Goal: Task Accomplishment & Management: Complete application form

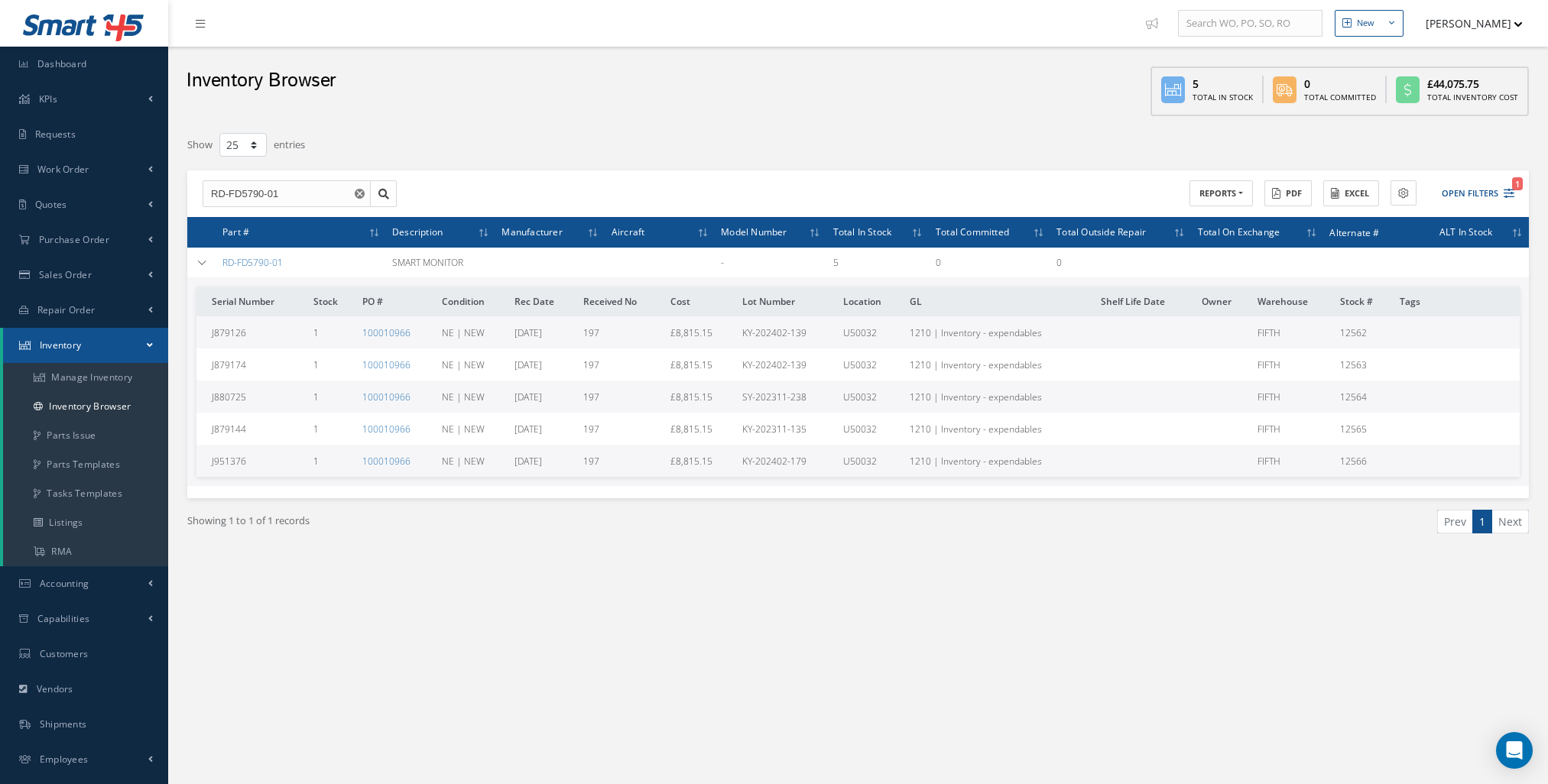
select select "25"
click at [96, 206] on link "Quotes" at bounding box center [83, 205] width 168 height 36
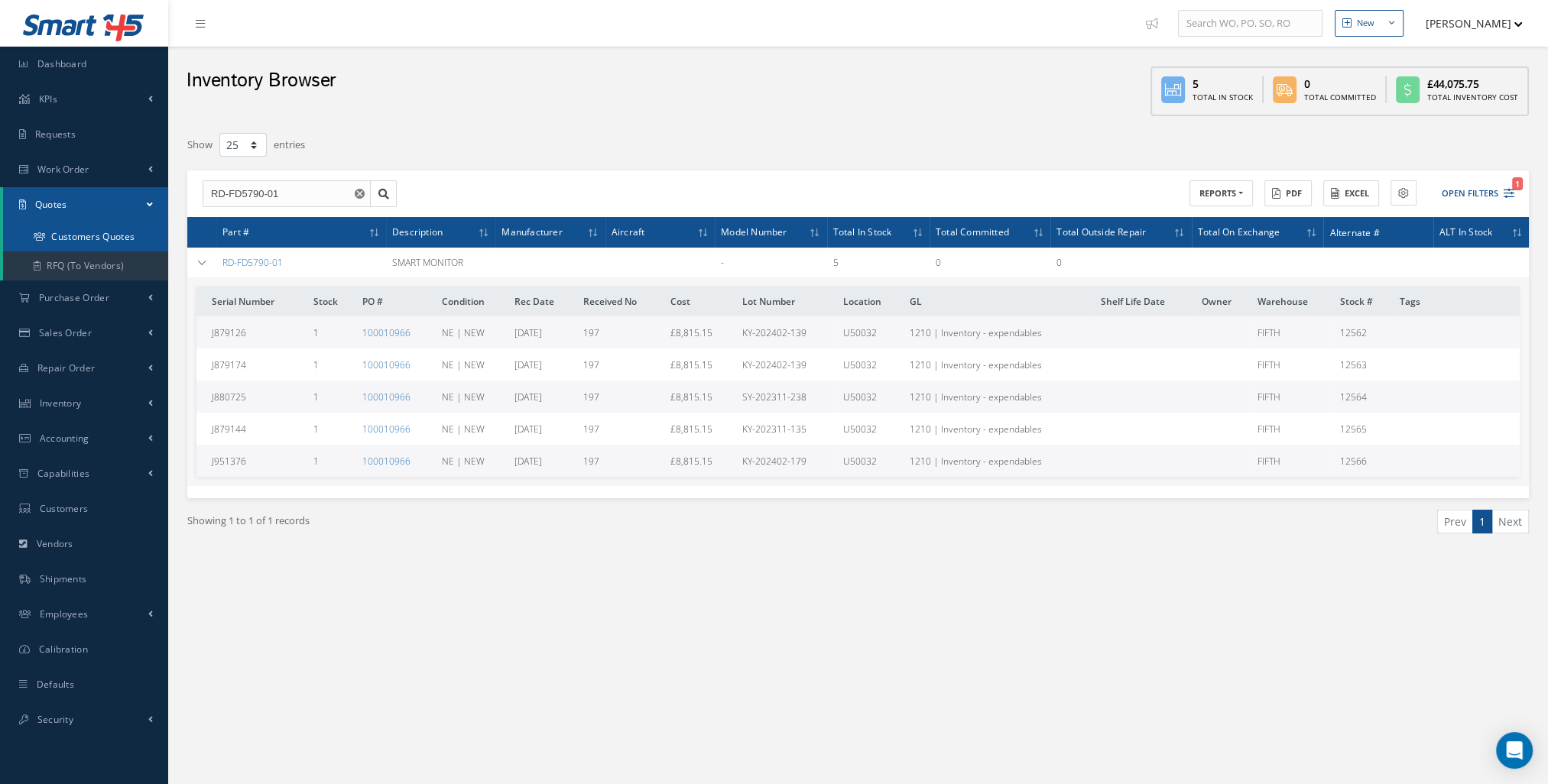
click at [116, 243] on link "Customers Quotes" at bounding box center [85, 236] width 165 height 29
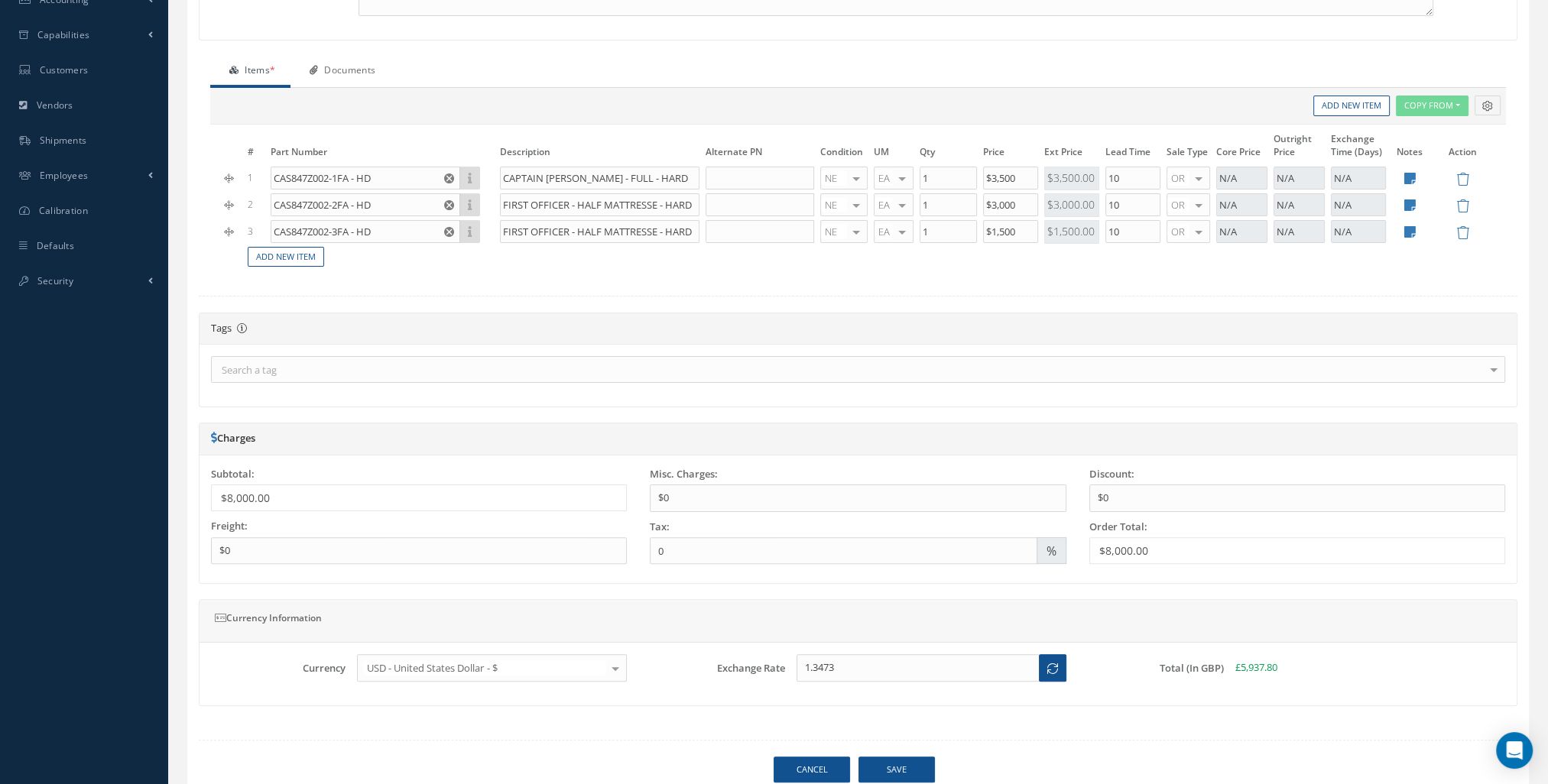
scroll to position [491, 0]
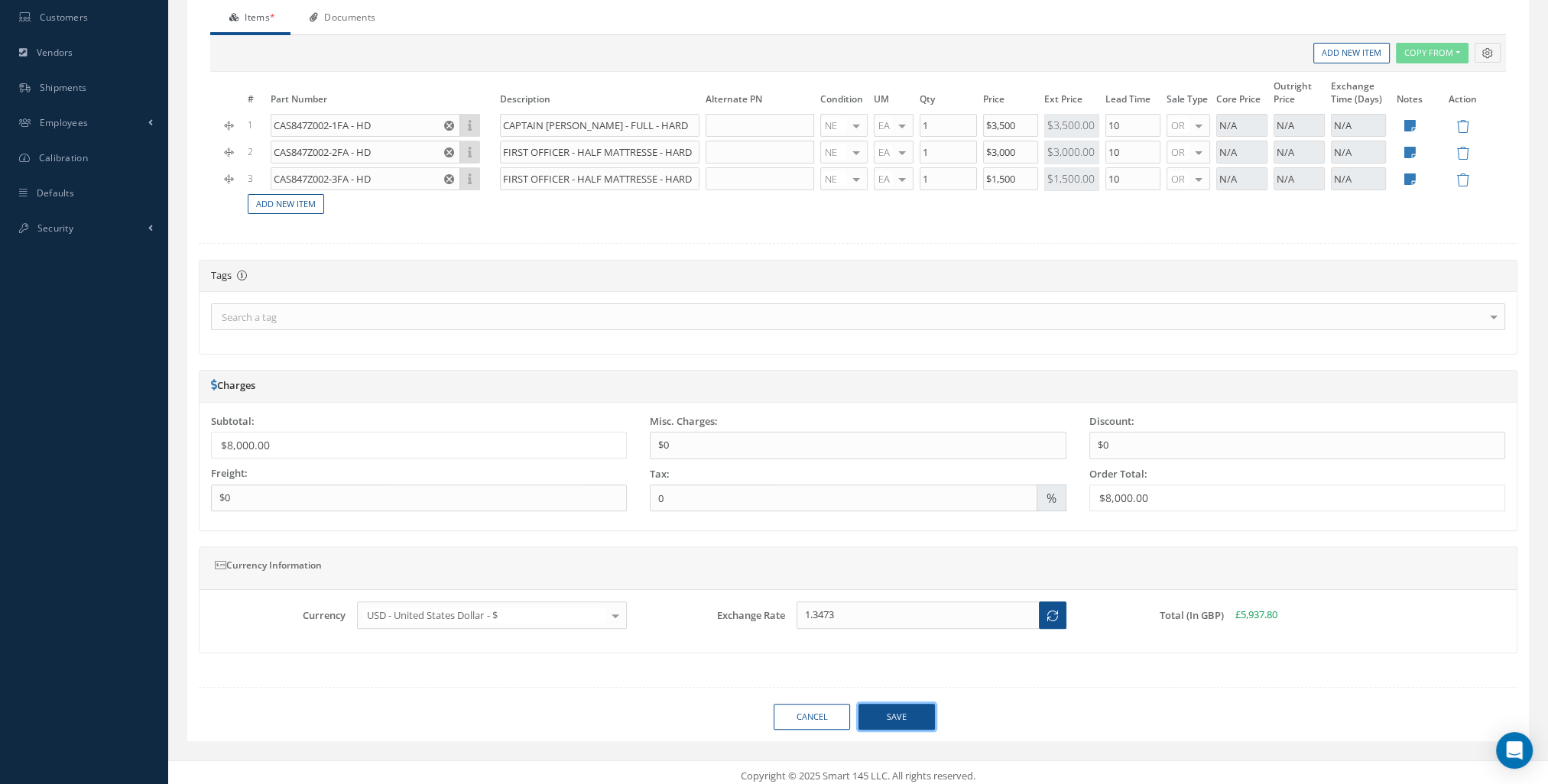
click at [893, 704] on button "Save" at bounding box center [896, 717] width 76 height 27
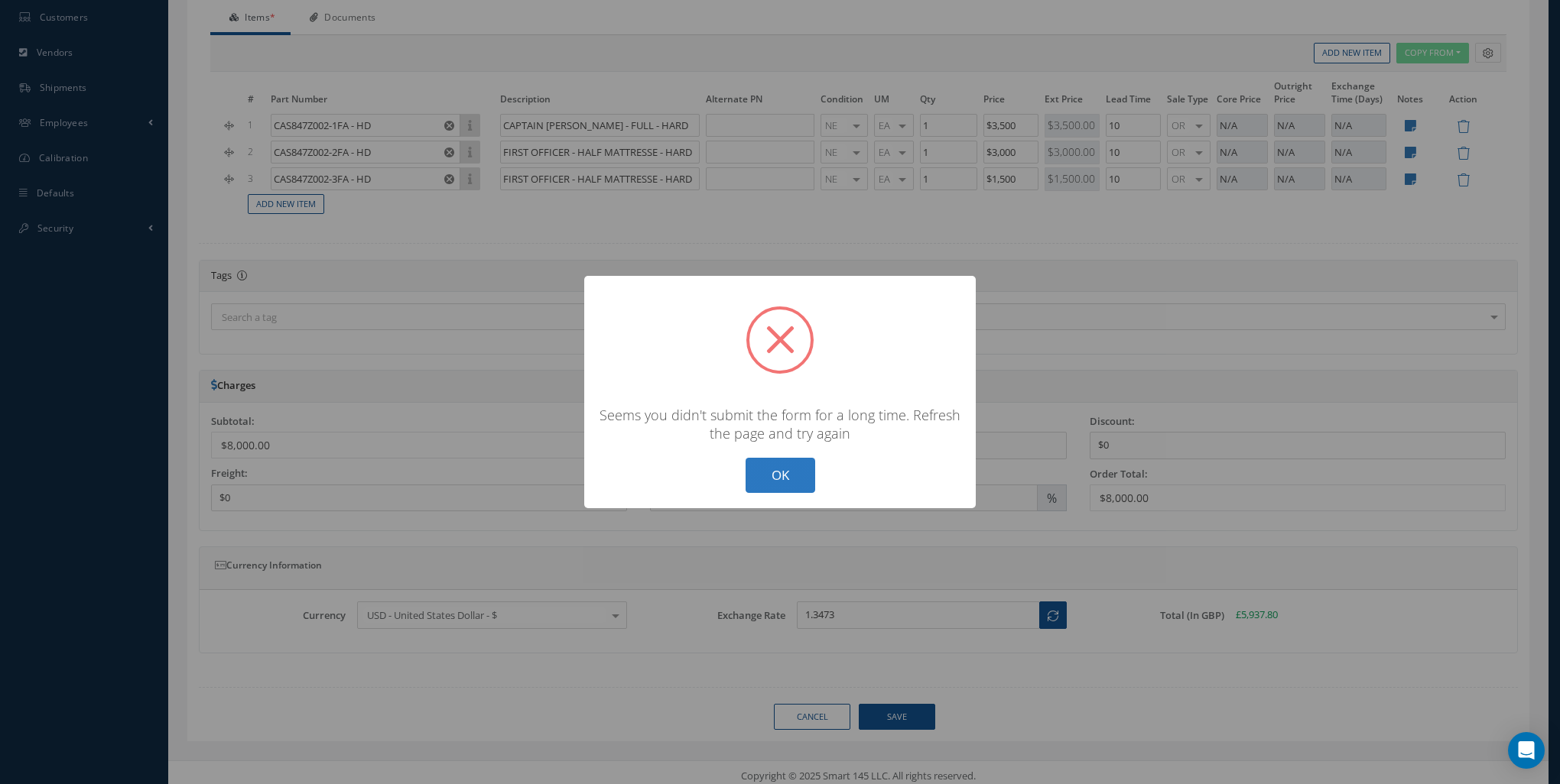
click at [799, 477] on button "OK" at bounding box center [780, 475] width 69 height 36
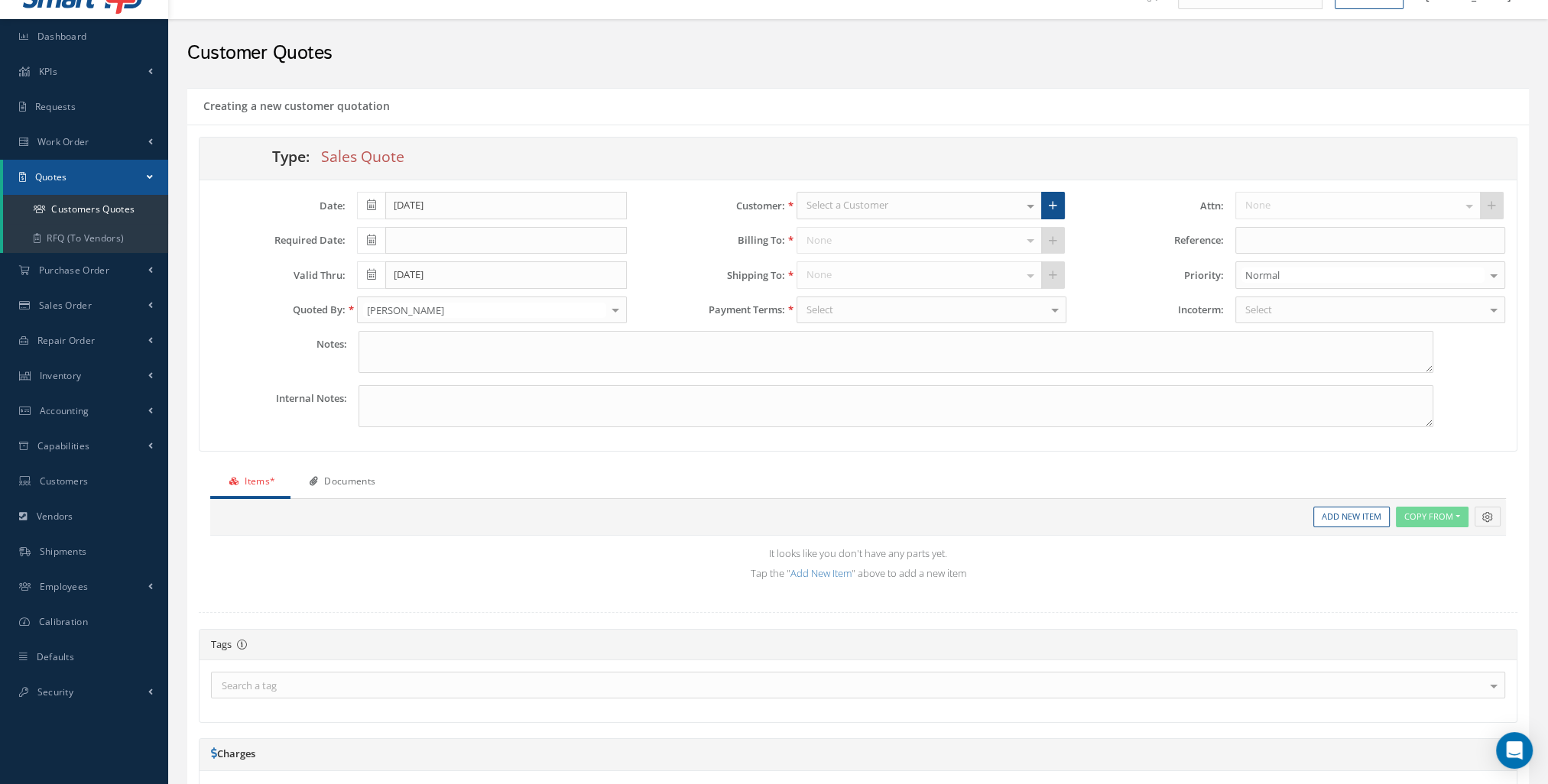
scroll to position [76, 0]
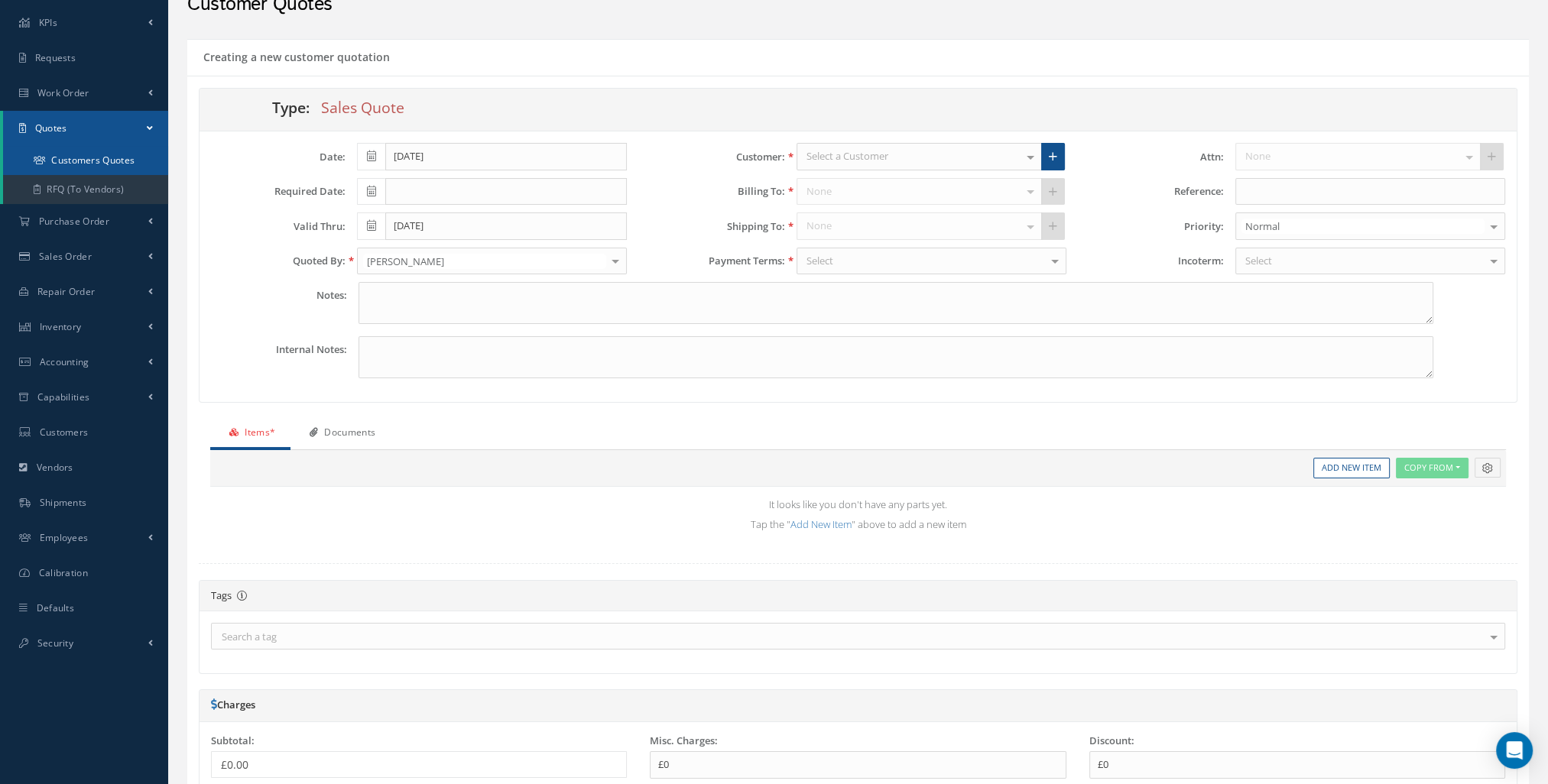
click at [63, 160] on link "Customers Quotes" at bounding box center [85, 160] width 165 height 29
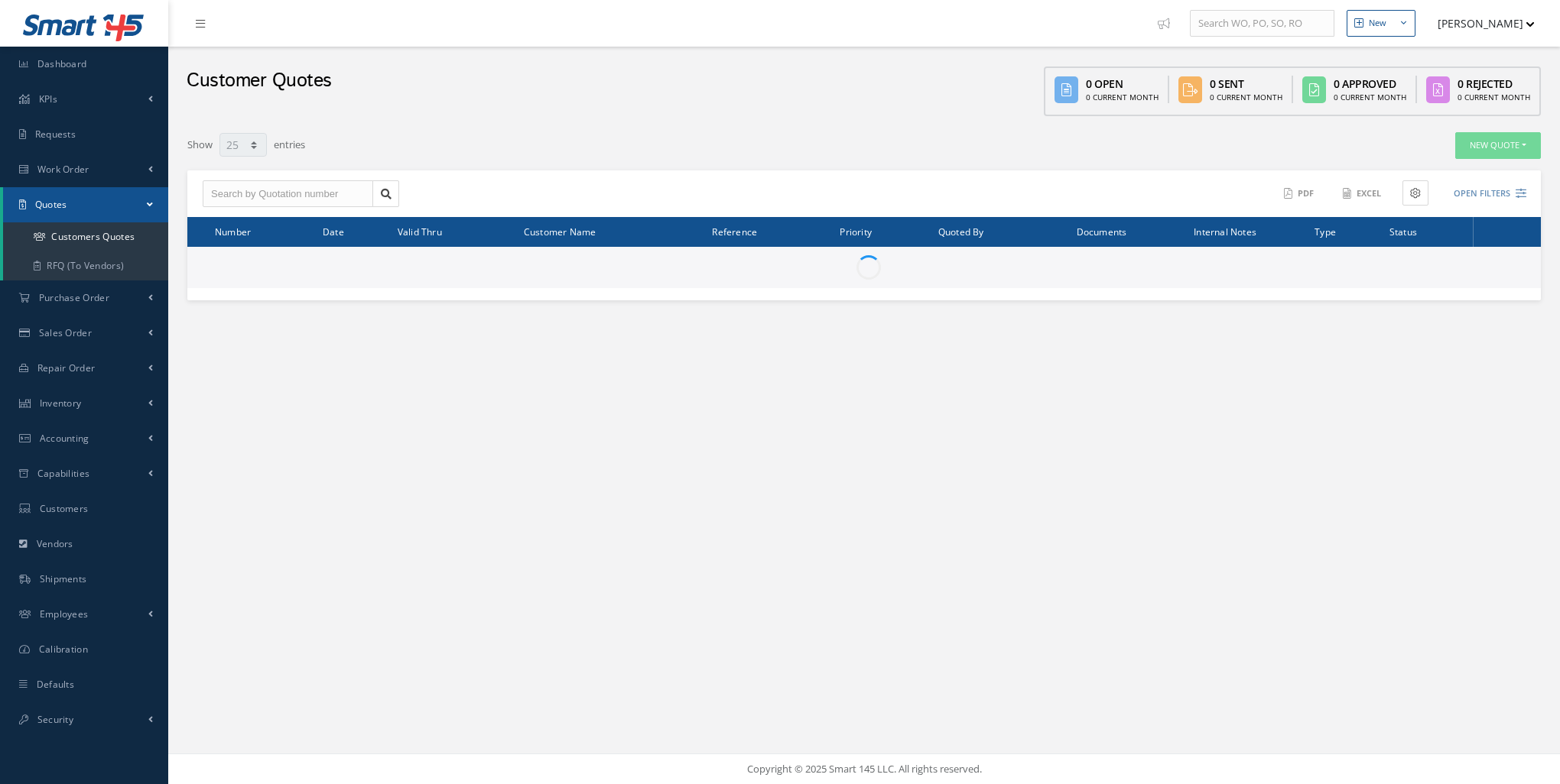
select select "25"
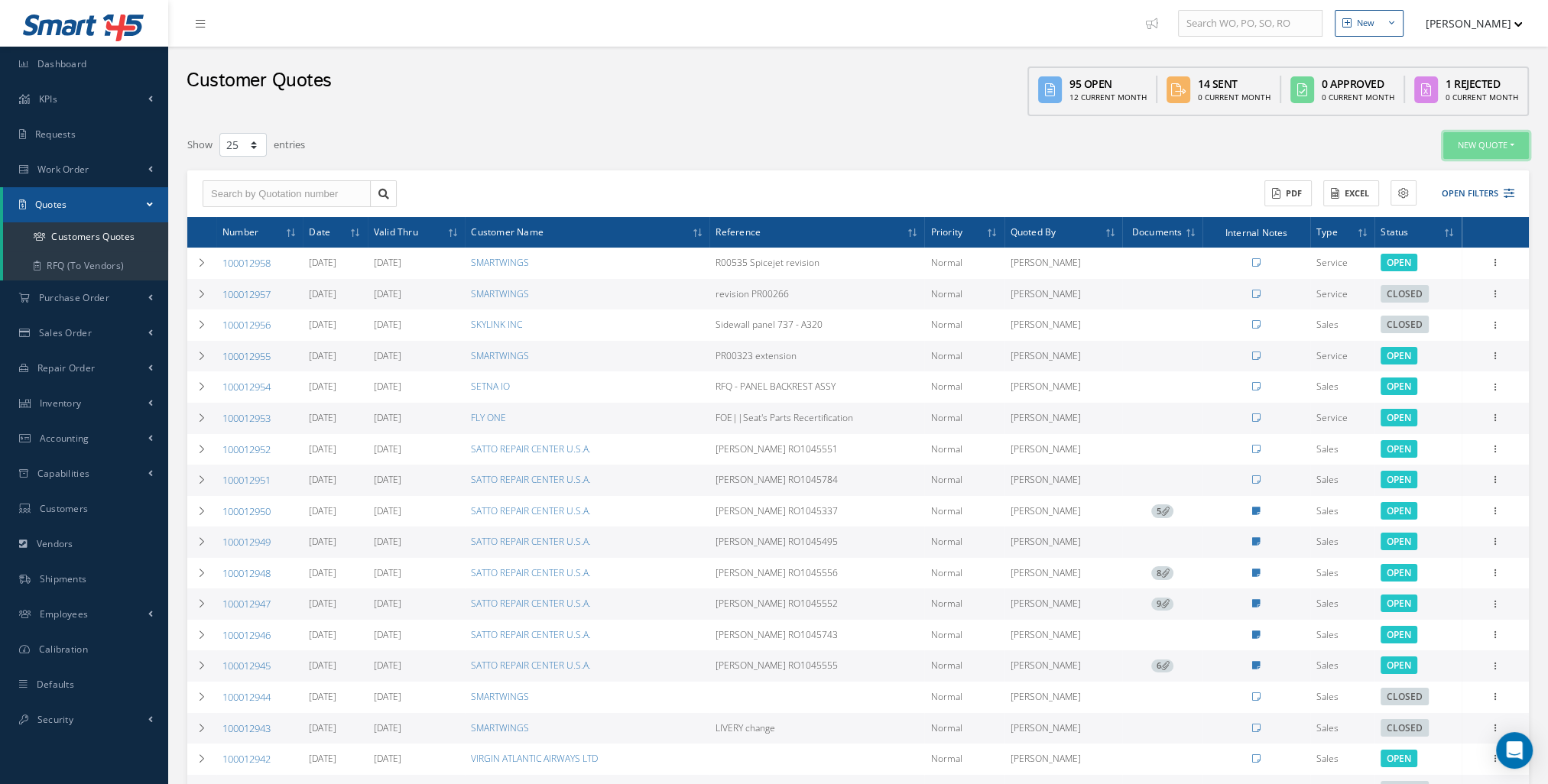
click at [1470, 153] on button "New Quote" at bounding box center [1486, 146] width 85 height 27
click at [1463, 176] on link "Sales Quote" at bounding box center [1468, 170] width 123 height 20
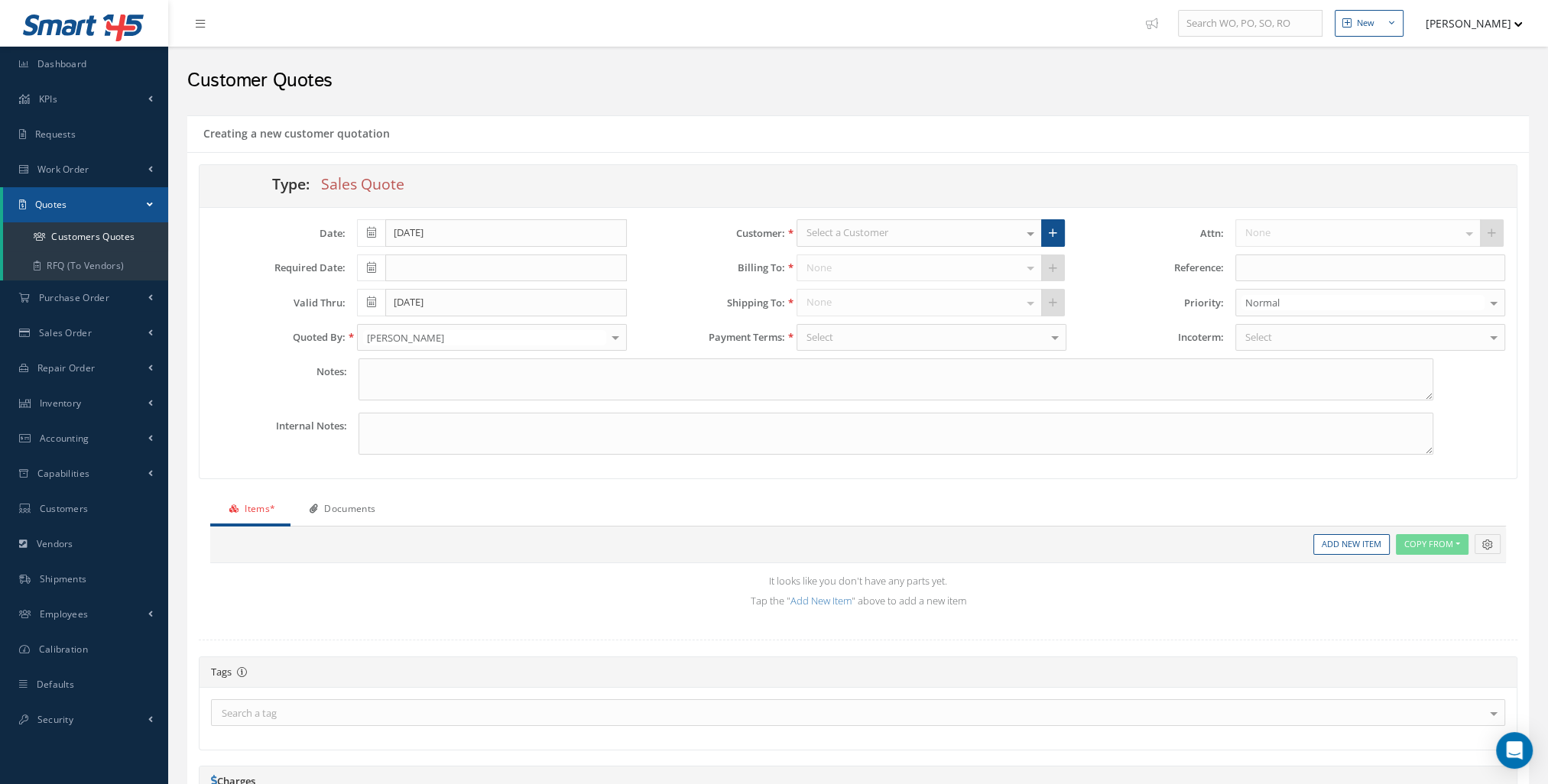
click at [946, 226] on div "Select a Customer" at bounding box center [919, 233] width 245 height 28
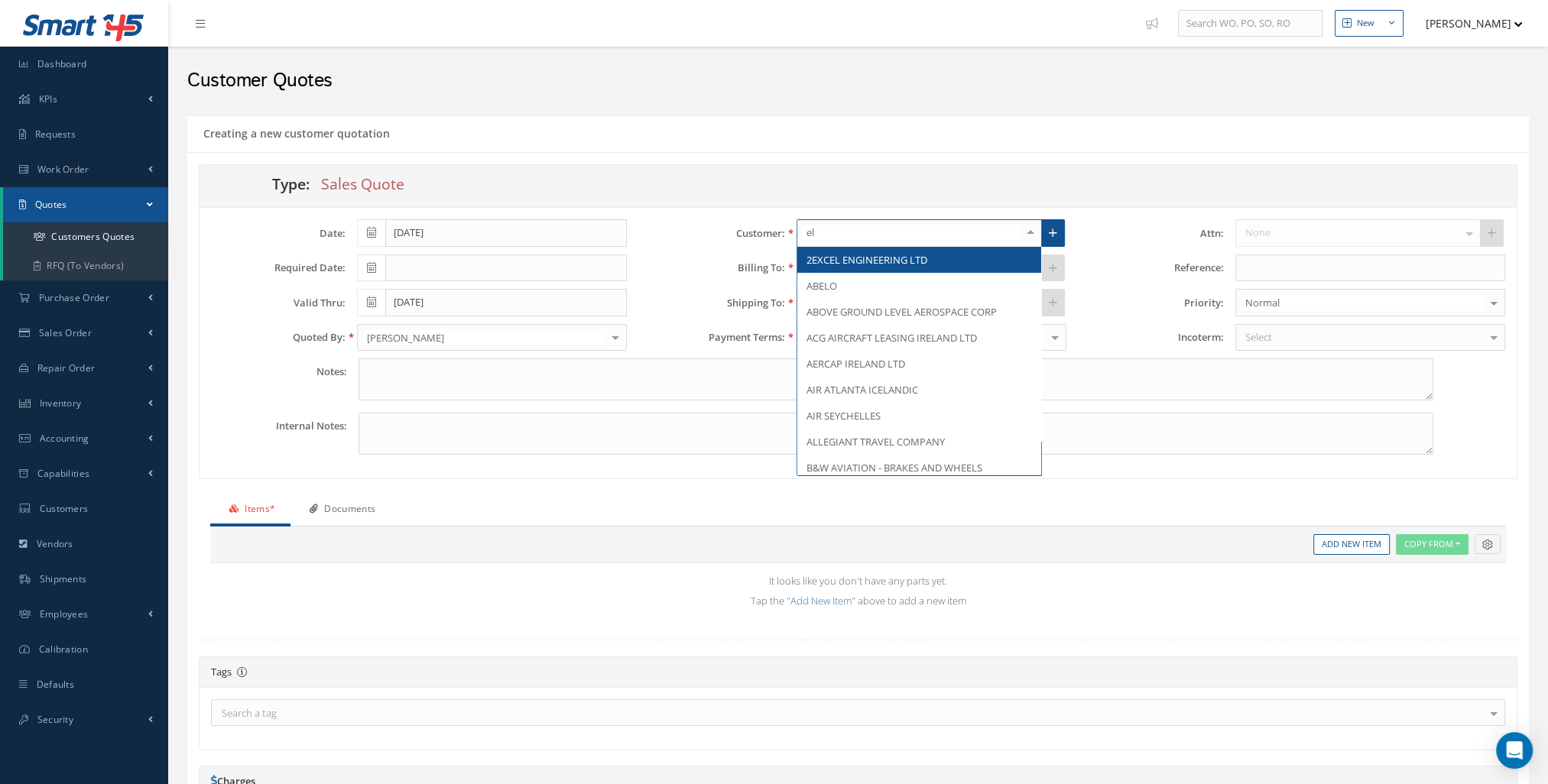
type input "el a"
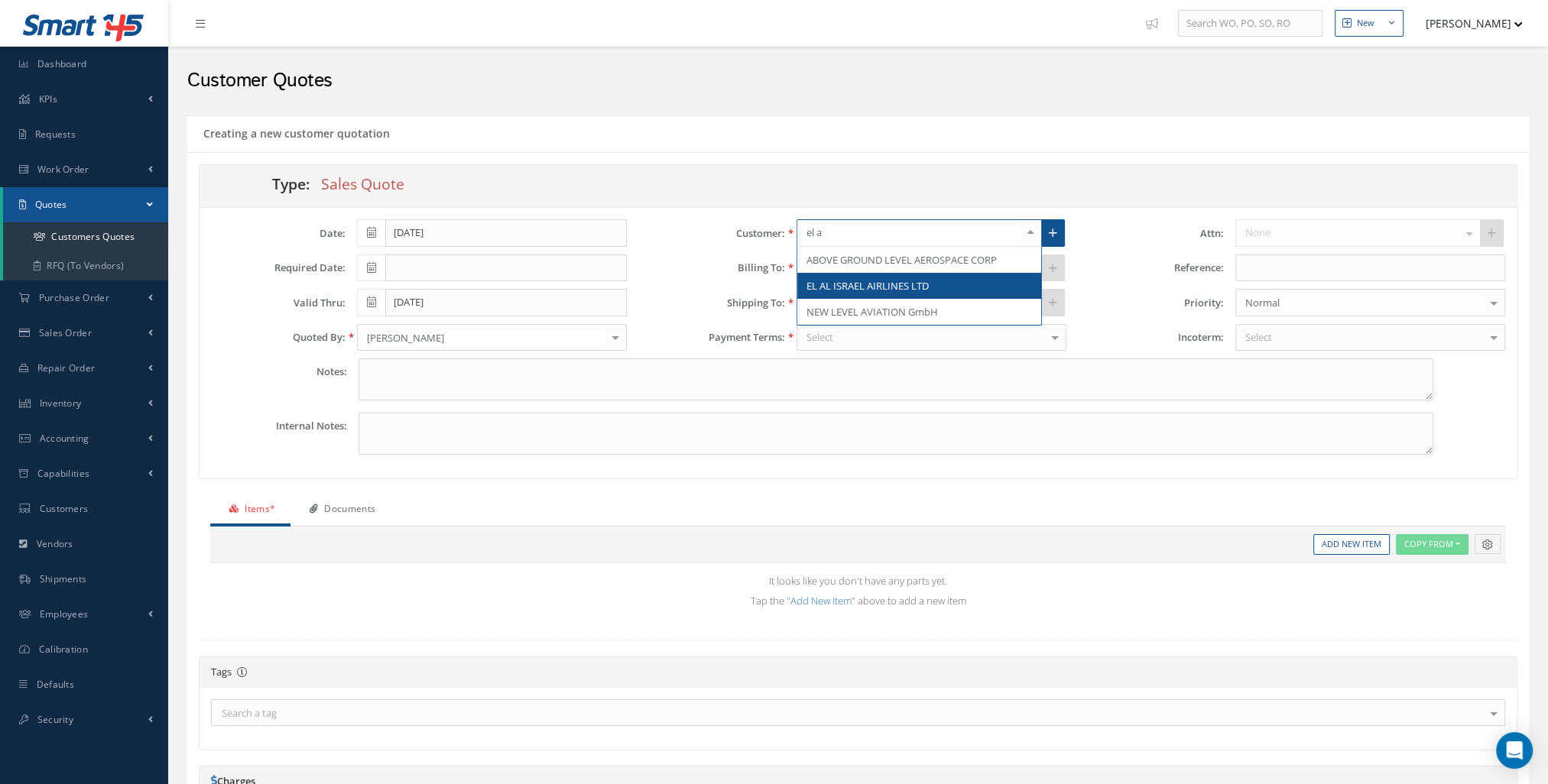
click at [909, 282] on span "EL AL ISRAEL AIRLINES LTD" at bounding box center [868, 285] width 123 height 13
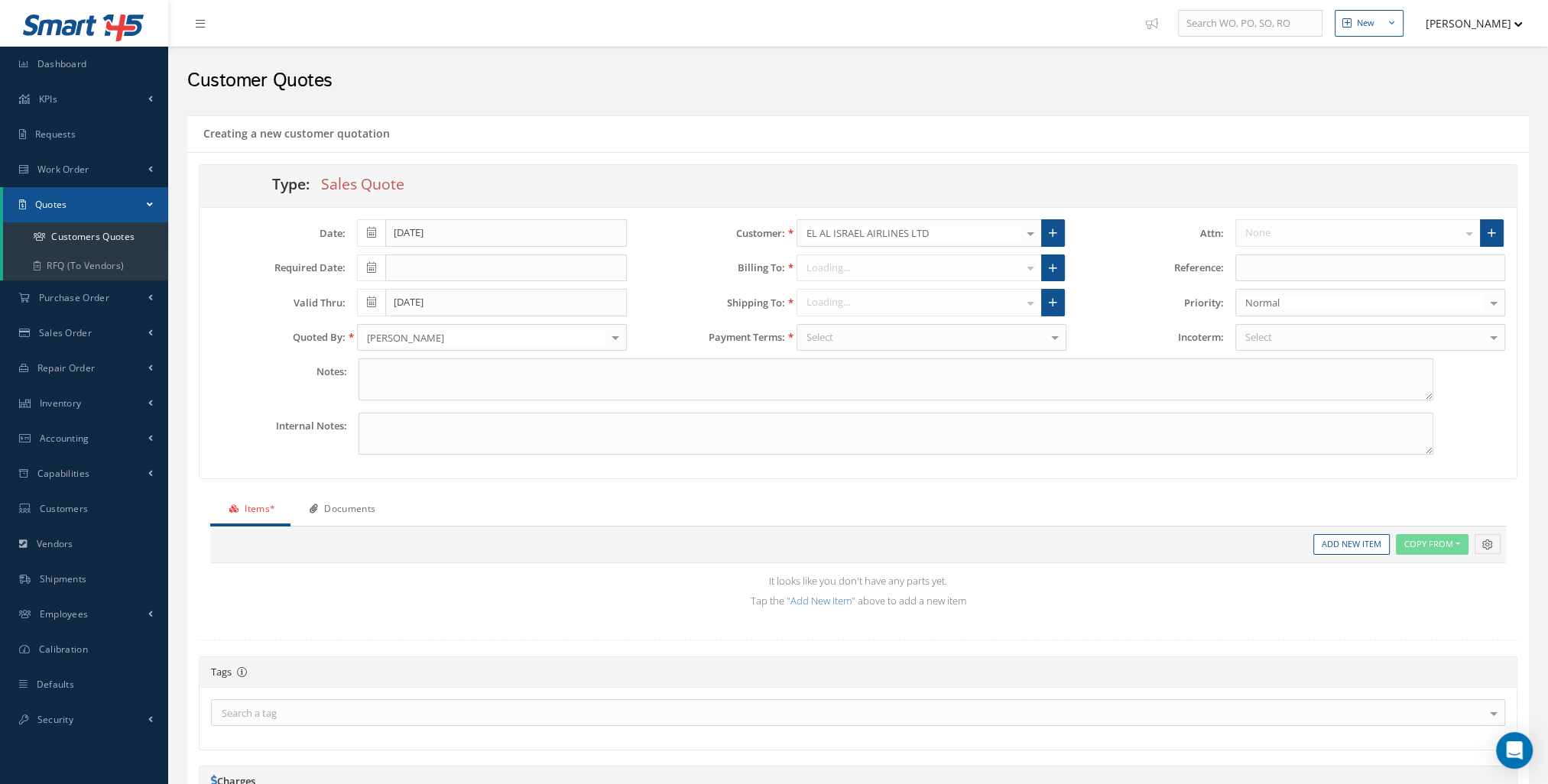
type input "$0"
type input "1.3473"
click at [1280, 227] on div "GABRIEL BLEJER EL AL ISRAEL AIRLINES LTD ACCOUNTS EL AL JOEL AMSALEM MOR GOLANI…" at bounding box center [1370, 233] width 270 height 28
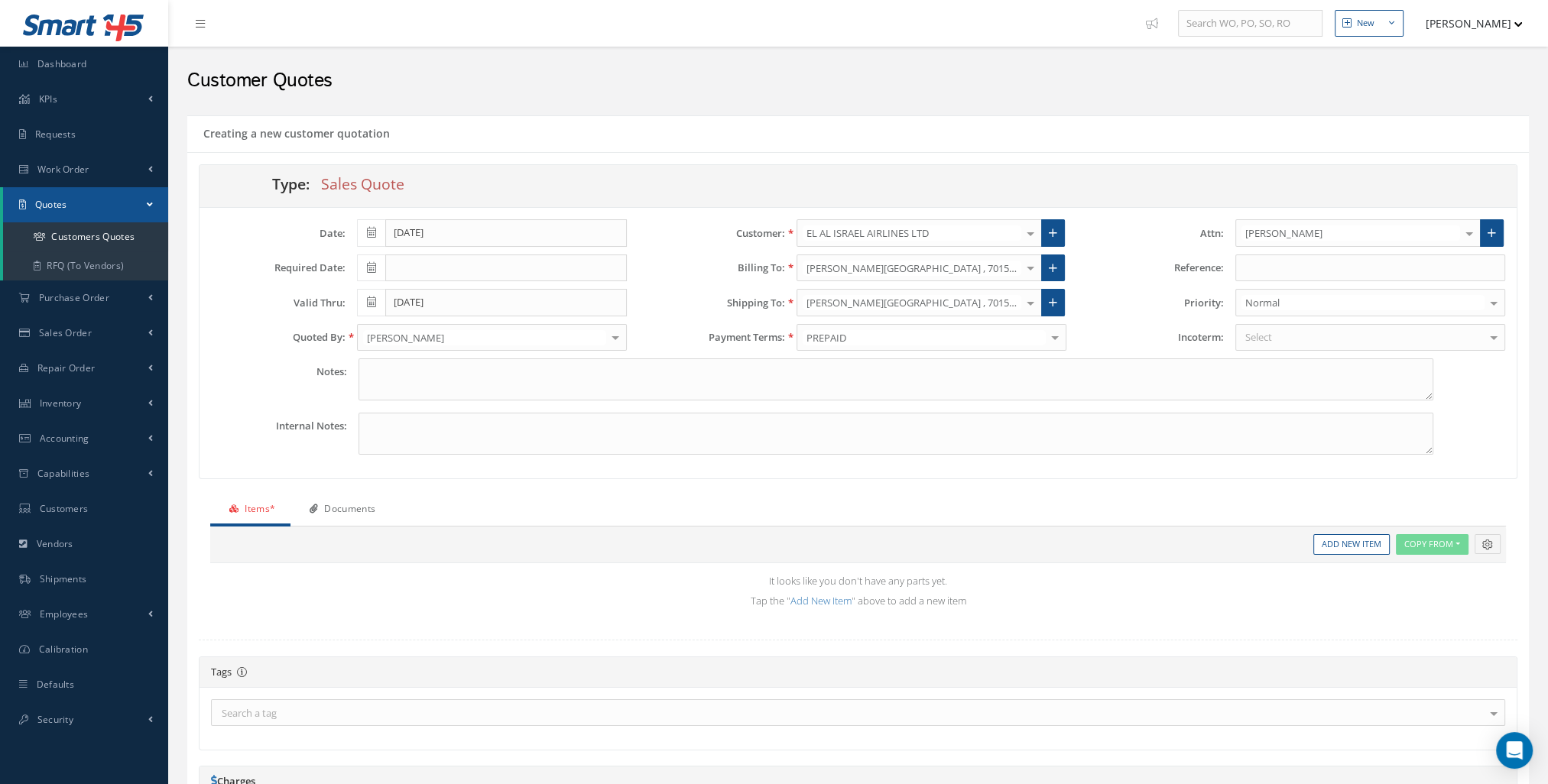
click at [1151, 298] on label "Priority:" at bounding box center [1150, 303] width 146 height 12
click at [1312, 345] on div "Select" at bounding box center [1370, 337] width 270 height 28
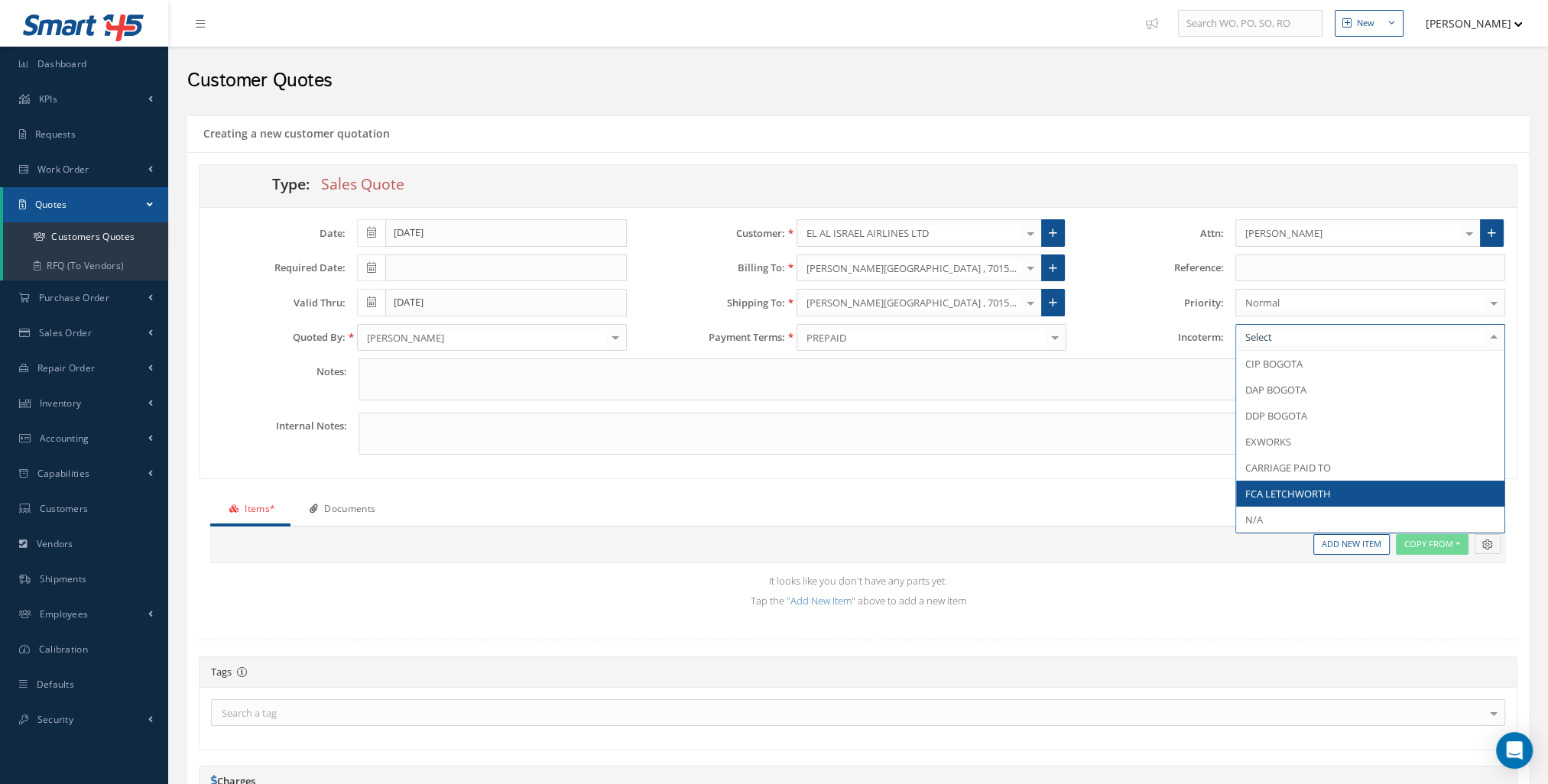
click at [1290, 493] on span "FCA LETCHWORTH" at bounding box center [1288, 493] width 85 height 13
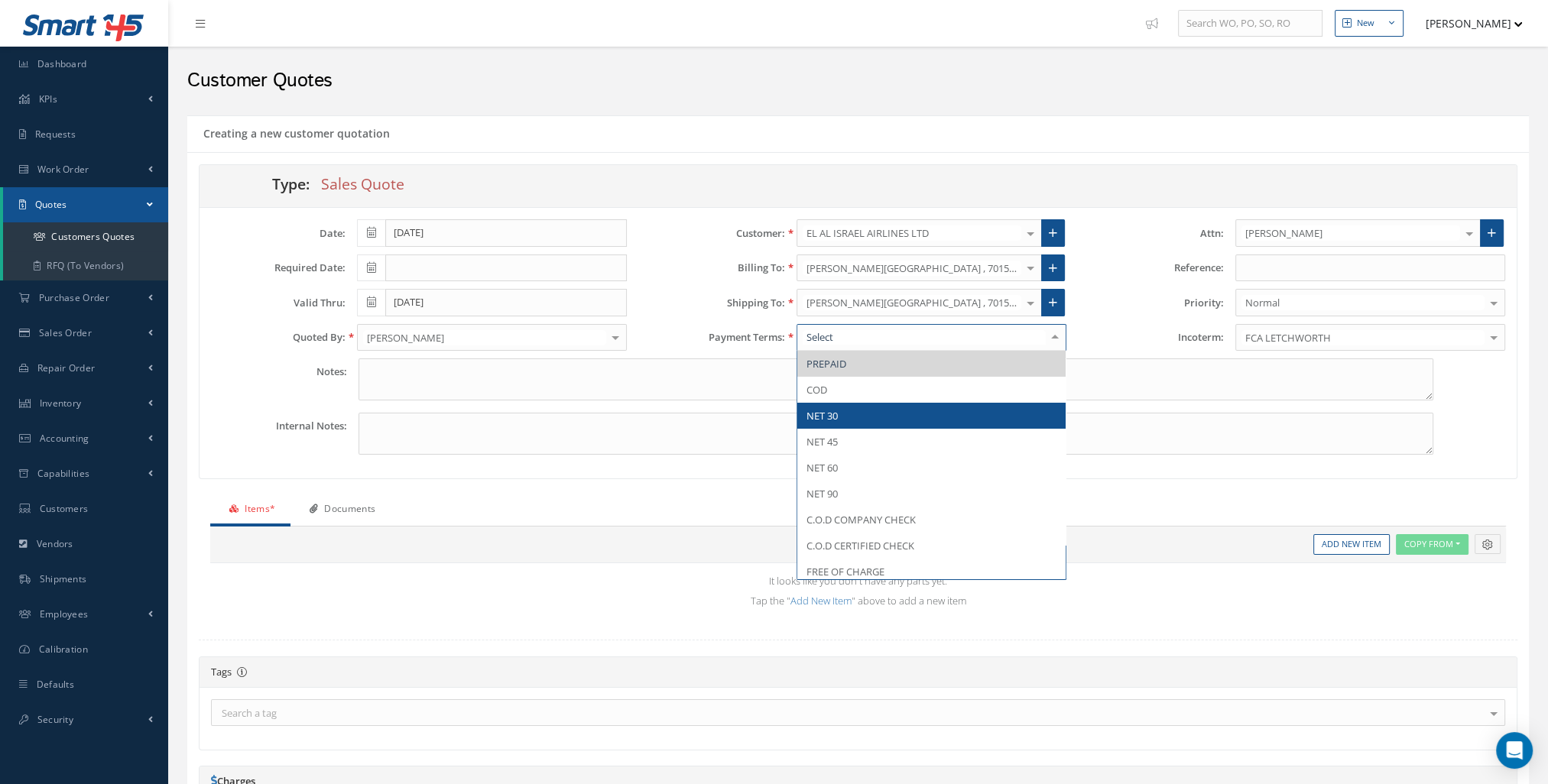
click at [863, 412] on span "NET 30" at bounding box center [932, 416] width 268 height 26
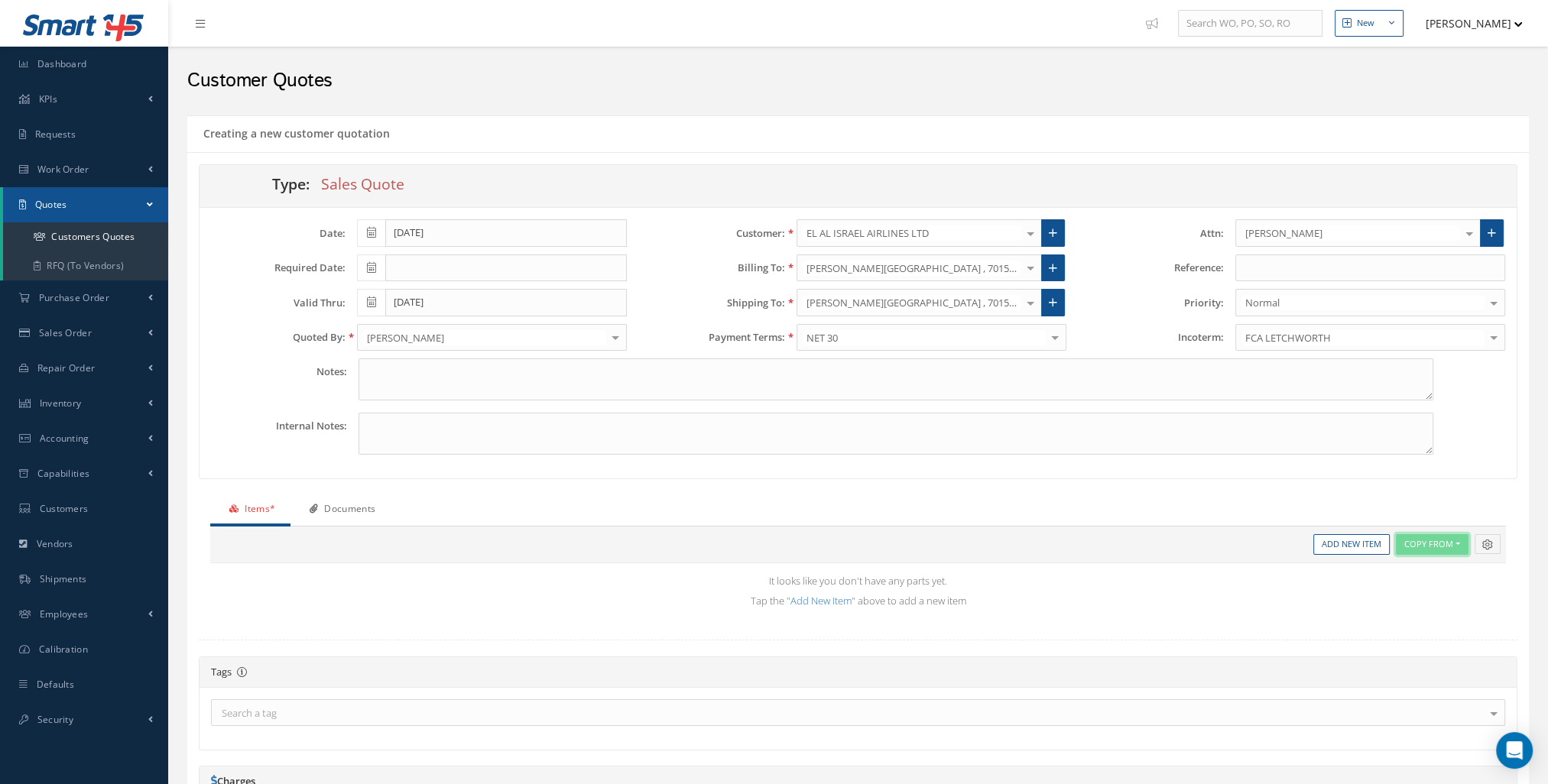
click at [1423, 542] on button "Copy From" at bounding box center [1432, 544] width 73 height 20
click at [1442, 562] on link "Customer Quote" at bounding box center [1457, 566] width 123 height 20
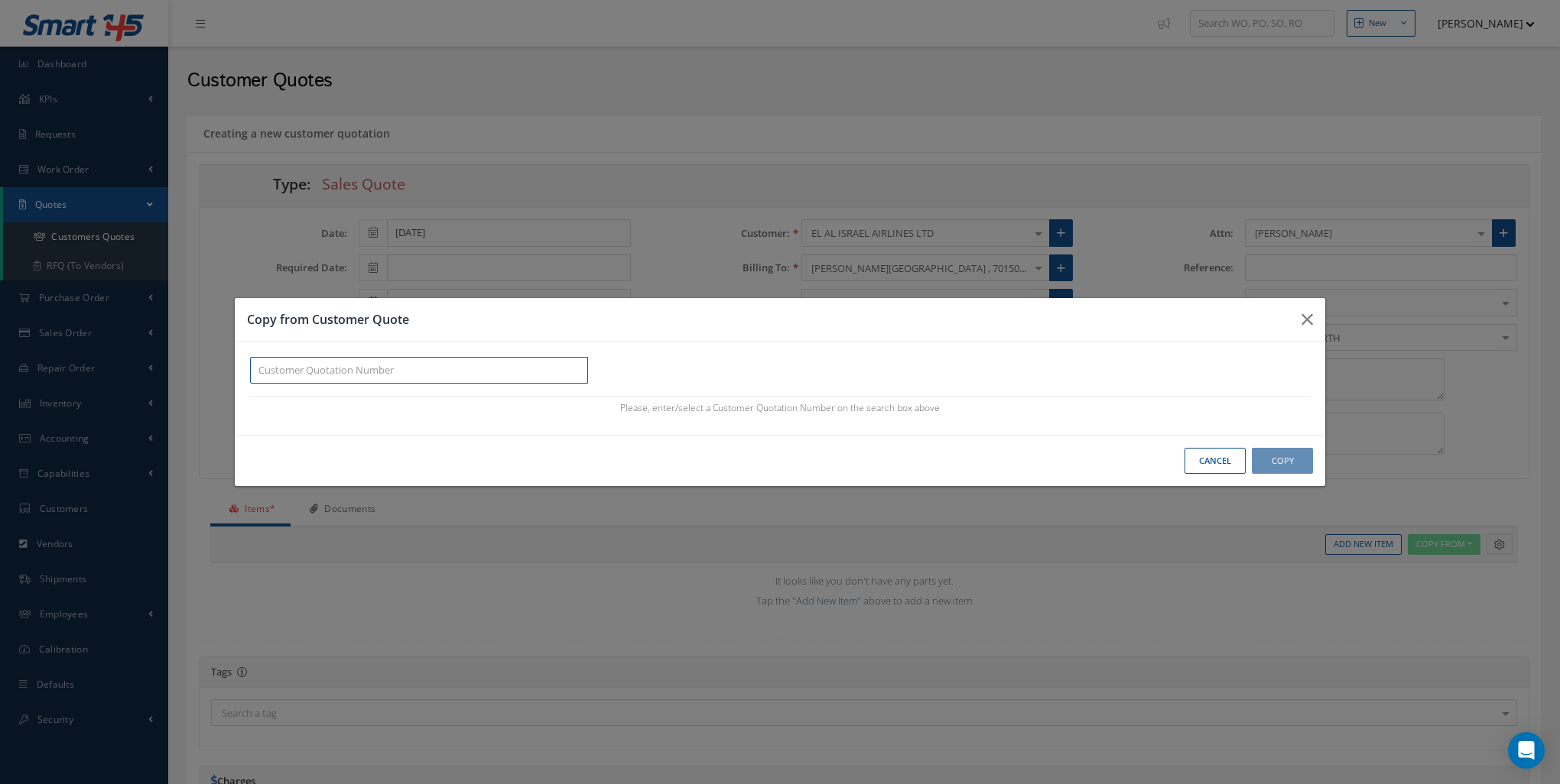
click at [379, 365] on input "text" at bounding box center [418, 370] width 338 height 28
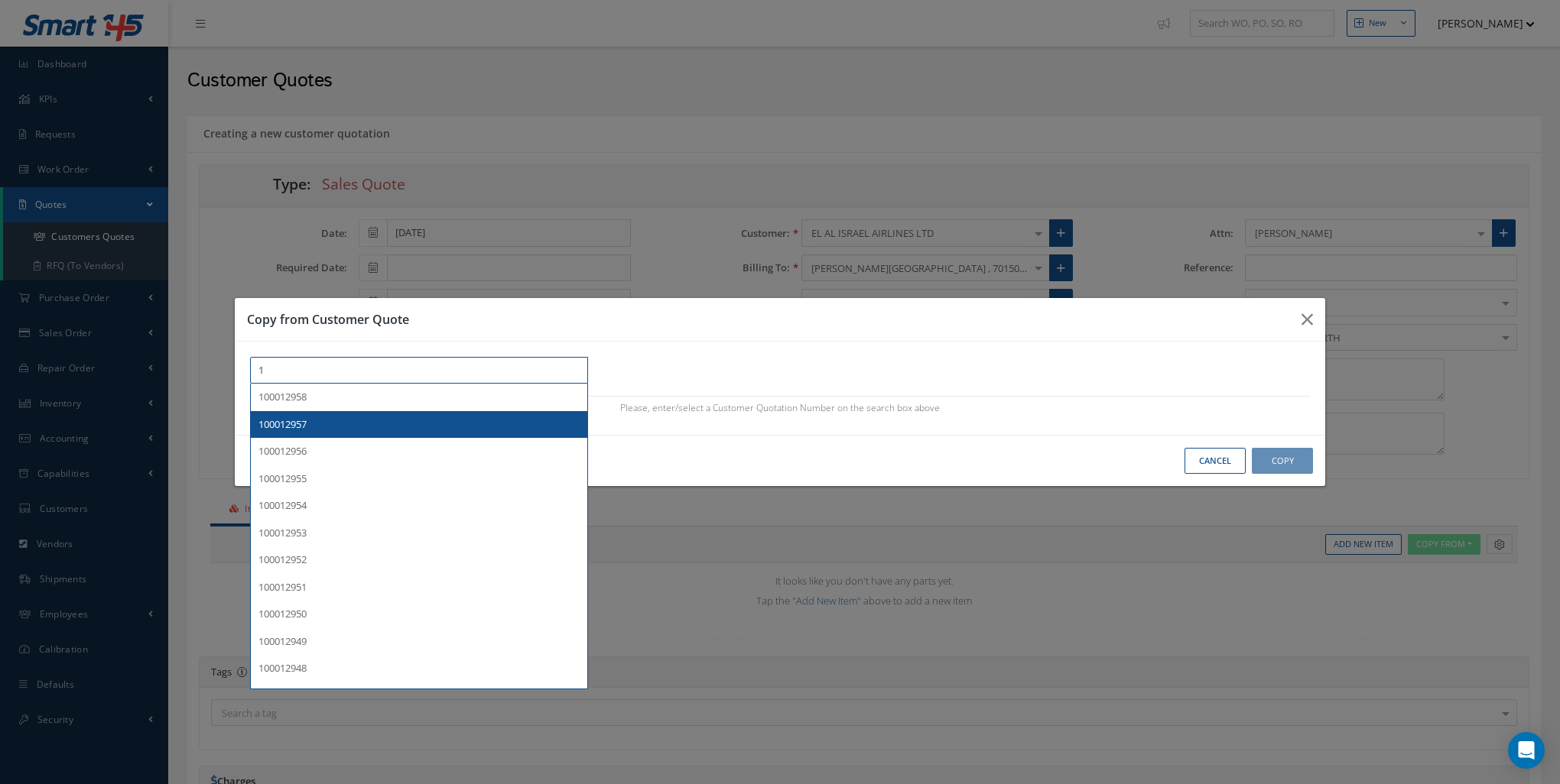
click at [381, 420] on div "100012957" at bounding box center [418, 424] width 321 height 15
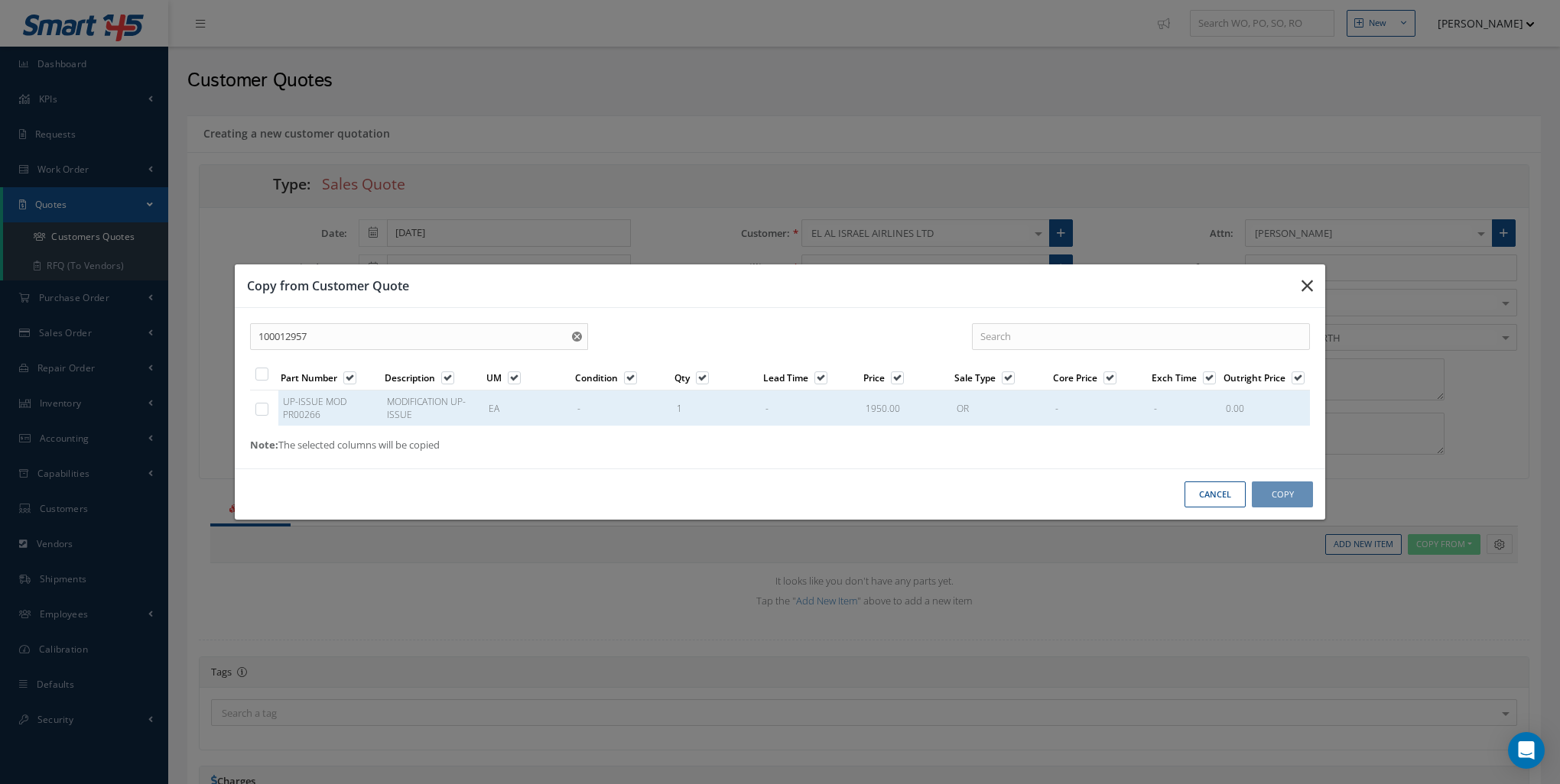
click at [1309, 297] on button "button" at bounding box center [1307, 286] width 36 height 43
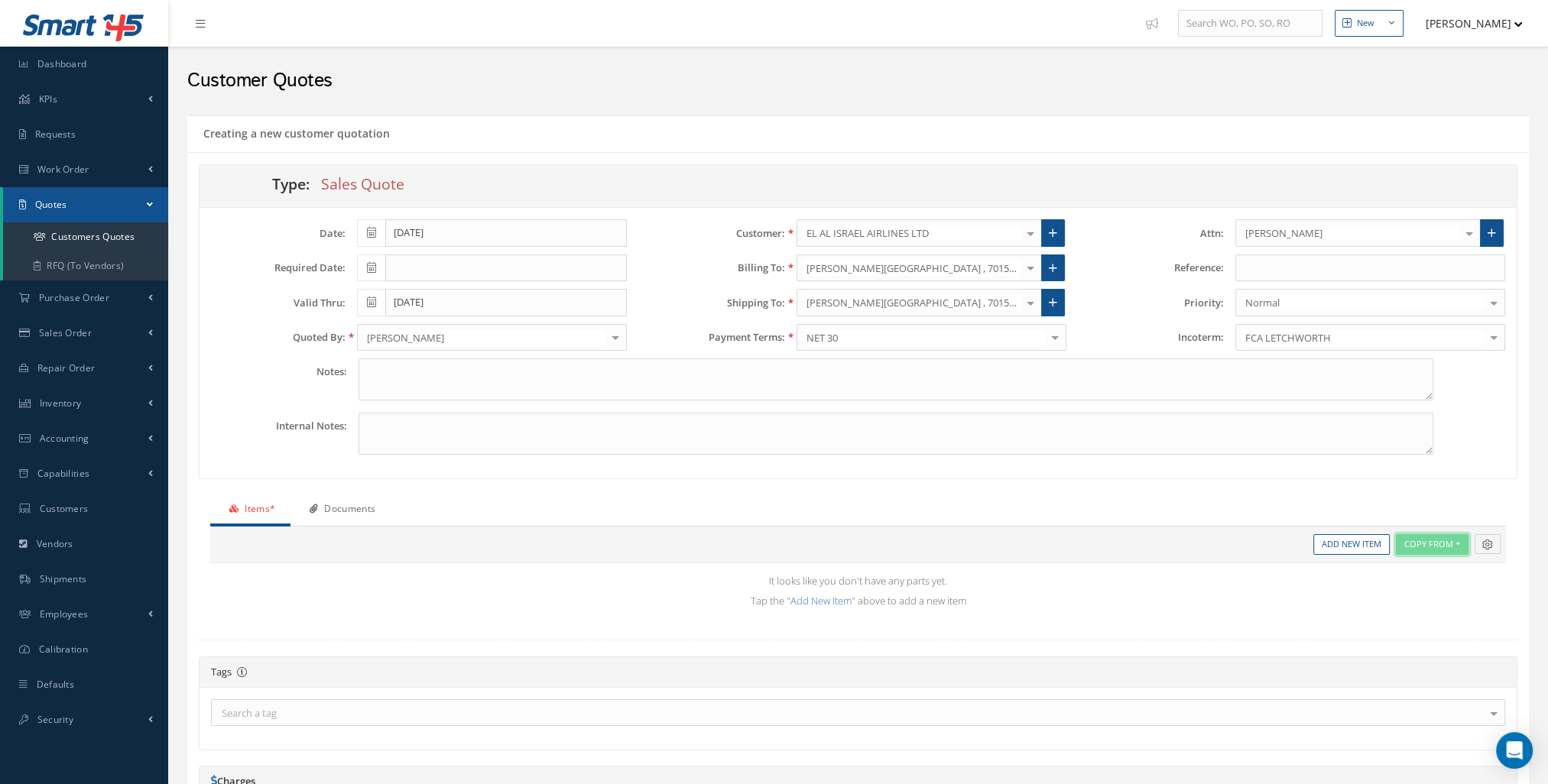
click at [1444, 540] on button "Copy From" at bounding box center [1432, 544] width 73 height 20
click at [1433, 560] on link "Customer Quote" at bounding box center [1457, 566] width 123 height 20
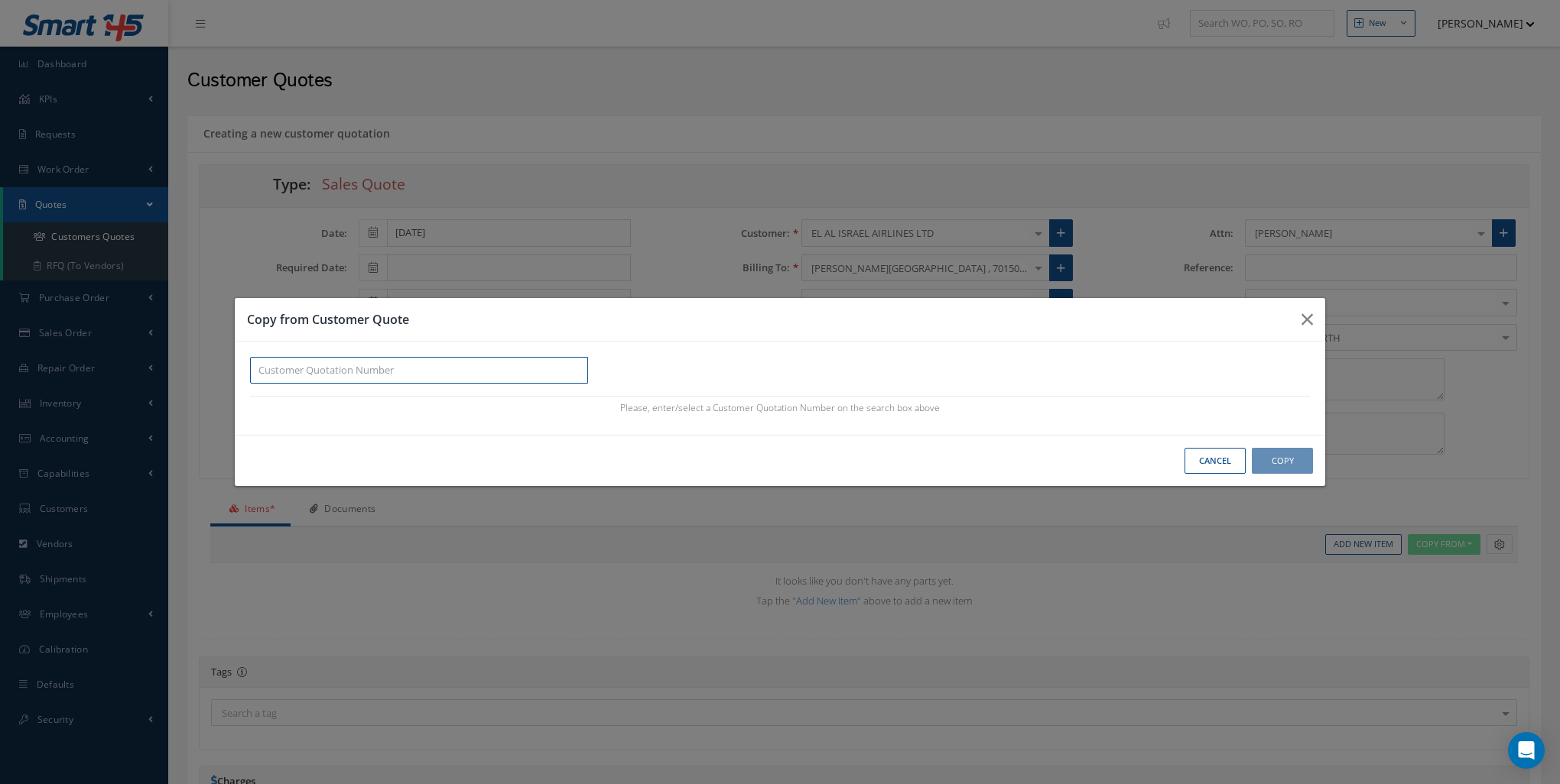
click at [348, 370] on input "text" at bounding box center [418, 370] width 338 height 28
paste input "100012942"
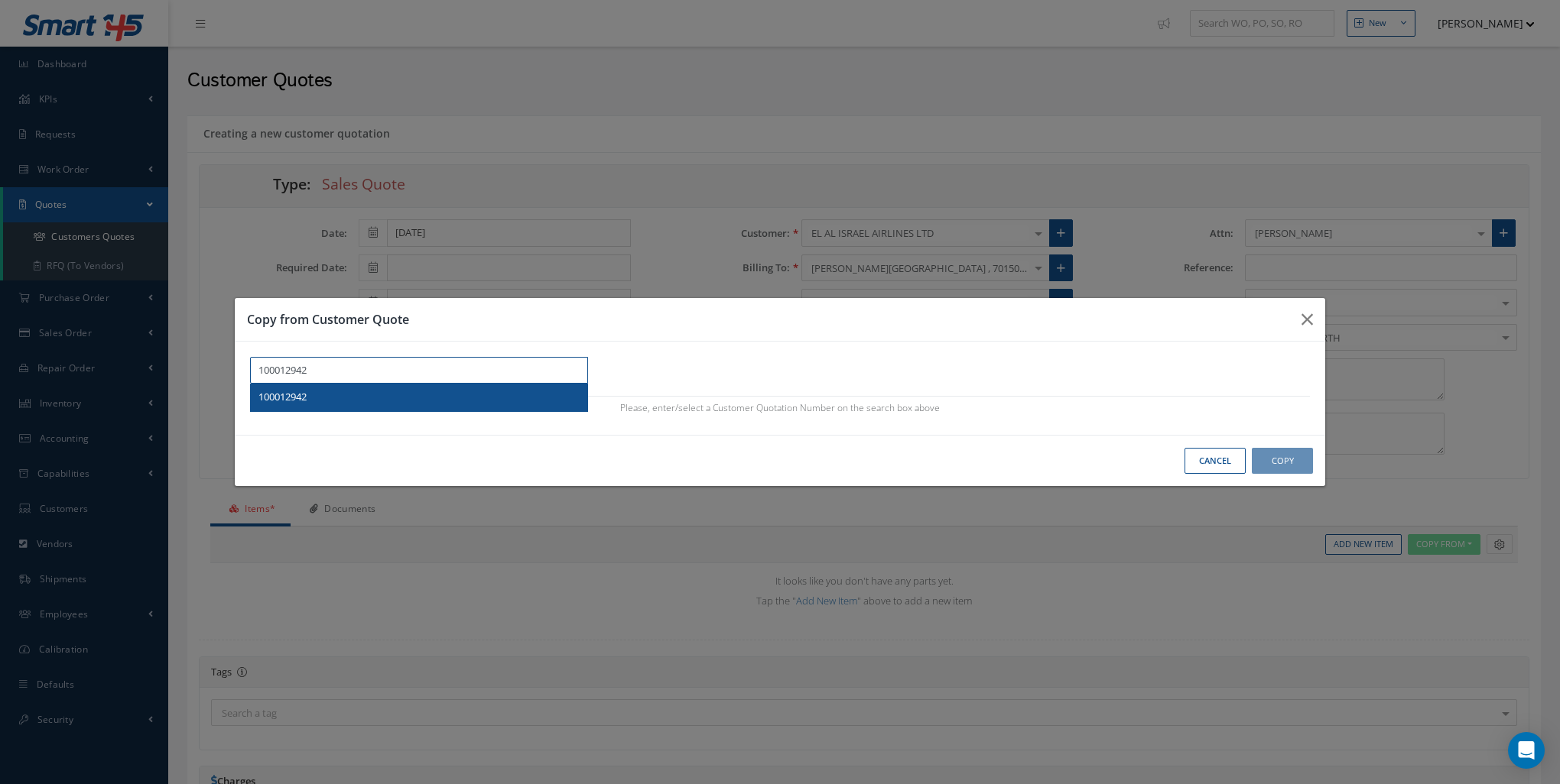
click at [452, 405] on div "100012942" at bounding box center [418, 397] width 337 height 28
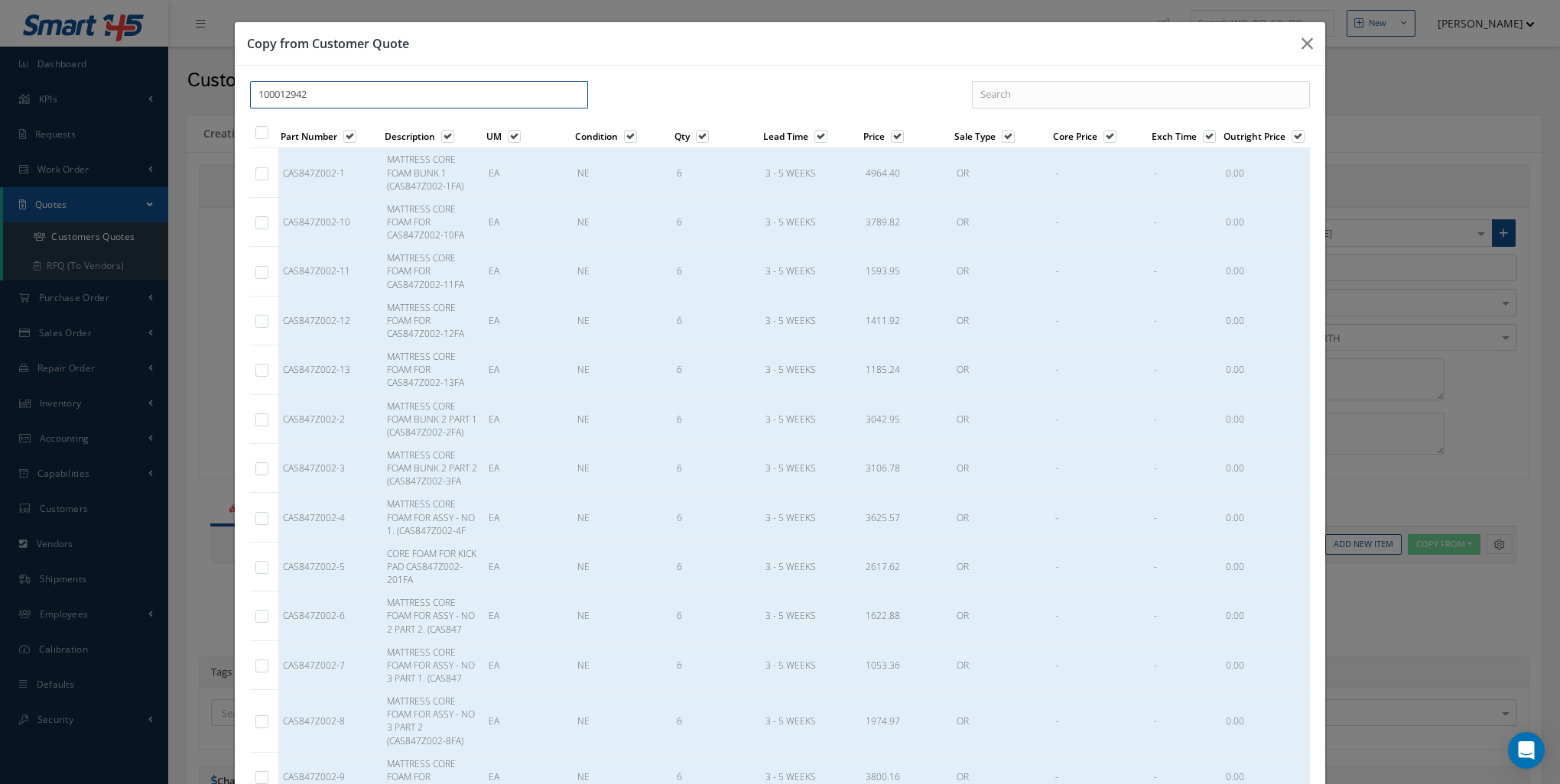
type input "100012942"
click at [260, 182] on div at bounding box center [265, 175] width 20 height 17
click at [267, 176] on label at bounding box center [269, 173] width 4 height 13
click at [267, 176] on input "checkbox" at bounding box center [262, 174] width 10 height 10
checkbox input "true"
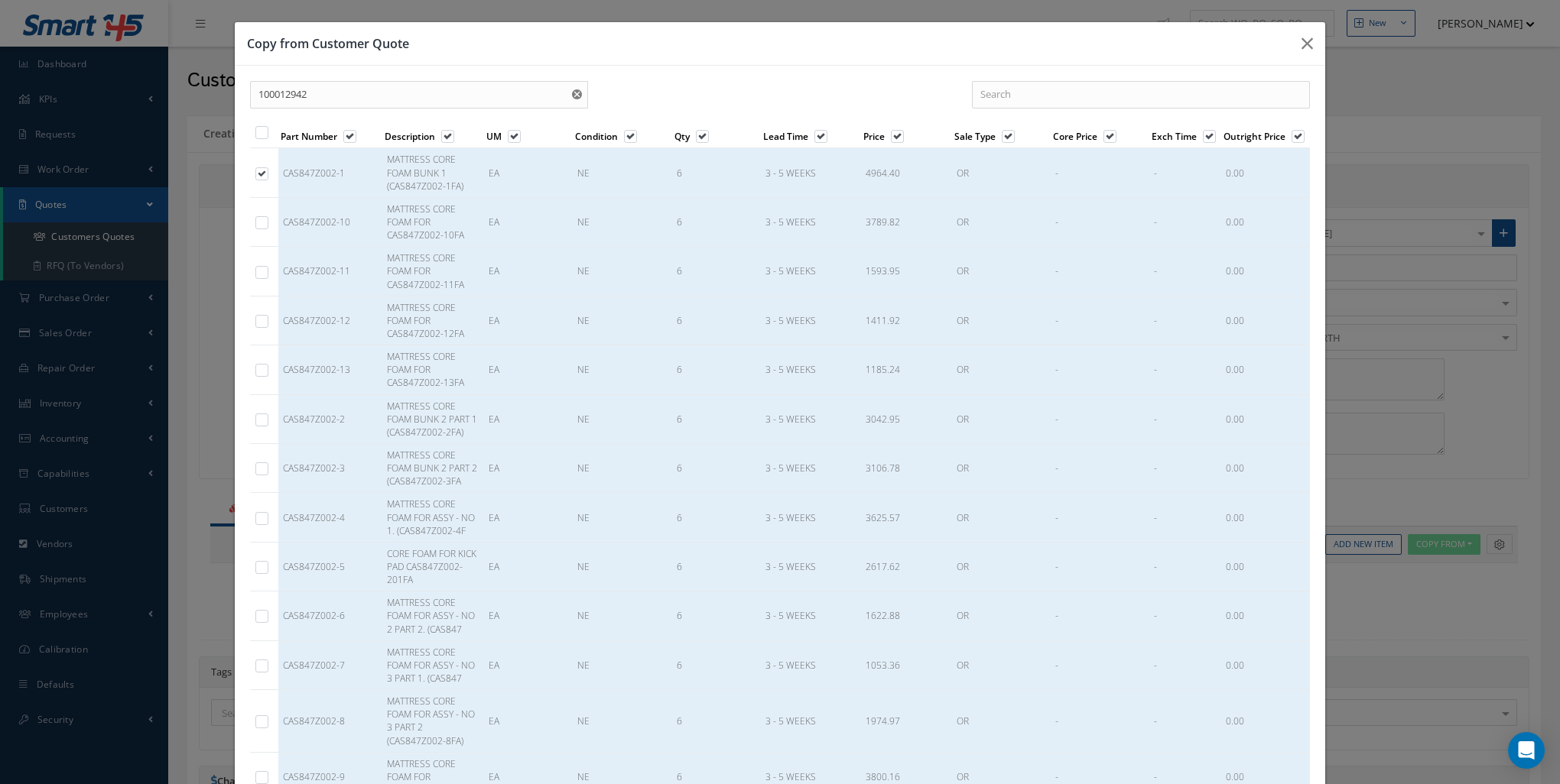
click at [267, 216] on label at bounding box center [269, 222] width 4 height 13
click at [263, 219] on input "checkbox" at bounding box center [262, 224] width 10 height 10
click at [267, 227] on label at bounding box center [269, 222] width 4 height 13
click at [258, 227] on input "checkbox" at bounding box center [262, 224] width 10 height 10
checkbox input "false"
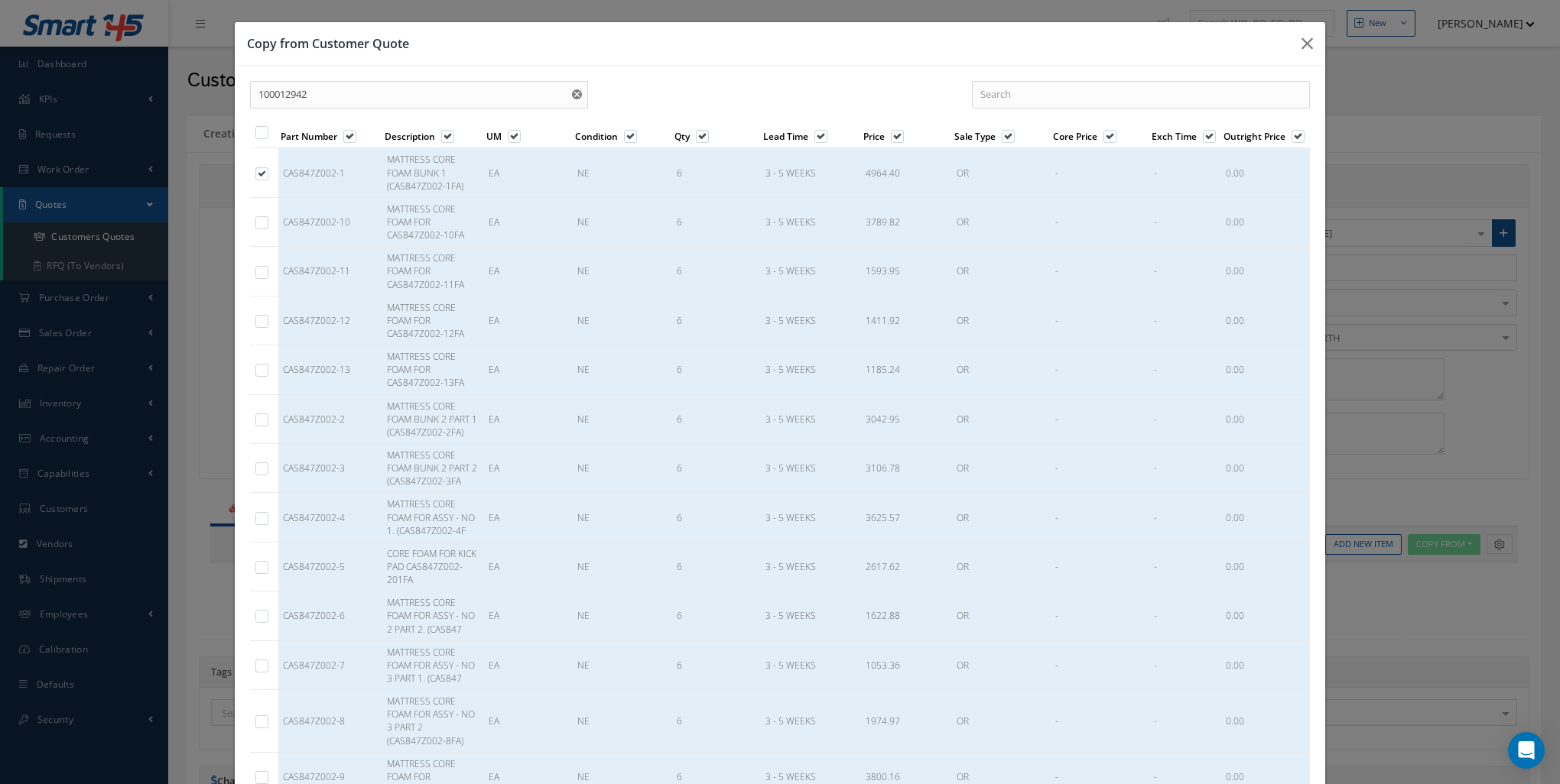
click at [267, 422] on label at bounding box center [269, 419] width 4 height 13
click at [258, 422] on input "checkbox" at bounding box center [262, 421] width 10 height 10
checkbox input "true"
click at [267, 464] on label at bounding box center [269, 468] width 4 height 13
click at [259, 465] on input "checkbox" at bounding box center [262, 470] width 10 height 10
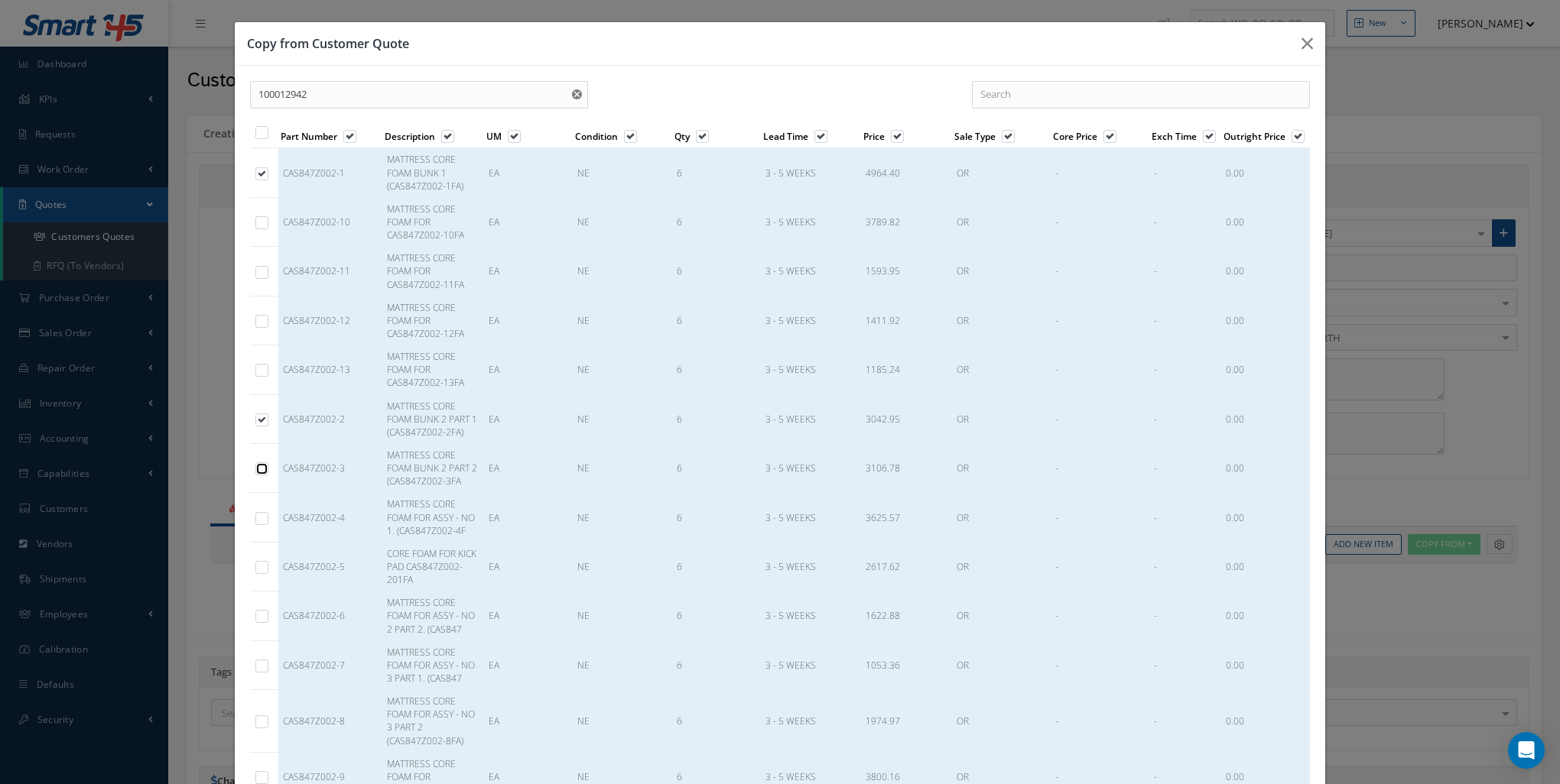
checkbox input "true"
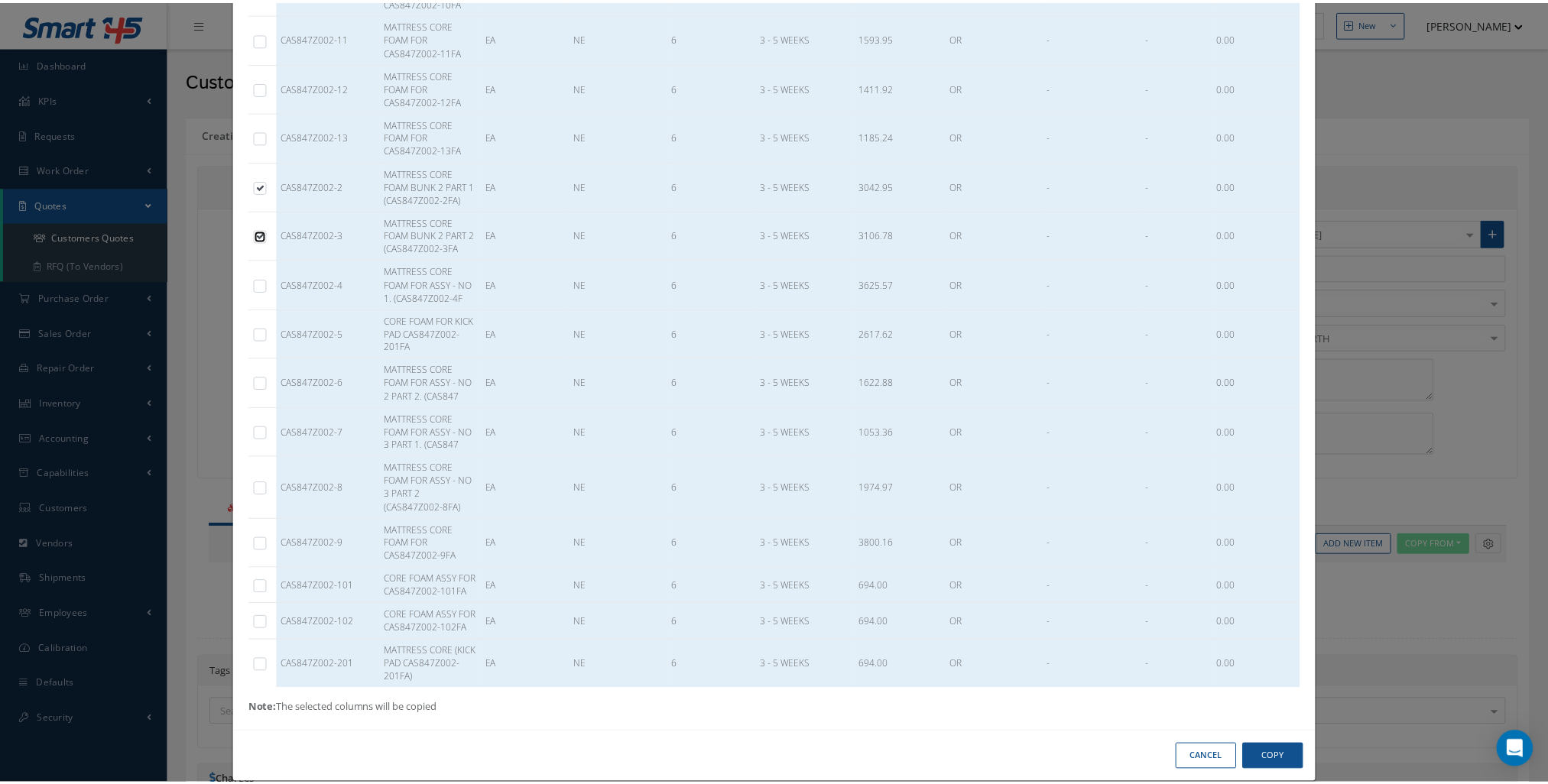
scroll to position [277, 0]
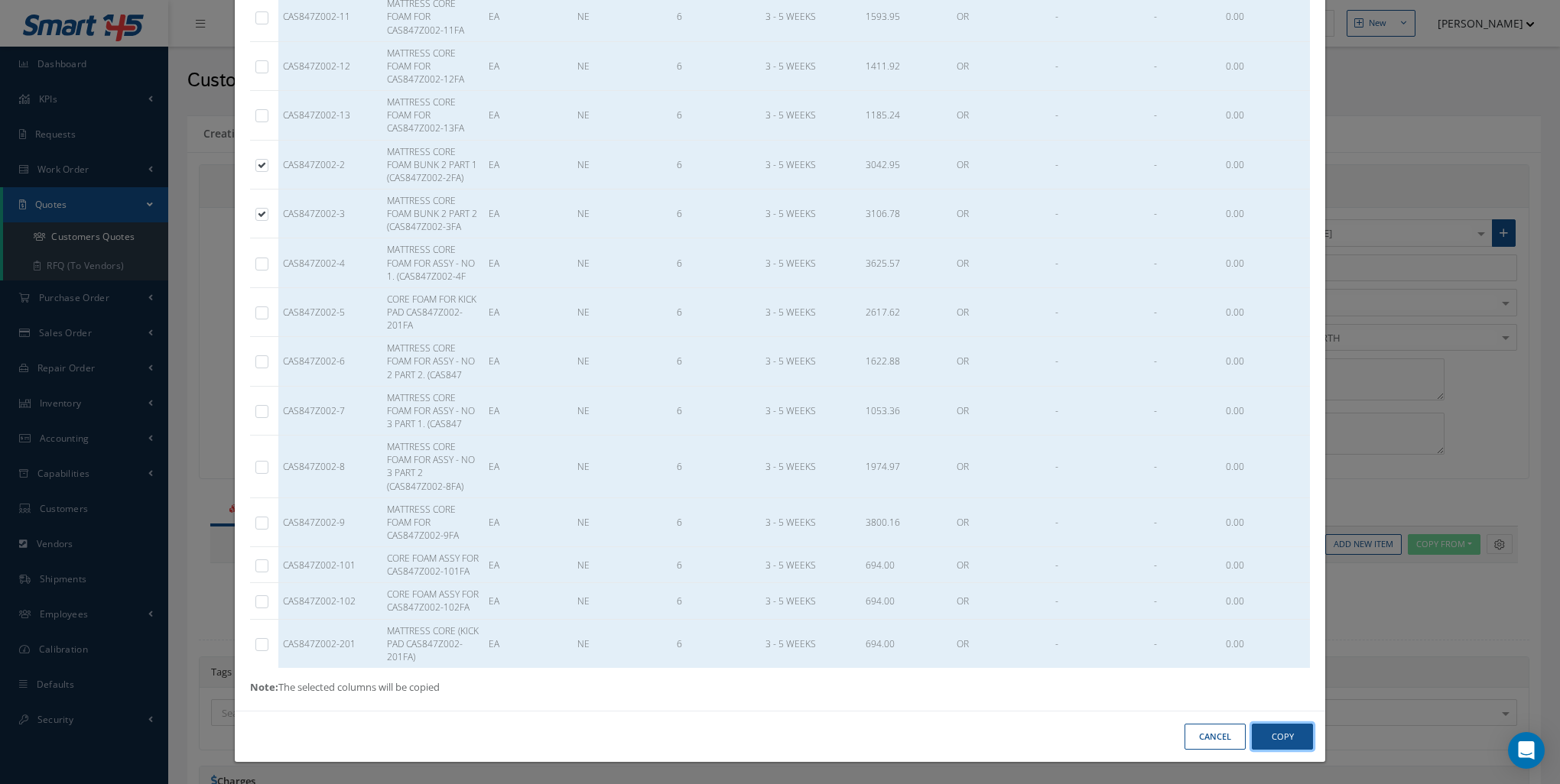
click at [1291, 744] on button "Copy" at bounding box center [1282, 737] width 61 height 27
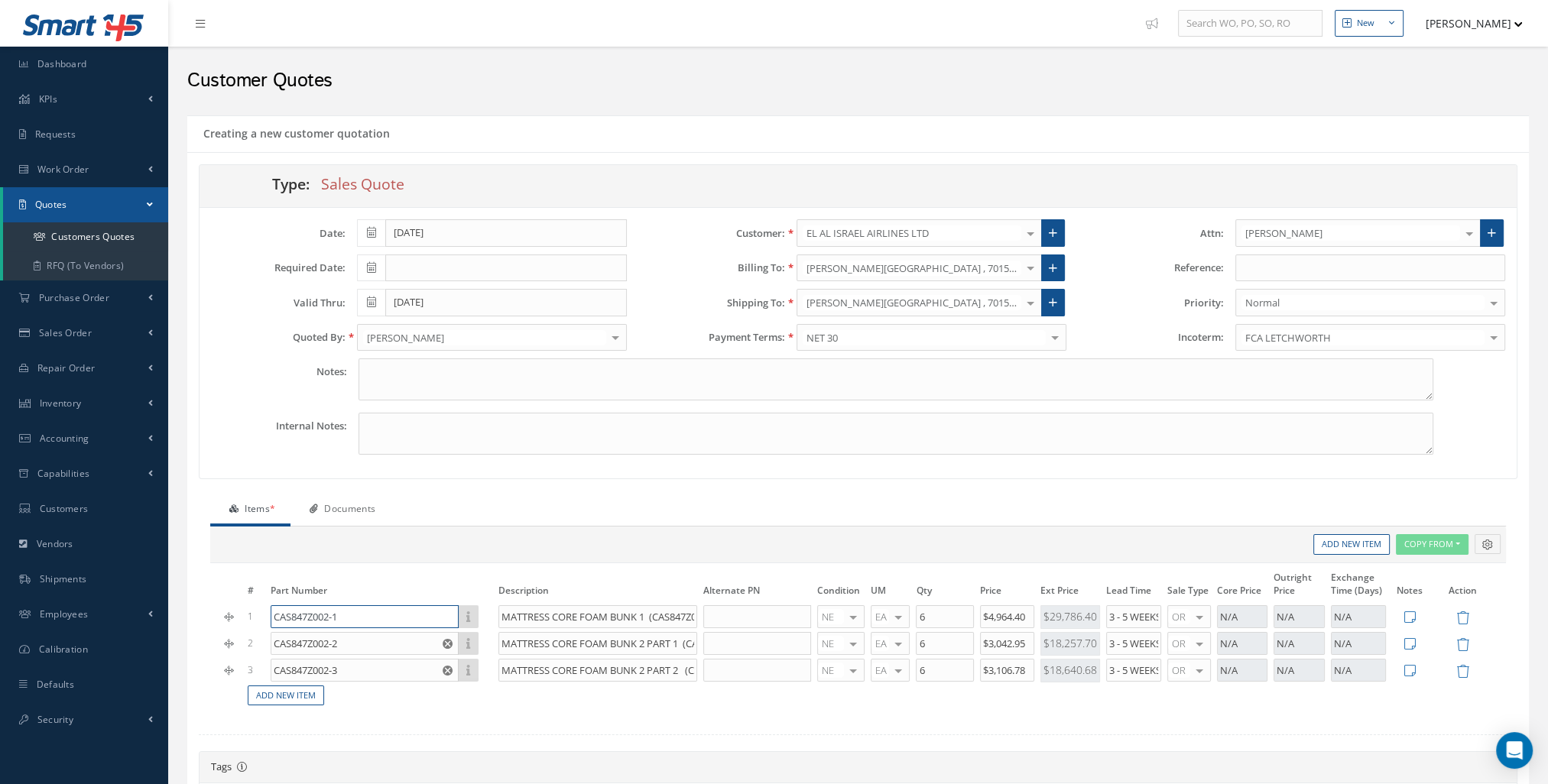
click at [390, 616] on input "CAS847Z002-1" at bounding box center [365, 617] width 189 height 23
drag, startPoint x: 508, startPoint y: 612, endPoint x: 777, endPoint y: 616, distance: 269.0
click at [777, 616] on tr "1 CAS847Z002-1 CAS847Z002-1 MATTRESS CORE FOAM BUNK 1 (CAS847Z002-1FA) CAS847Z0…" at bounding box center [858, 617] width 1273 height 27
click at [376, 606] on input "CAS847Z002-1" at bounding box center [365, 617] width 189 height 23
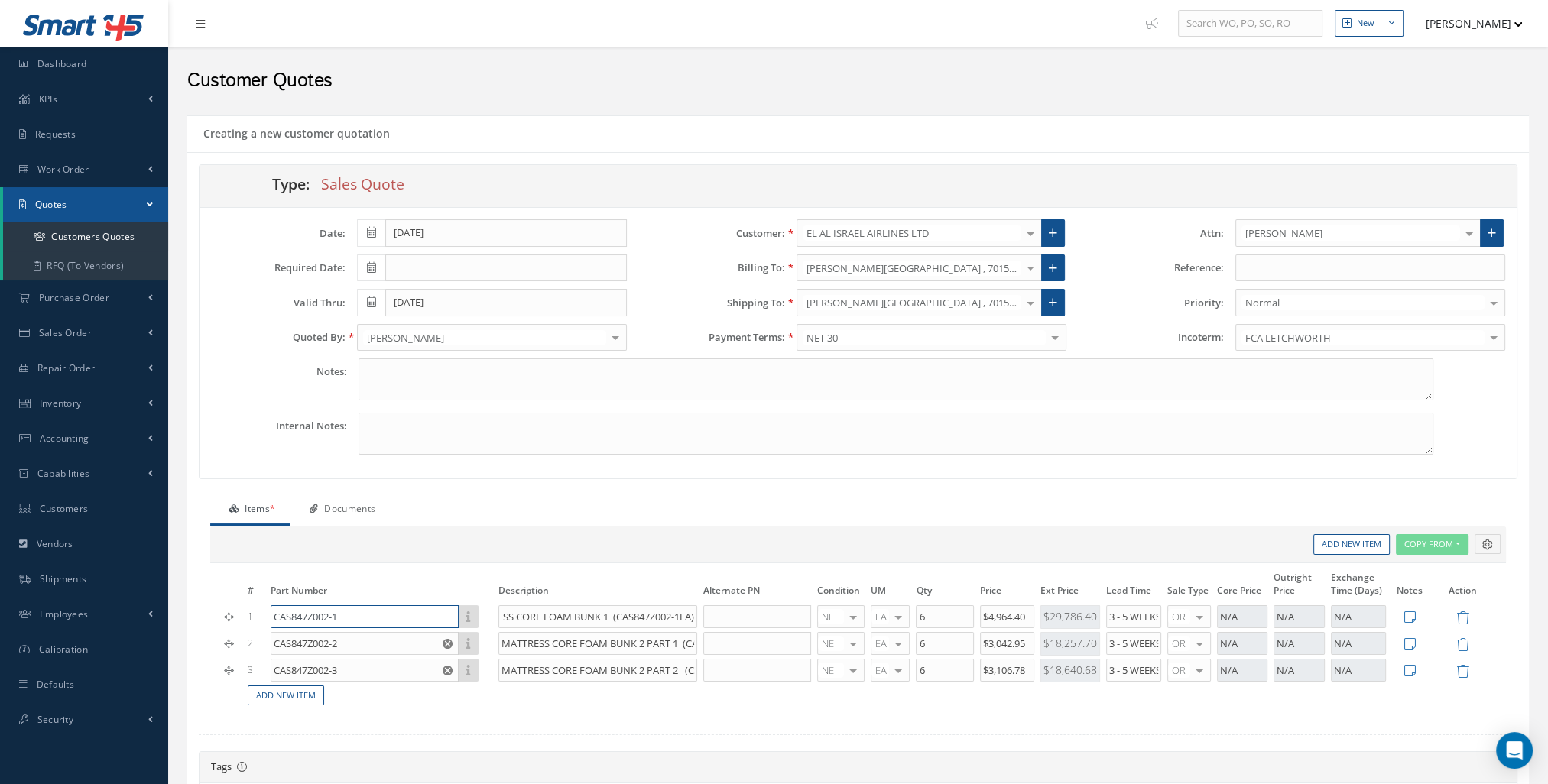
scroll to position [0, 0]
drag, startPoint x: 385, startPoint y: 617, endPoint x: 341, endPoint y: 616, distance: 44.0
click at [341, 616] on input "CAS847Z002-1FA - HD" at bounding box center [365, 617] width 189 height 23
type input "CAS847Z002-1FA - HD"
click at [358, 665] on input "CAS847Z002-3" at bounding box center [365, 670] width 189 height 23
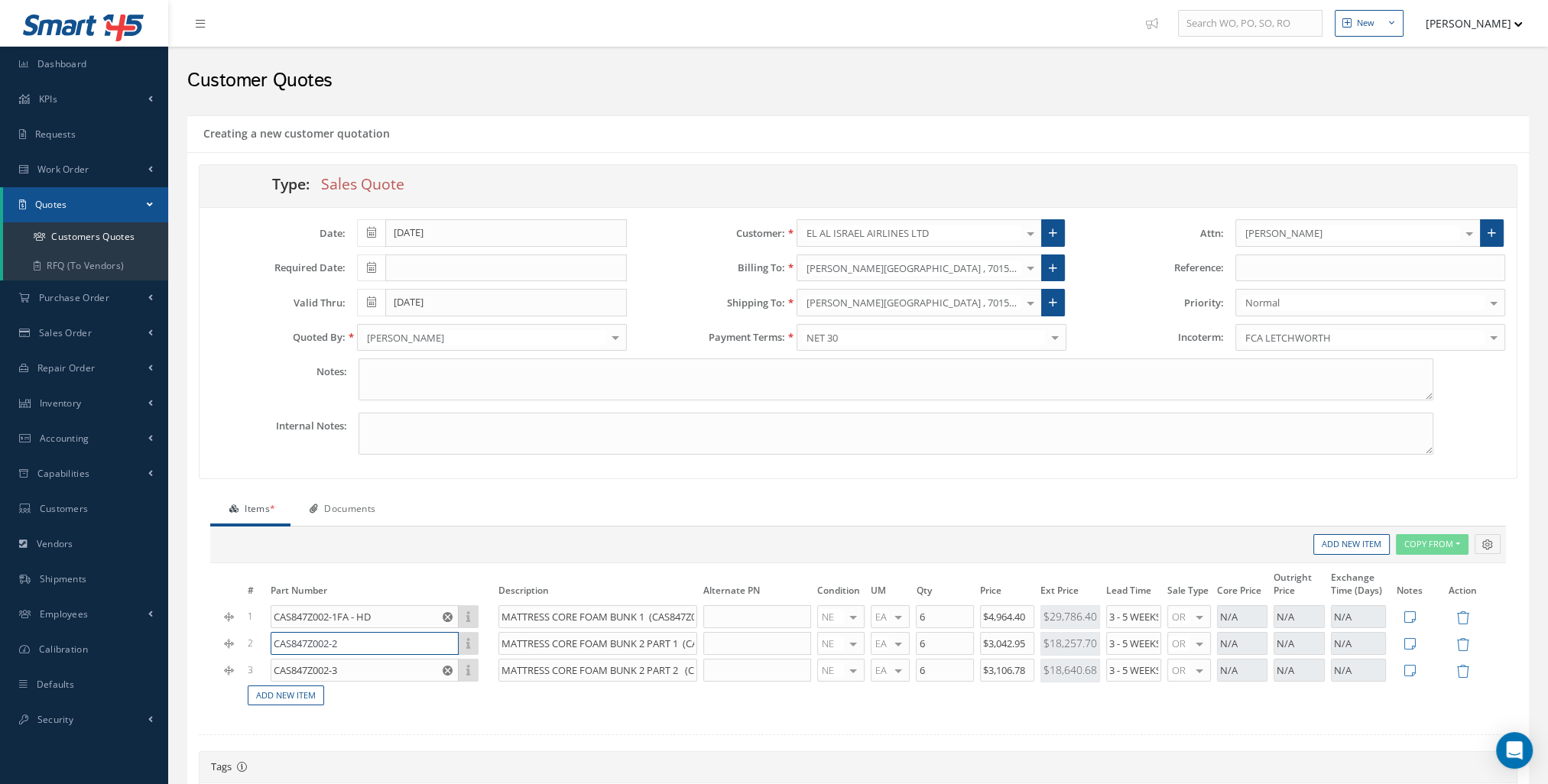
drag, startPoint x: 366, startPoint y: 638, endPoint x: 345, endPoint y: 639, distance: 21.0
click at [345, 639] on input "CAS847Z002-2" at bounding box center [365, 644] width 189 height 23
paste input "FA - HD"
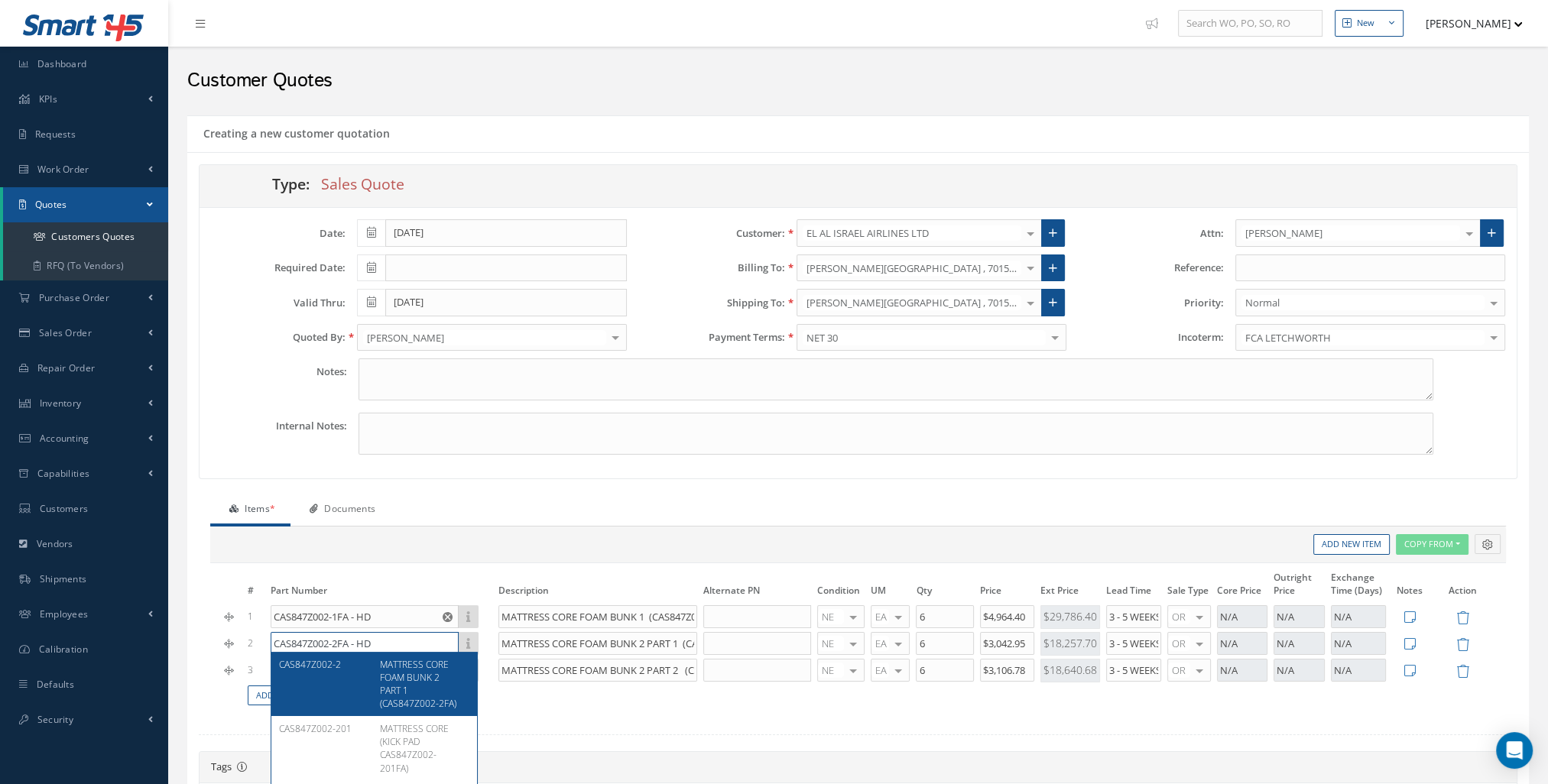
type input "CAS847Z002-2FA - HD"
click at [414, 542] on div "Description Alternate PN Condition UM Qty Cost Markup Percentage Price Ext Pric…" at bounding box center [858, 544] width 1296 height 36
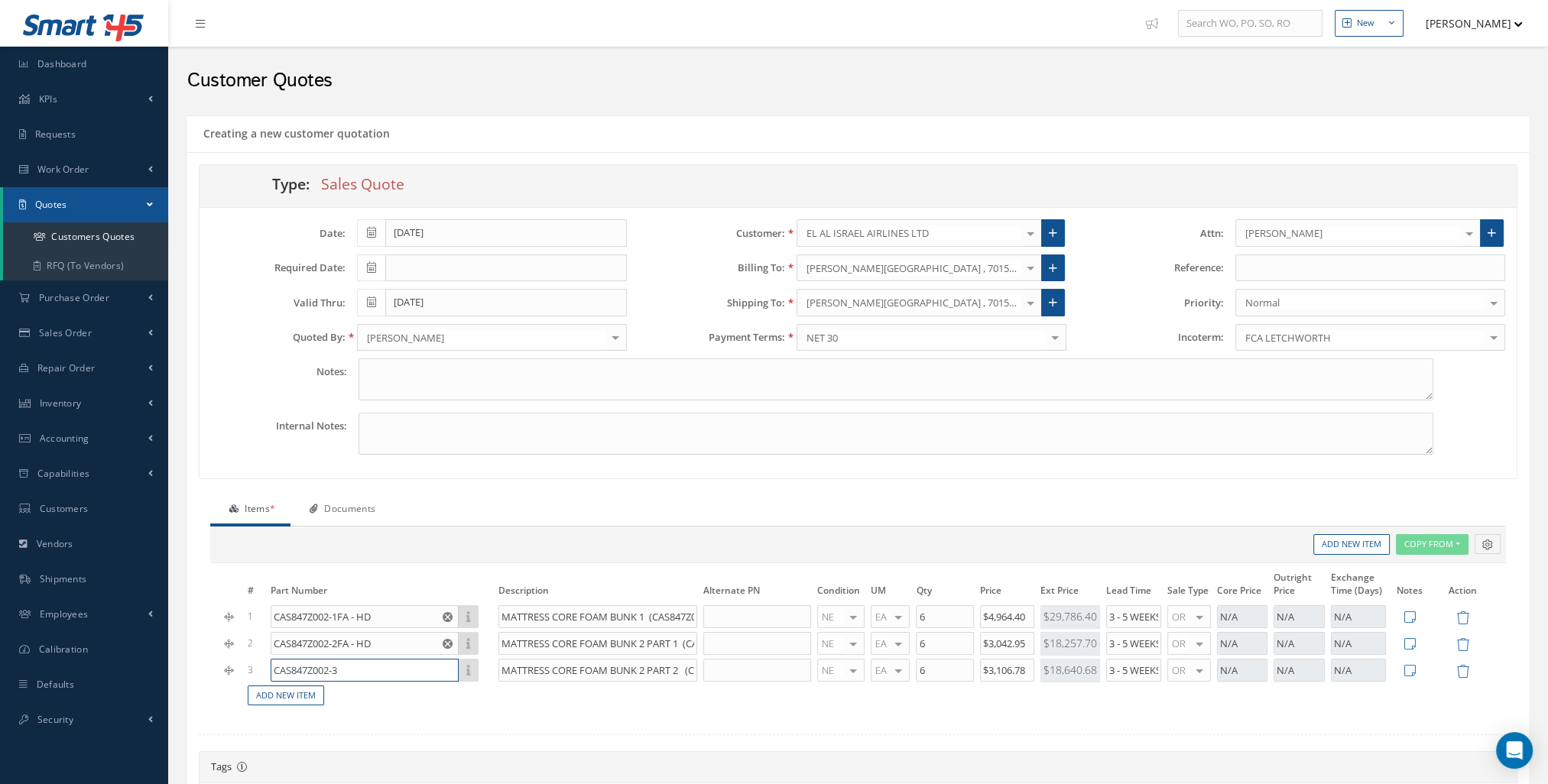
click at [396, 662] on input "CAS847Z002-3" at bounding box center [365, 670] width 189 height 23
paste input "FA - HD"
type input "CAS847Z002-3FA - HD"
click at [560, 671] on input "MATTRESS CORE FOAM BUNK 2 PART 2 (CAS847Z002-3FA" at bounding box center [598, 670] width 199 height 23
click at [661, 636] on input "MATTRESS CORE FOAM BUNK 2 PART 1 (CAS847Z002-2FA)" at bounding box center [598, 644] width 199 height 23
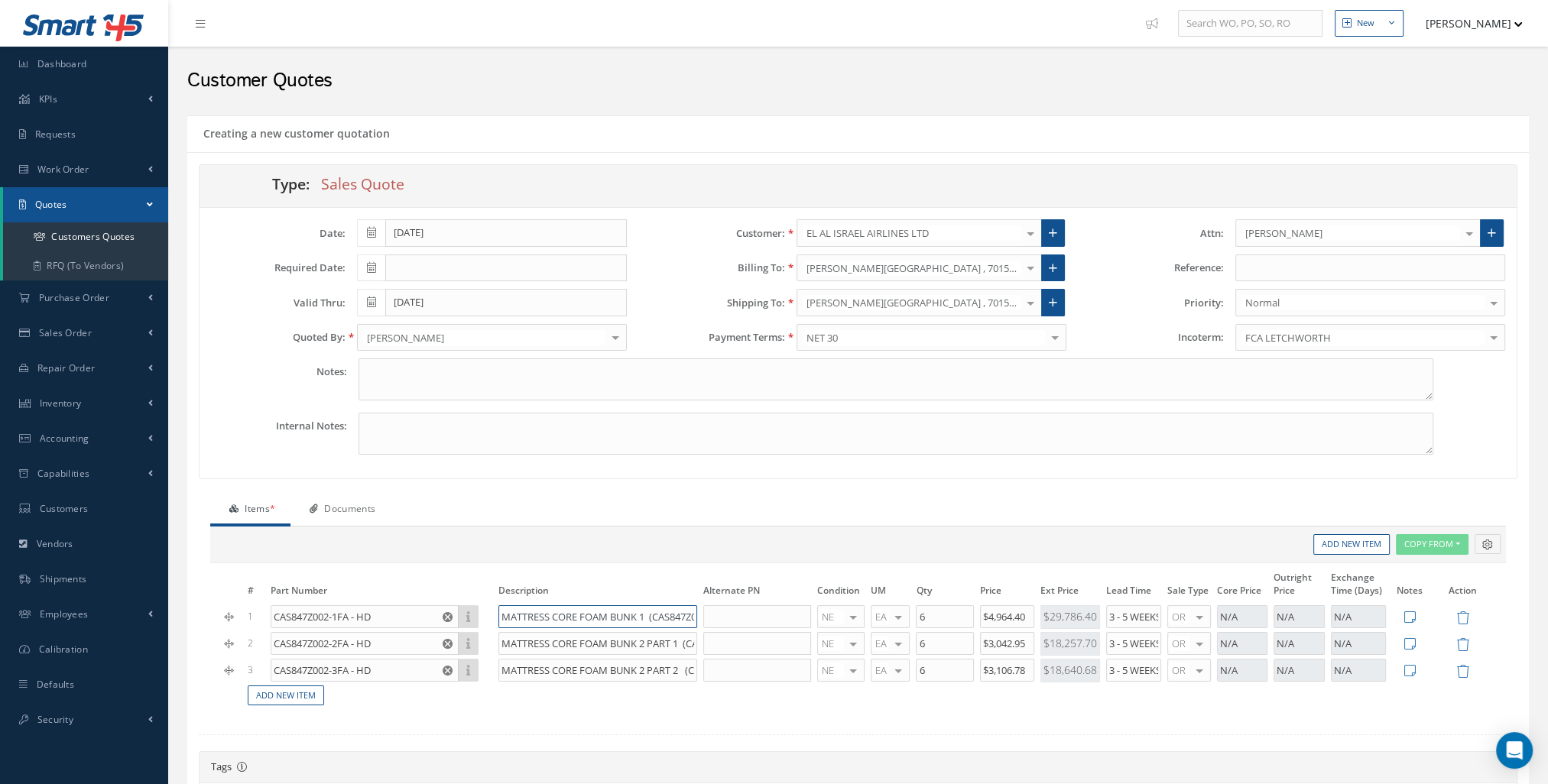
click at [498, 613] on input "MATTRESS CORE FOAM BUNK 1 (CAS847Z002-1FA)" at bounding box center [598, 617] width 199 height 23
type input "HARD MATTRESS CORE FOAM BUNK 1 (CAS847Z002-1FA)"
click at [503, 640] on input "MATTRESS CORE FOAM BUNK 2 PART 1 (CAS847Z002-2FA)" at bounding box center [598, 644] width 199 height 23
type input "HARD MATTRESS CORE FOAM BUNK 2 PART 1 (CAS847Z002-2FA)"
click at [501, 669] on input "MATTRESS CORE FOAM BUNK 2 PART 2 (CAS847Z002-3FA" at bounding box center [598, 670] width 199 height 23
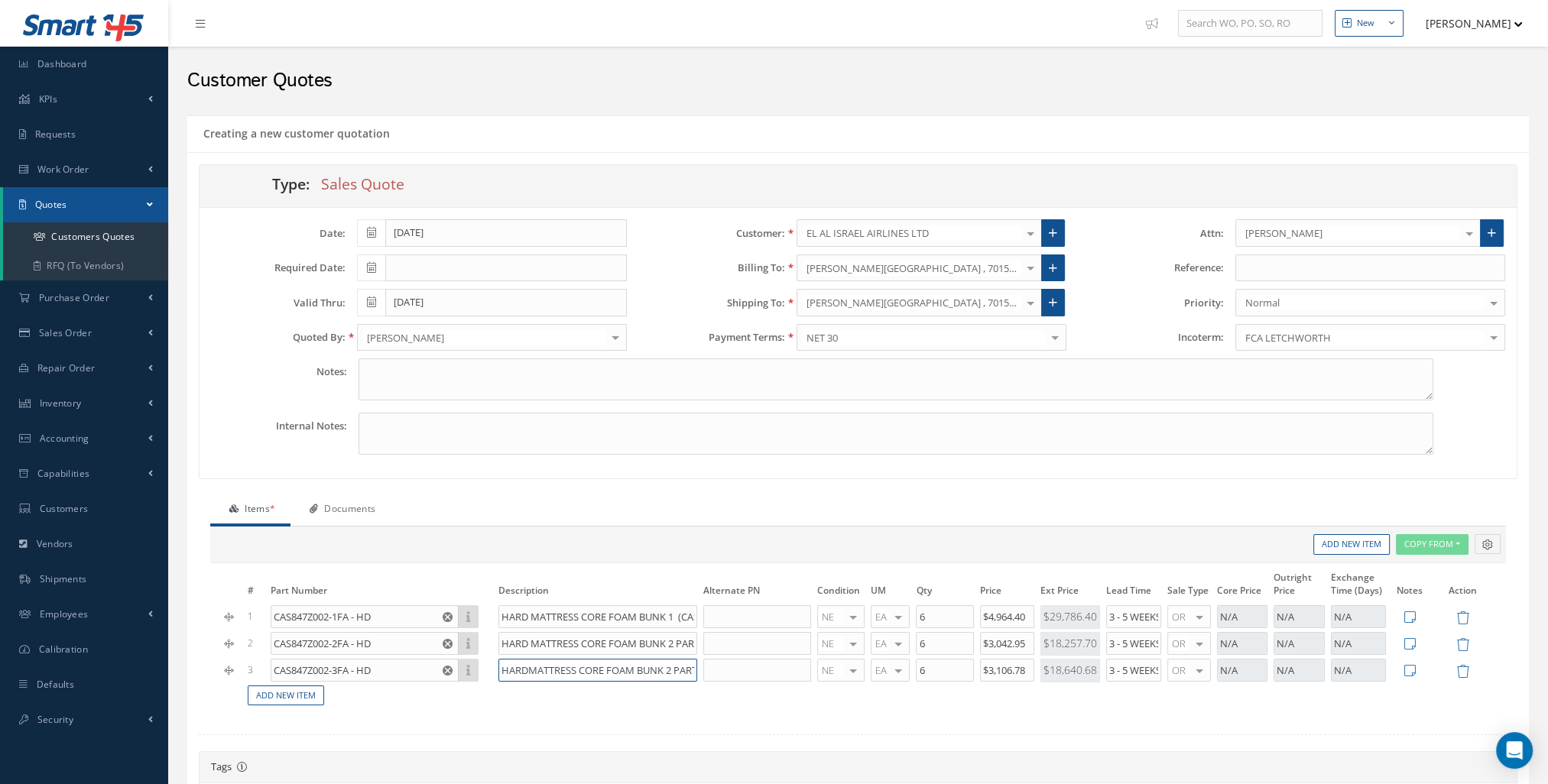
type input "HARDMATTRESS CORE FOAM BUNK 2 PART 2 (CAS847Z002-3FA"
drag, startPoint x: 941, startPoint y: 617, endPoint x: 911, endPoint y: 617, distance: 30.0
click at [911, 617] on tr "1 CAS847Z002-1FA - HD No Match Found HARD MATTRESS CORE FOAM BUNK 1 (CAS847Z002…" at bounding box center [858, 617] width 1273 height 27
type input "1"
drag, startPoint x: 935, startPoint y: 644, endPoint x: 907, endPoint y: 642, distance: 28.1
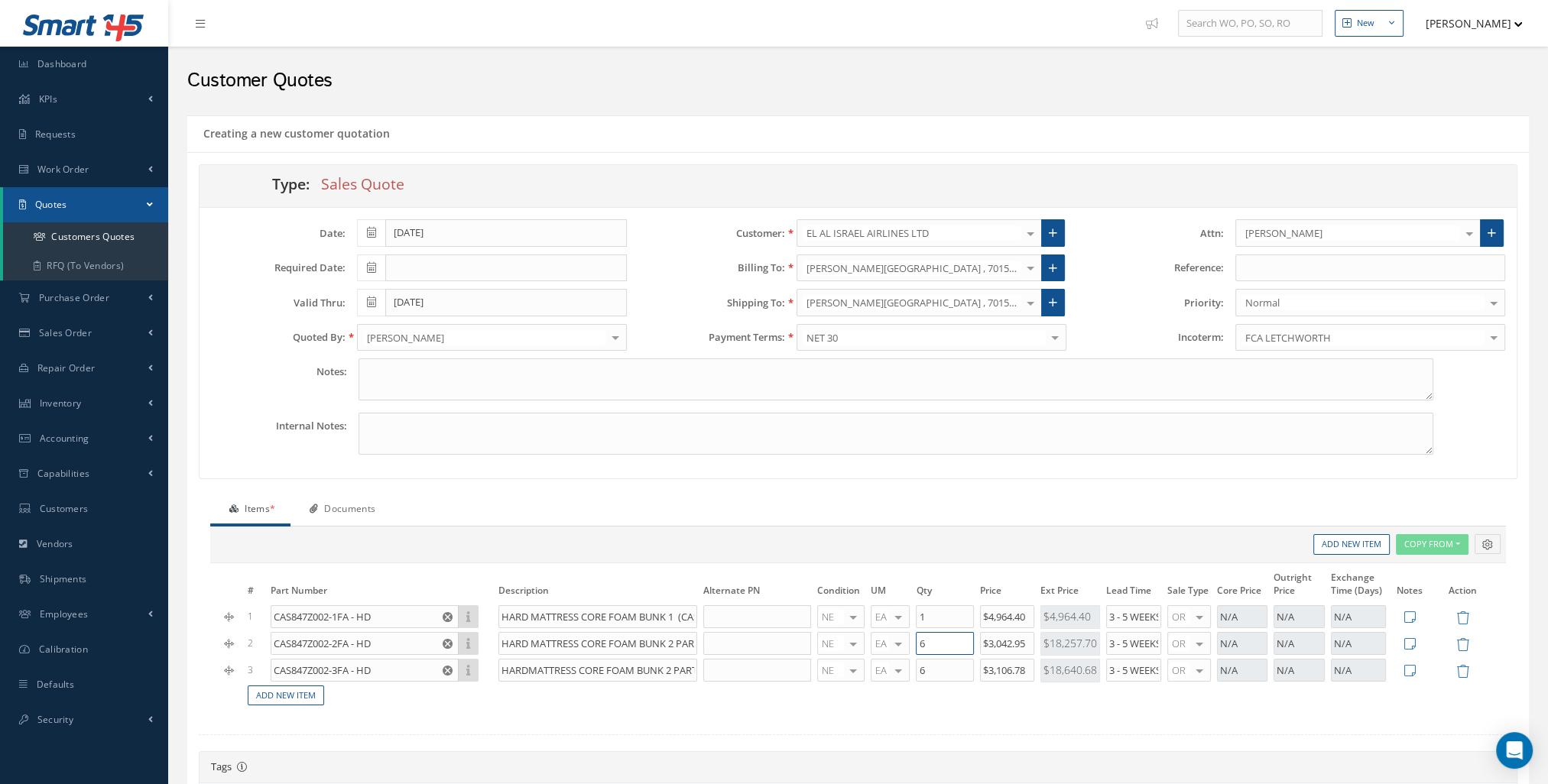
click at [907, 642] on tr "2 CAS847Z002-2FA - HD No Match Found HARD MATTRESS CORE FOAM BUNK 2 PART 1 (CAS…" at bounding box center [858, 644] width 1273 height 27
type input "1"
click at [914, 665] on td "6" at bounding box center [944, 670] width 63 height 27
type input "1"
click at [1413, 616] on icon at bounding box center [1409, 617] width 12 height 13
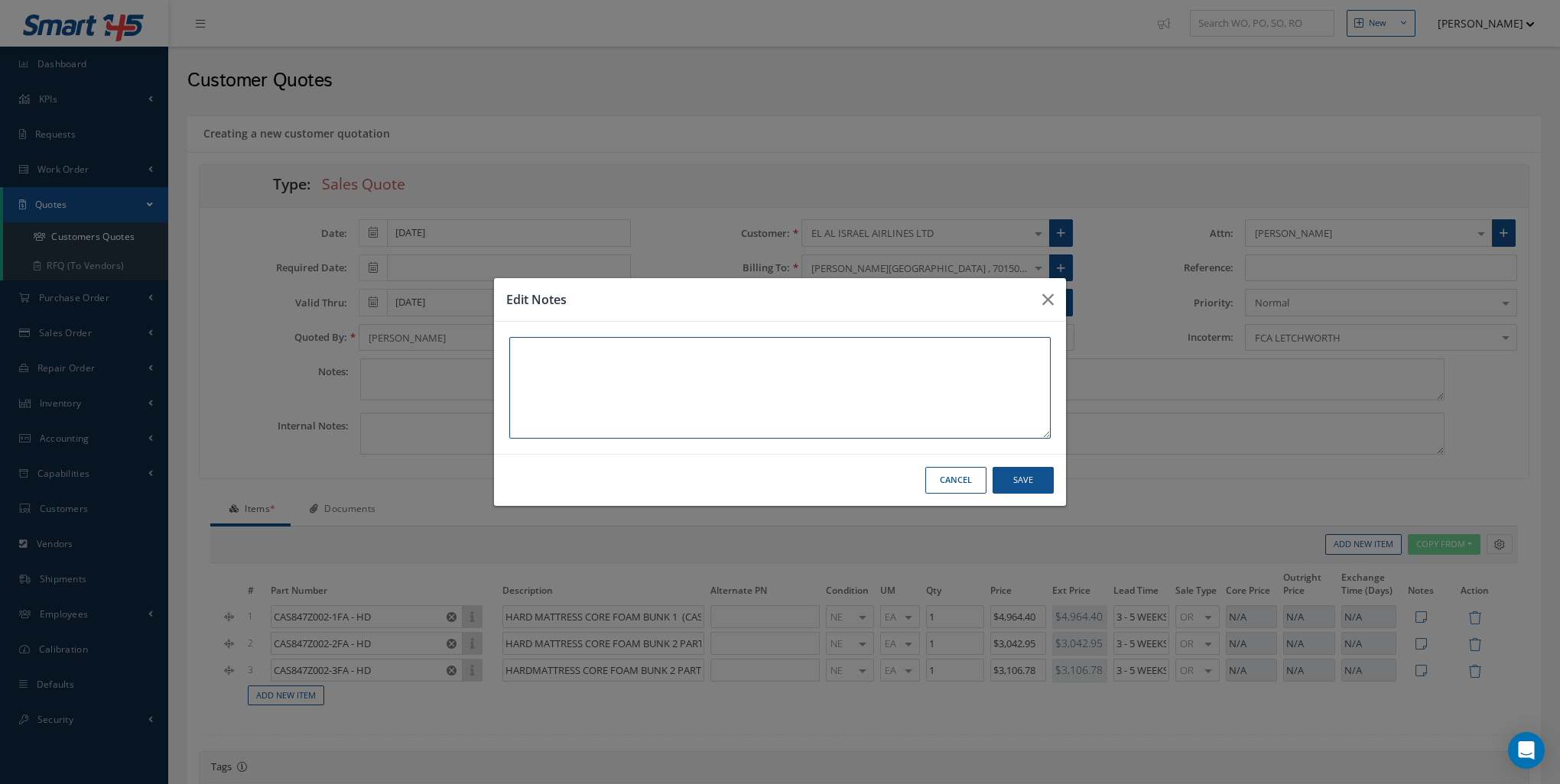
click at [733, 401] on textarea at bounding box center [779, 388] width 541 height 101
drag, startPoint x: 1016, startPoint y: 357, endPoint x: 358, endPoint y: 345, distance: 658.1
click at [358, 345] on div "Edit Notes SAMPLE HARD COMPOSITION AND ORIGINAL COST. THIS WILL BE MADE AS STAN…" at bounding box center [780, 392] width 1560 height 784
type textarea "SAMPLE HARD COMPOSITION AND ORIGINAL COST. THIS WILL BE MADE AS STANDARD FOR IN…"
click at [1037, 475] on button "Save" at bounding box center [1023, 480] width 61 height 27
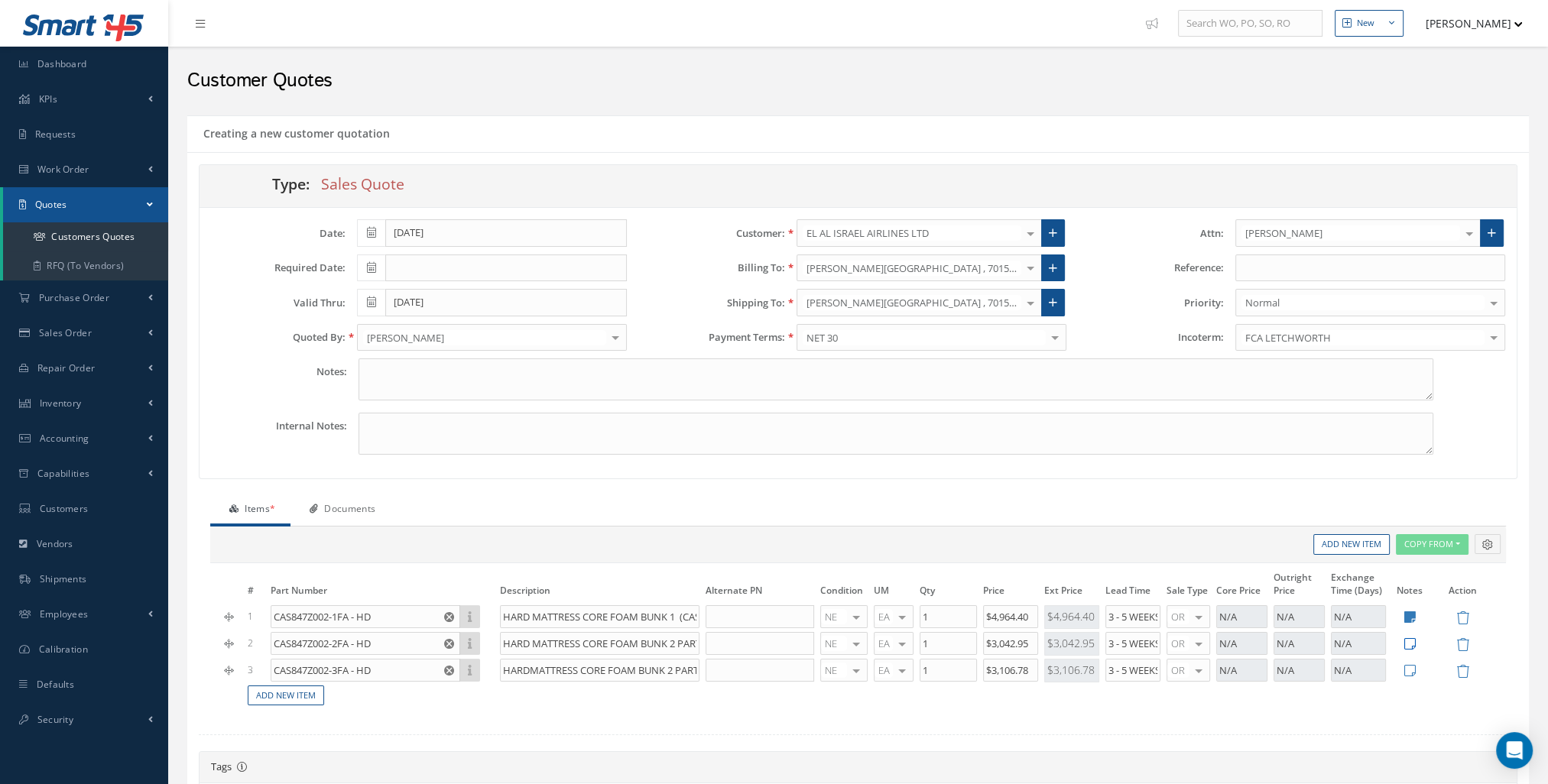
click at [1413, 644] on icon at bounding box center [1409, 644] width 12 height 13
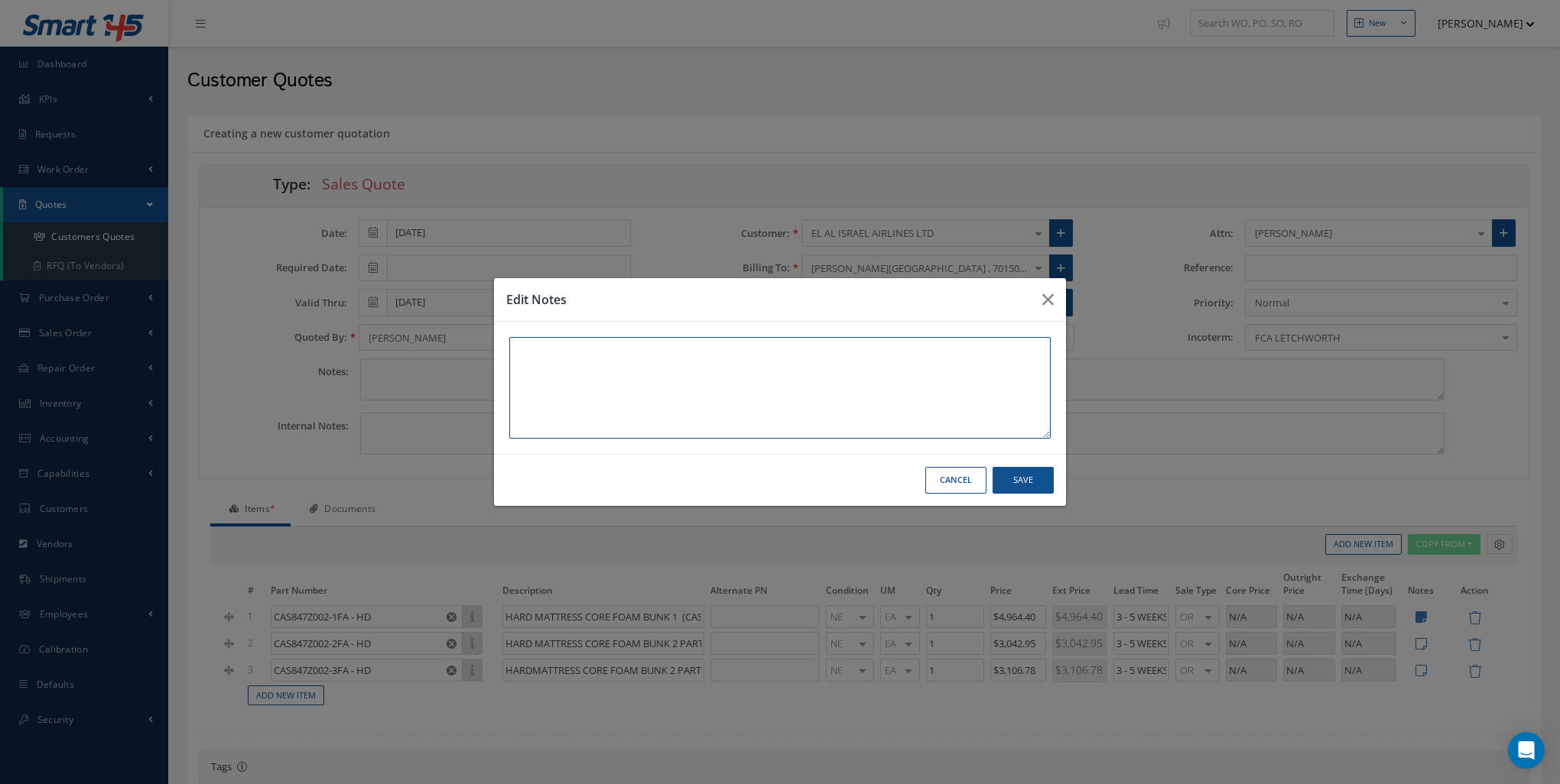
click at [689, 369] on textarea at bounding box center [779, 388] width 541 height 101
paste textarea "SAMPLE HARD COMPOSITION AND ORIGINAL COST. THIS WILL BE MADE AS STANDARD FOR IN…"
type textarea "SAMPLE HARD COMPOSITION AND ORIGINAL COST. THIS WILL BE MADE AS STANDARD FOR IN…"
click at [1024, 475] on button "Save" at bounding box center [1023, 480] width 61 height 27
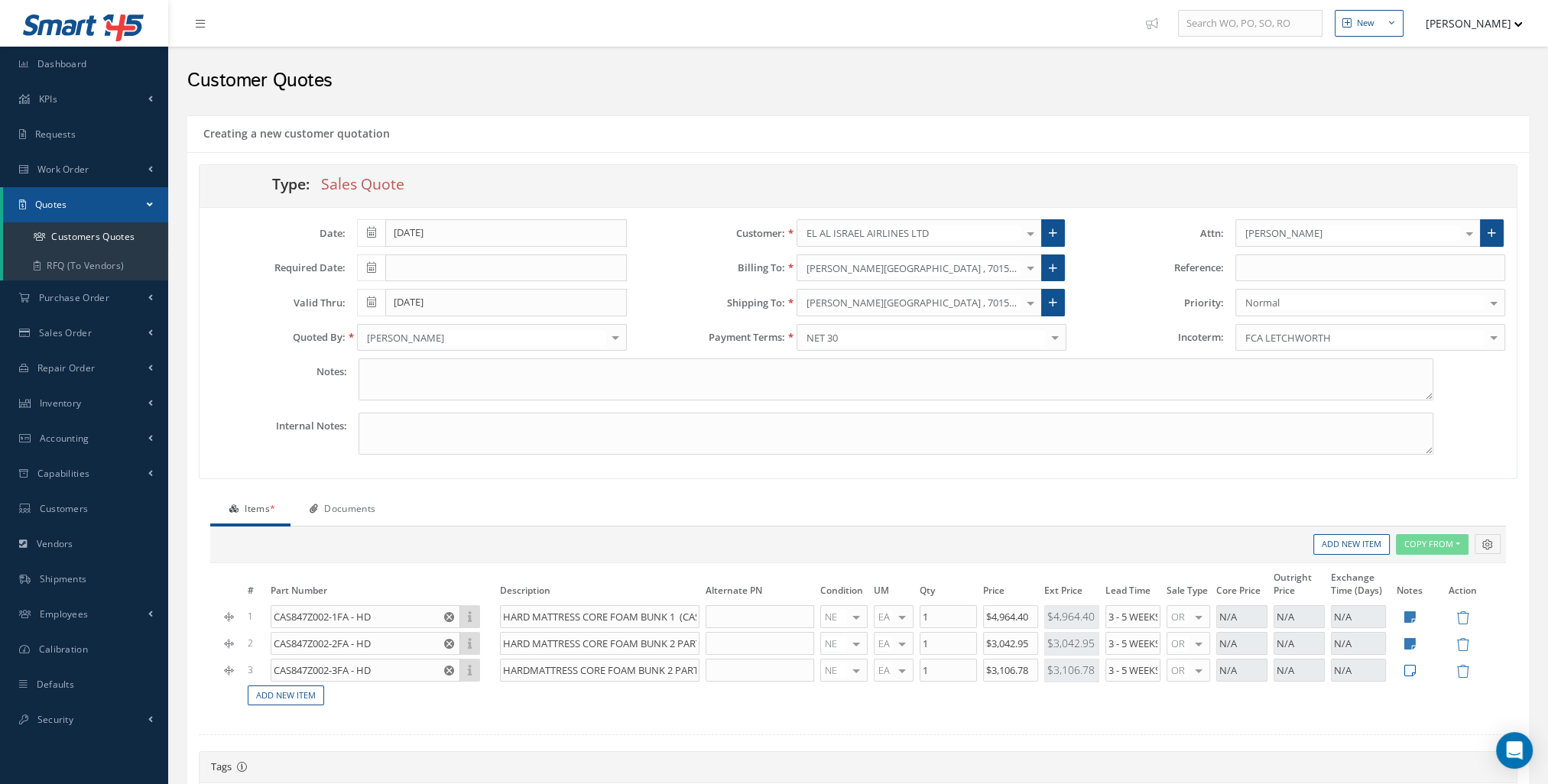
click at [1409, 671] on icon at bounding box center [1409, 670] width 12 height 13
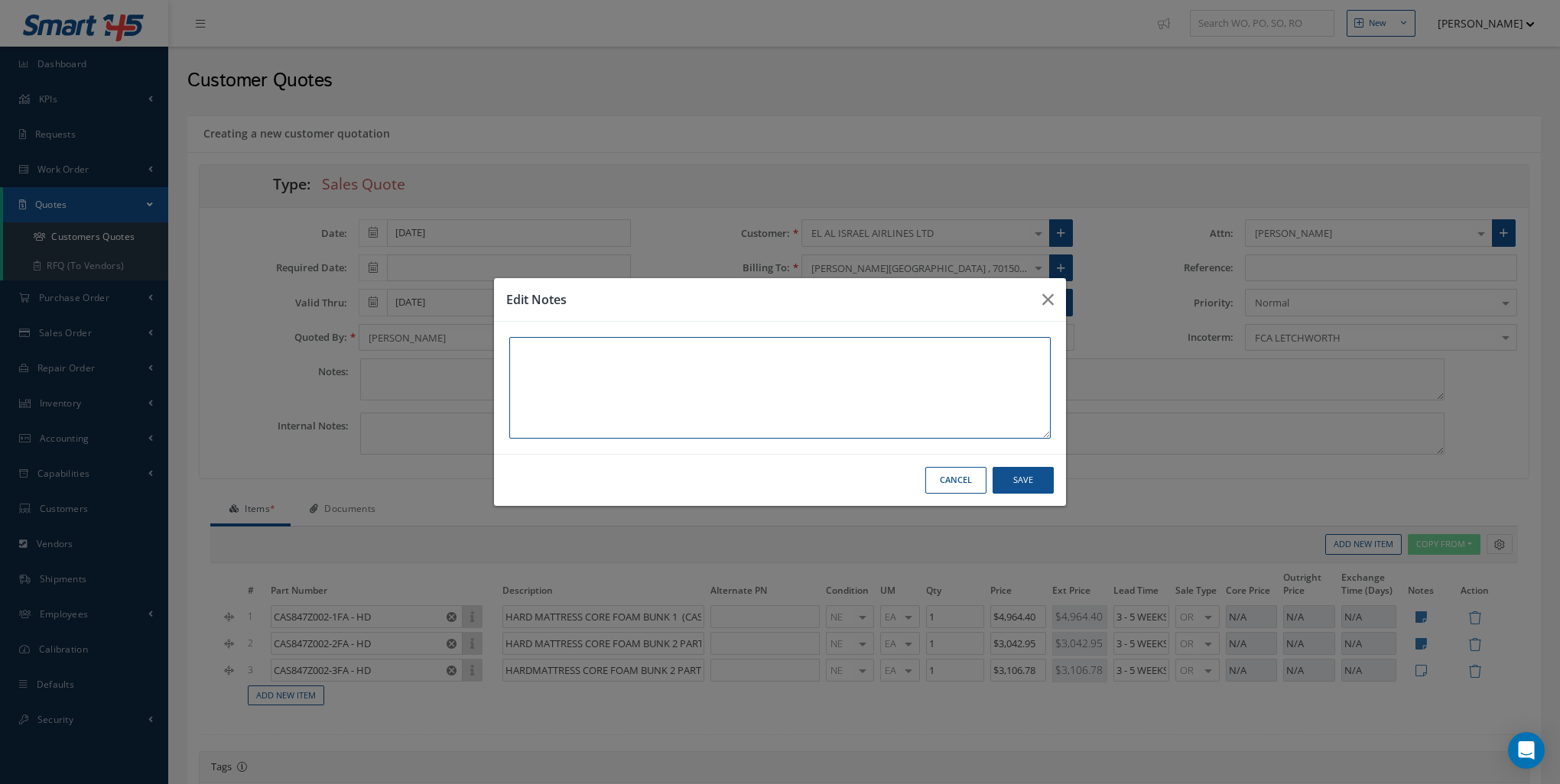
click at [749, 368] on textarea at bounding box center [779, 388] width 541 height 101
paste textarea "SAMPLE HARD COMPOSITION AND ORIGINAL COST. THIS WILL BE MADE AS STANDARD FOR IN…"
type textarea "SAMPLE HARD COMPOSITION AND ORIGINAL COST. THIS WILL BE MADE AS STANDARD FOR IN…"
click at [1029, 485] on button "Save" at bounding box center [1023, 480] width 61 height 27
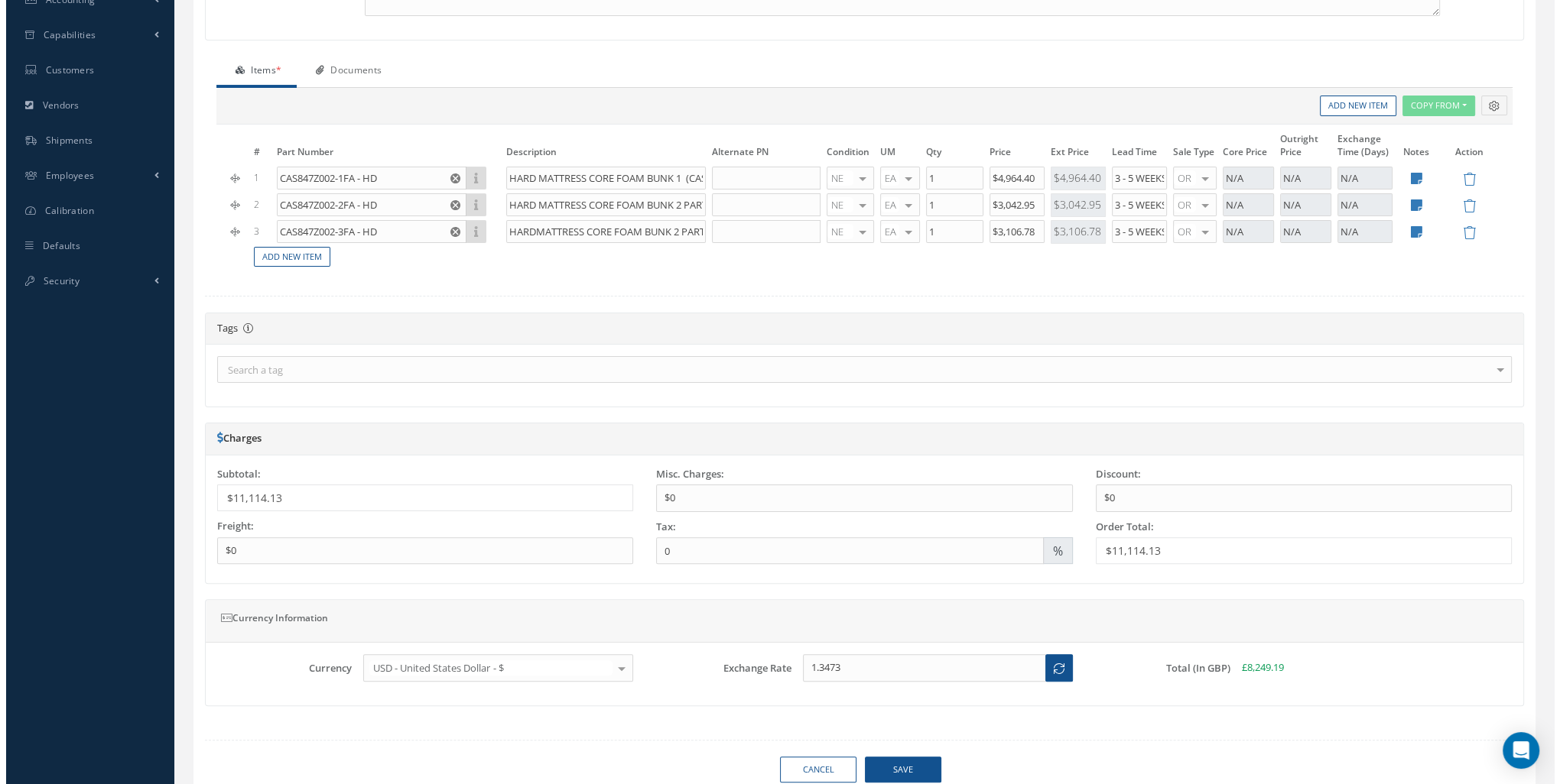
scroll to position [491, 0]
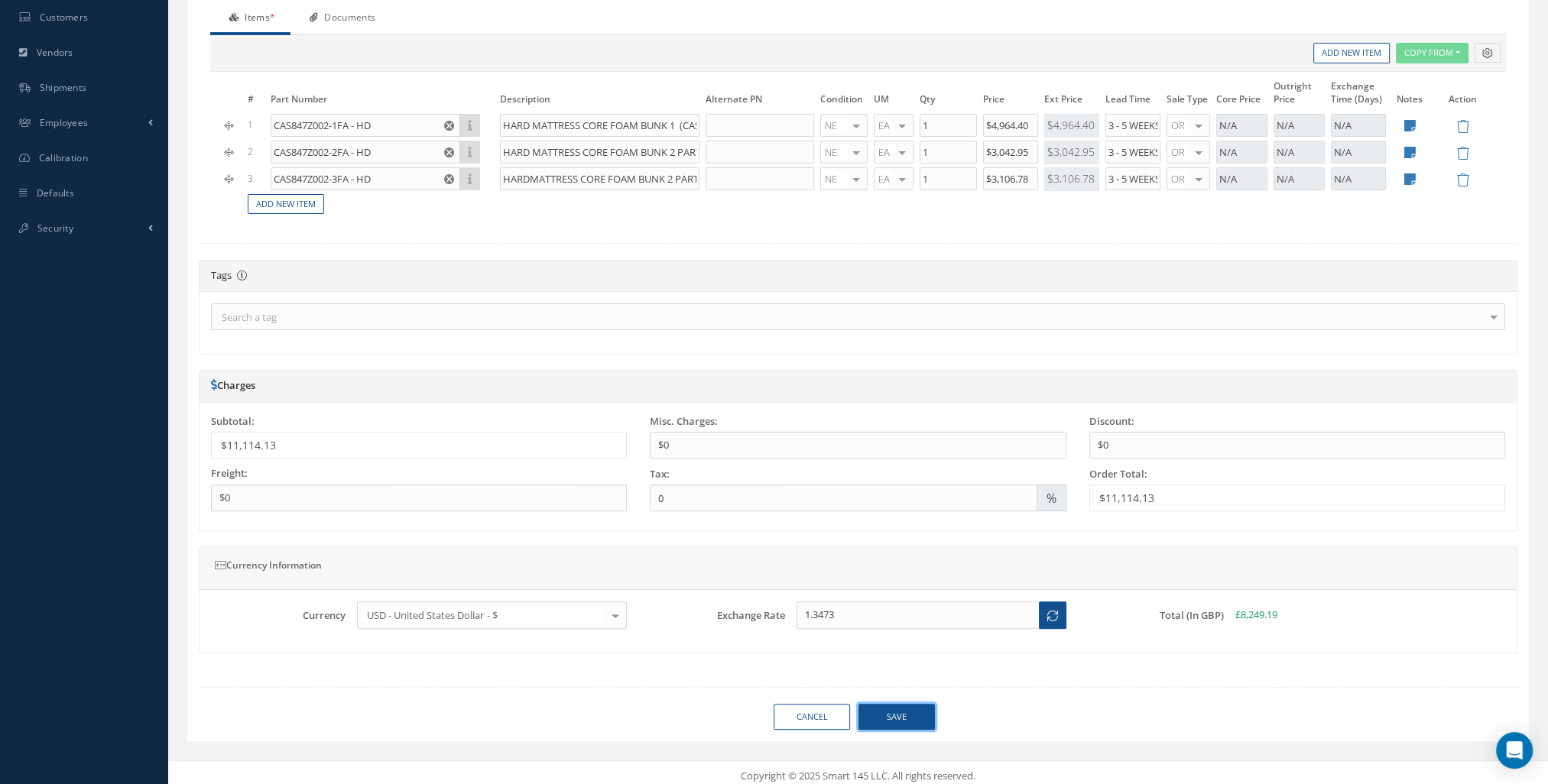
click at [929, 704] on button "Save" at bounding box center [896, 717] width 76 height 27
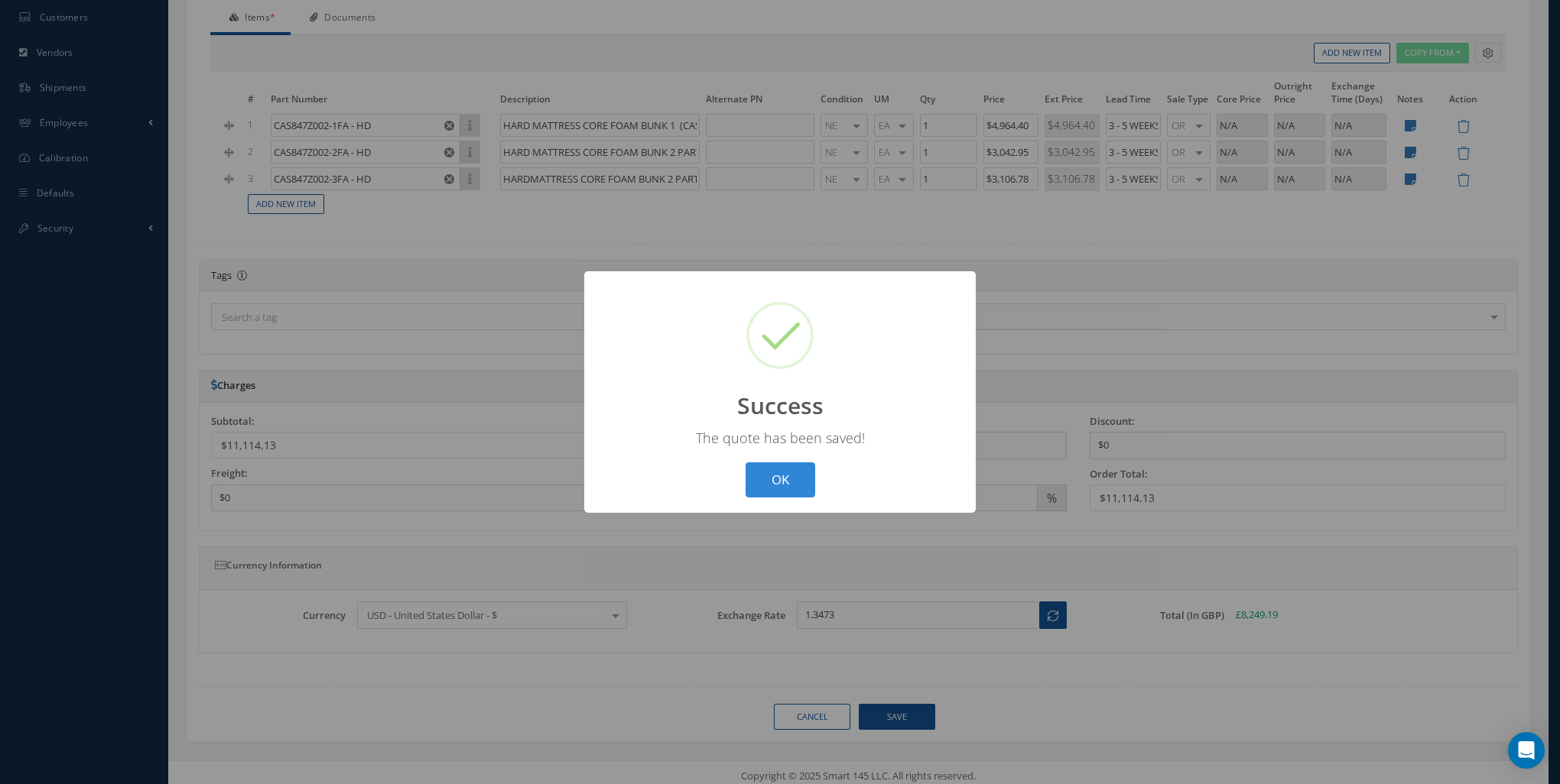
click at [751, 506] on div "? ! i Success × The quote has been saved! OK Cancel" at bounding box center [779, 392] width 392 height 242
drag, startPoint x: 761, startPoint y: 492, endPoint x: 771, endPoint y: 491, distance: 10.0
click at [761, 492] on button "OK" at bounding box center [780, 480] width 69 height 36
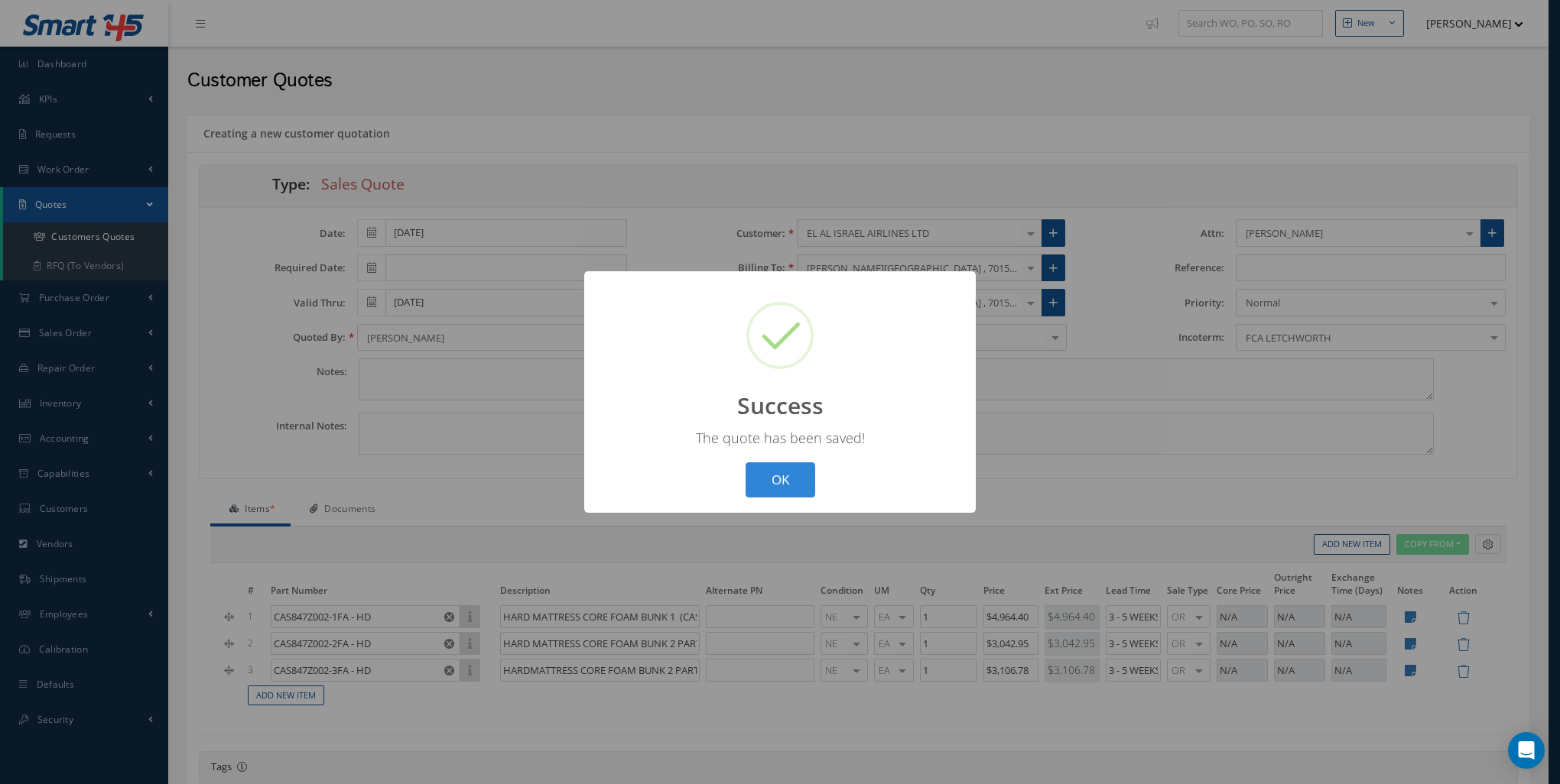
select select "25"
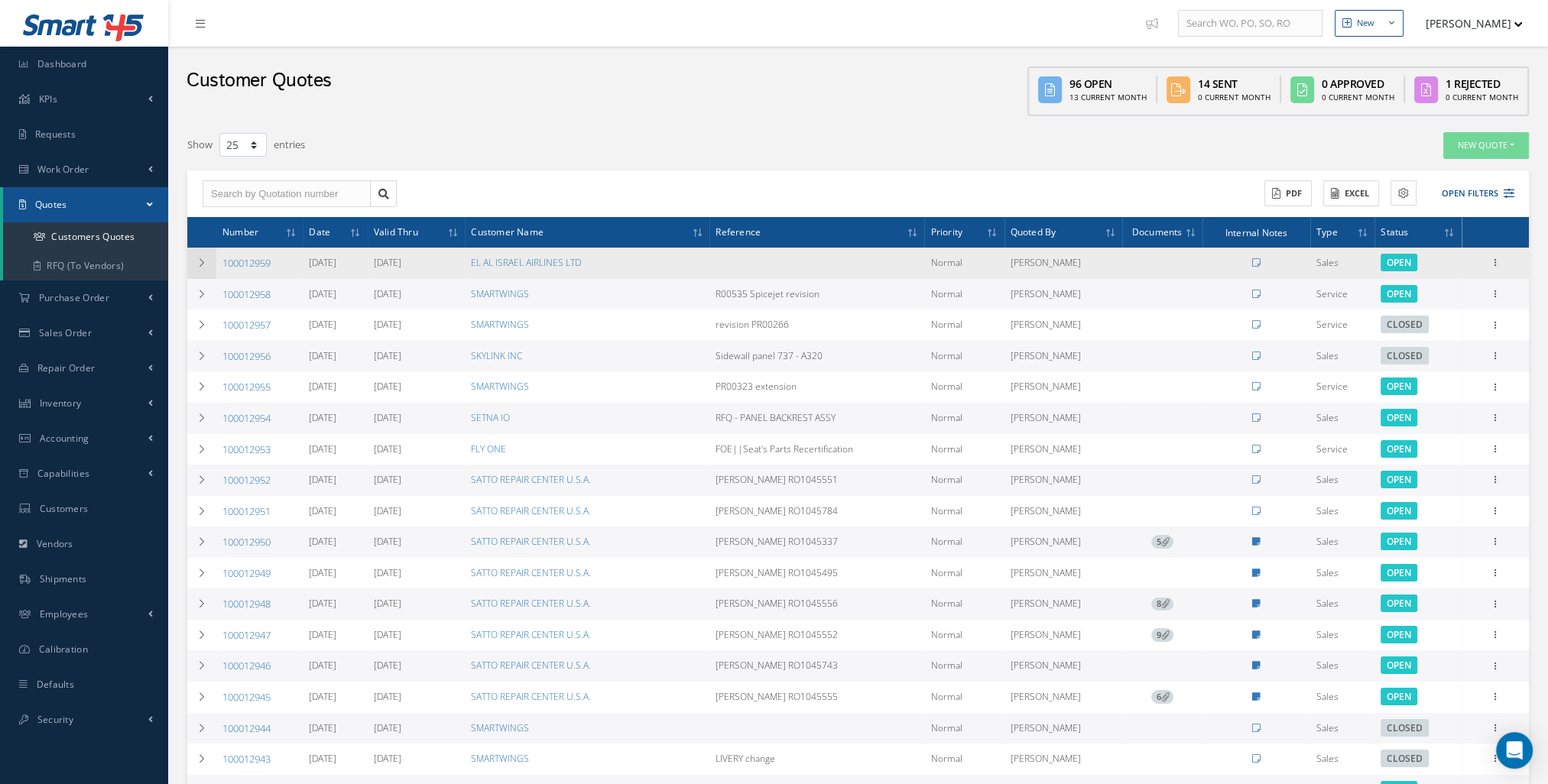
click at [196, 259] on icon at bounding box center [202, 263] width 11 height 9
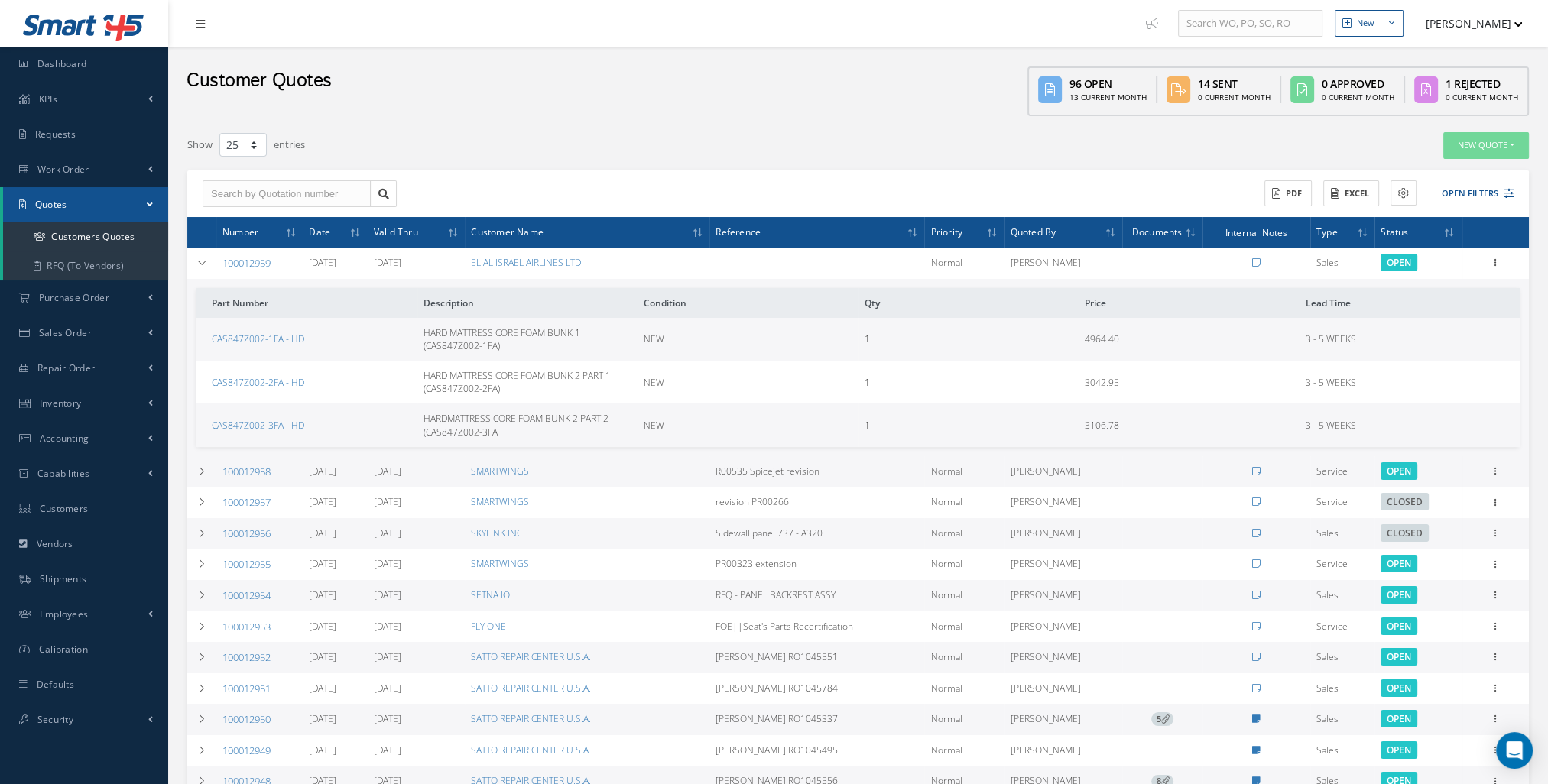
click at [251, 264] on link "100012959" at bounding box center [246, 262] width 48 height 13
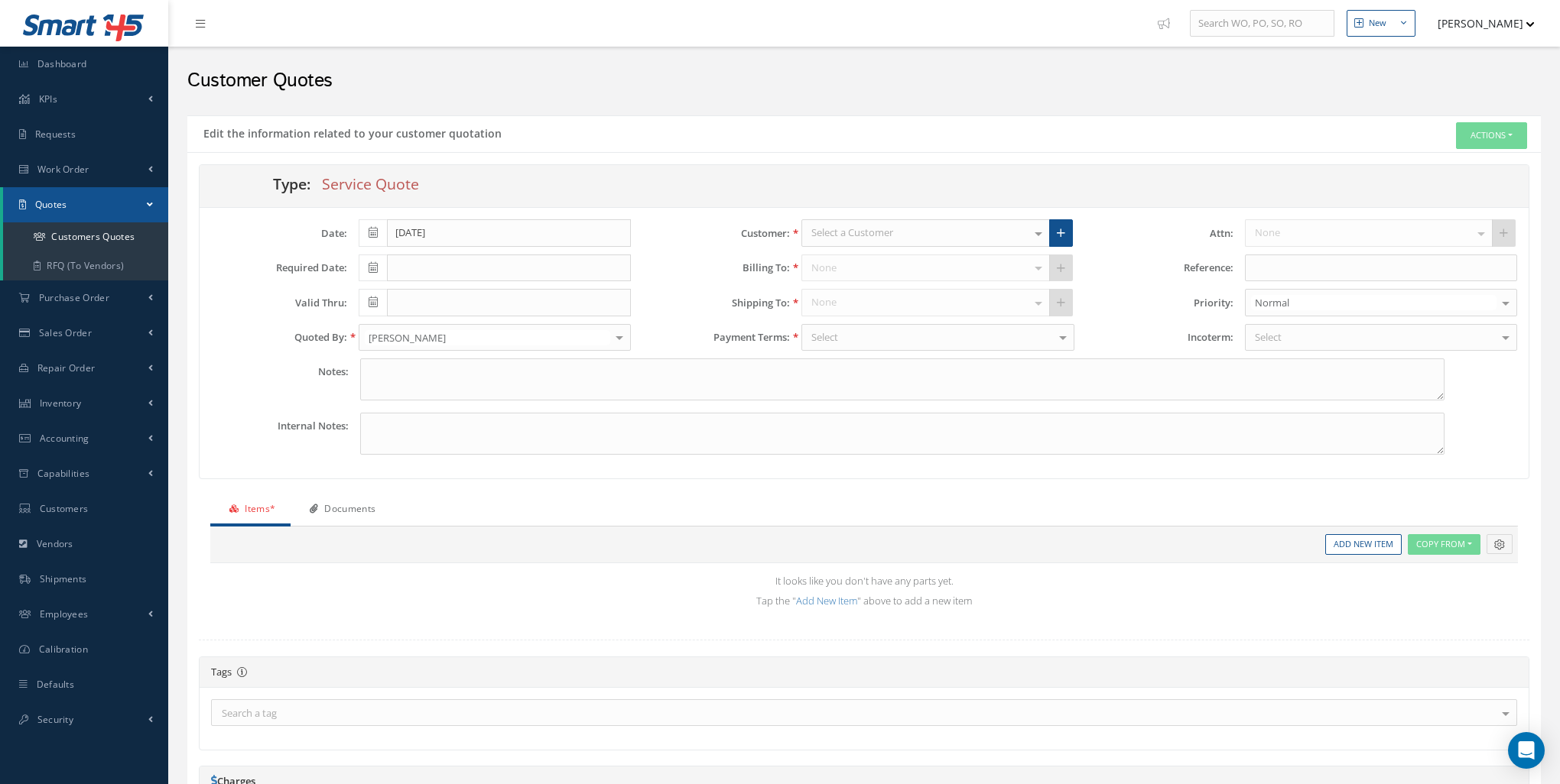
type input "0.00"
type input "10/12/2025"
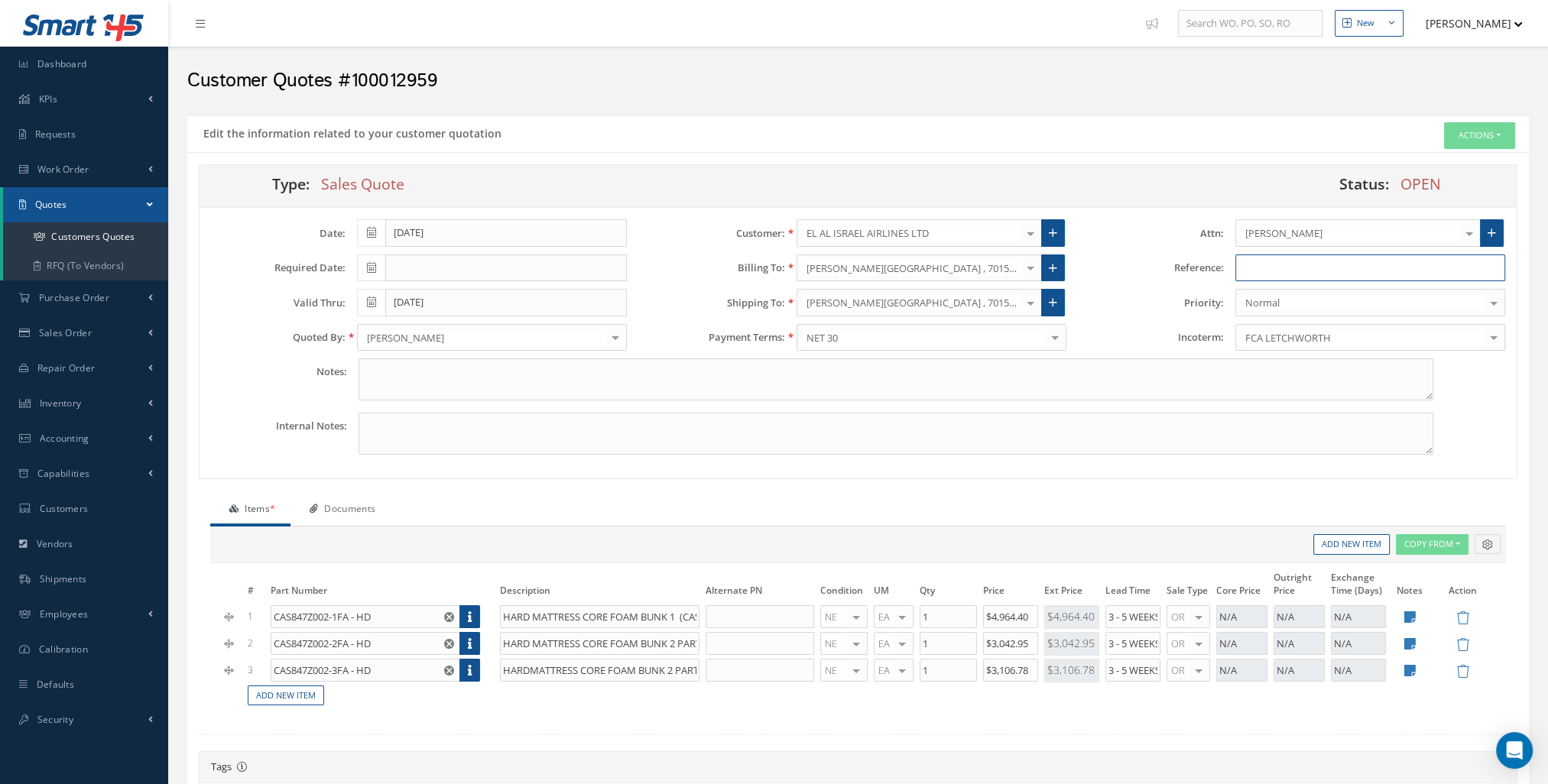
click at [1372, 255] on input "text" at bounding box center [1370, 268] width 270 height 28
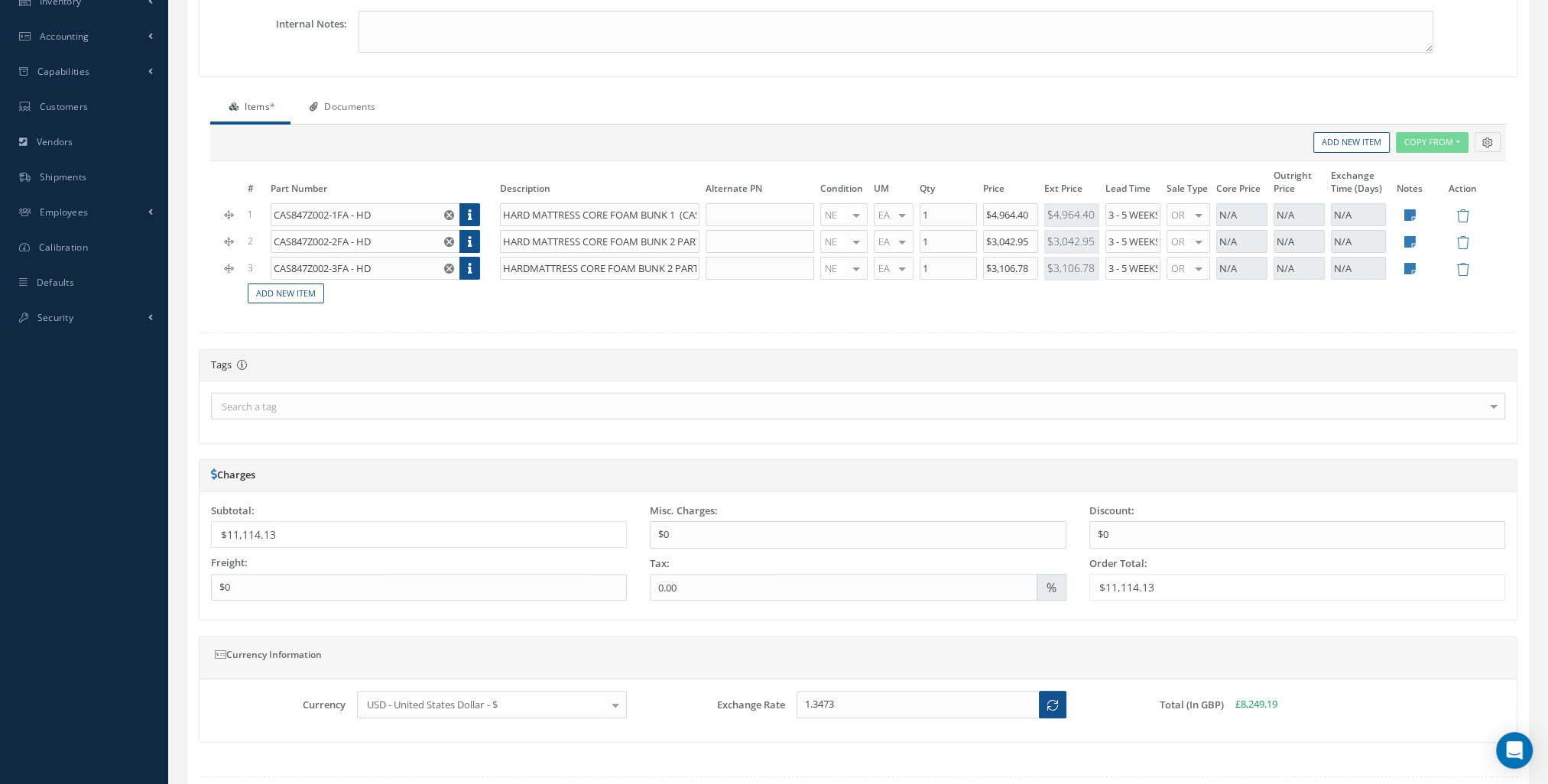
scroll to position [491, 0]
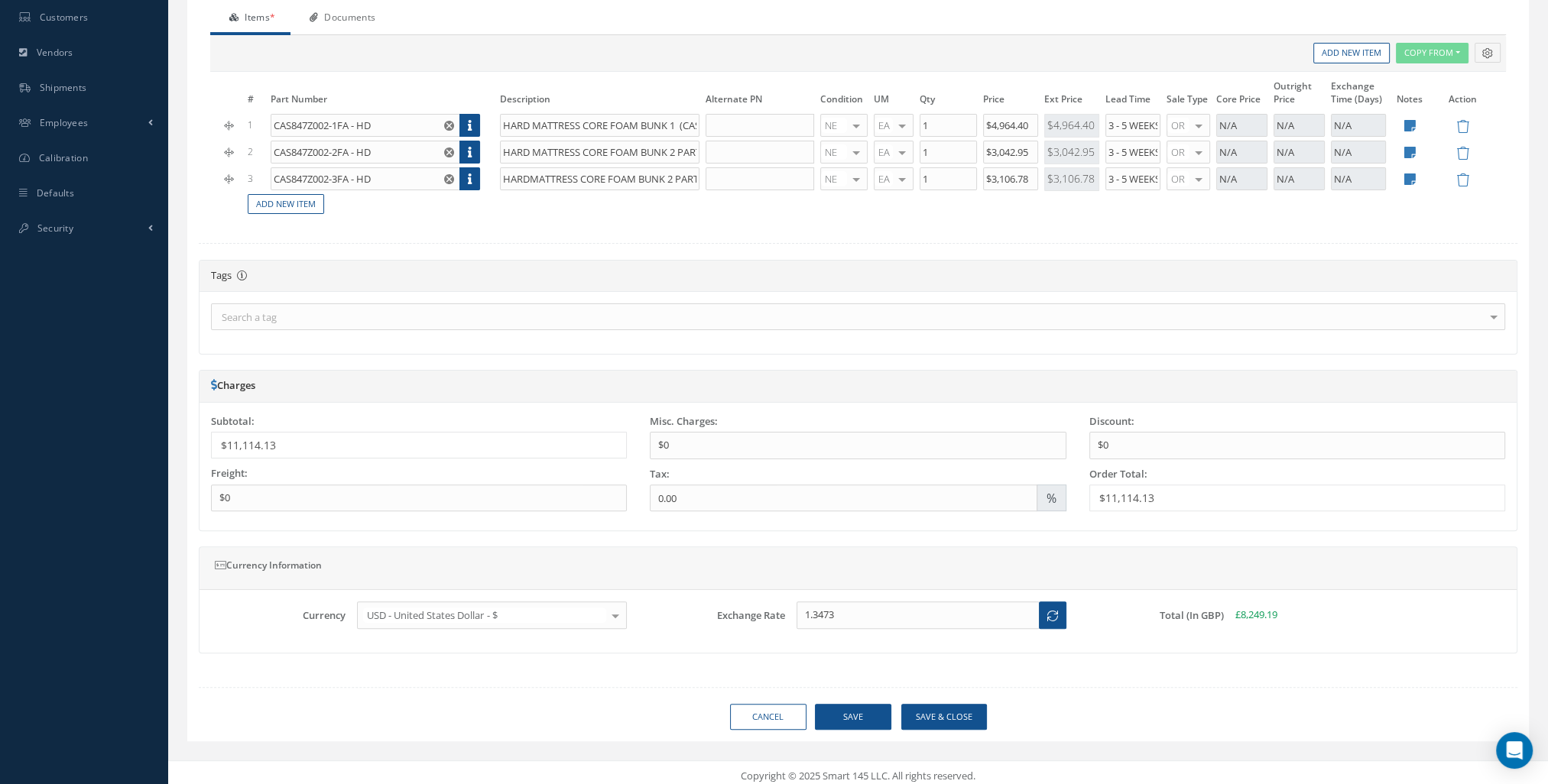
type input "TEST MATTRESSES"
drag, startPoint x: 872, startPoint y: 710, endPoint x: 899, endPoint y: 689, distance: 34.2
click at [872, 710] on button "Save" at bounding box center [853, 717] width 76 height 27
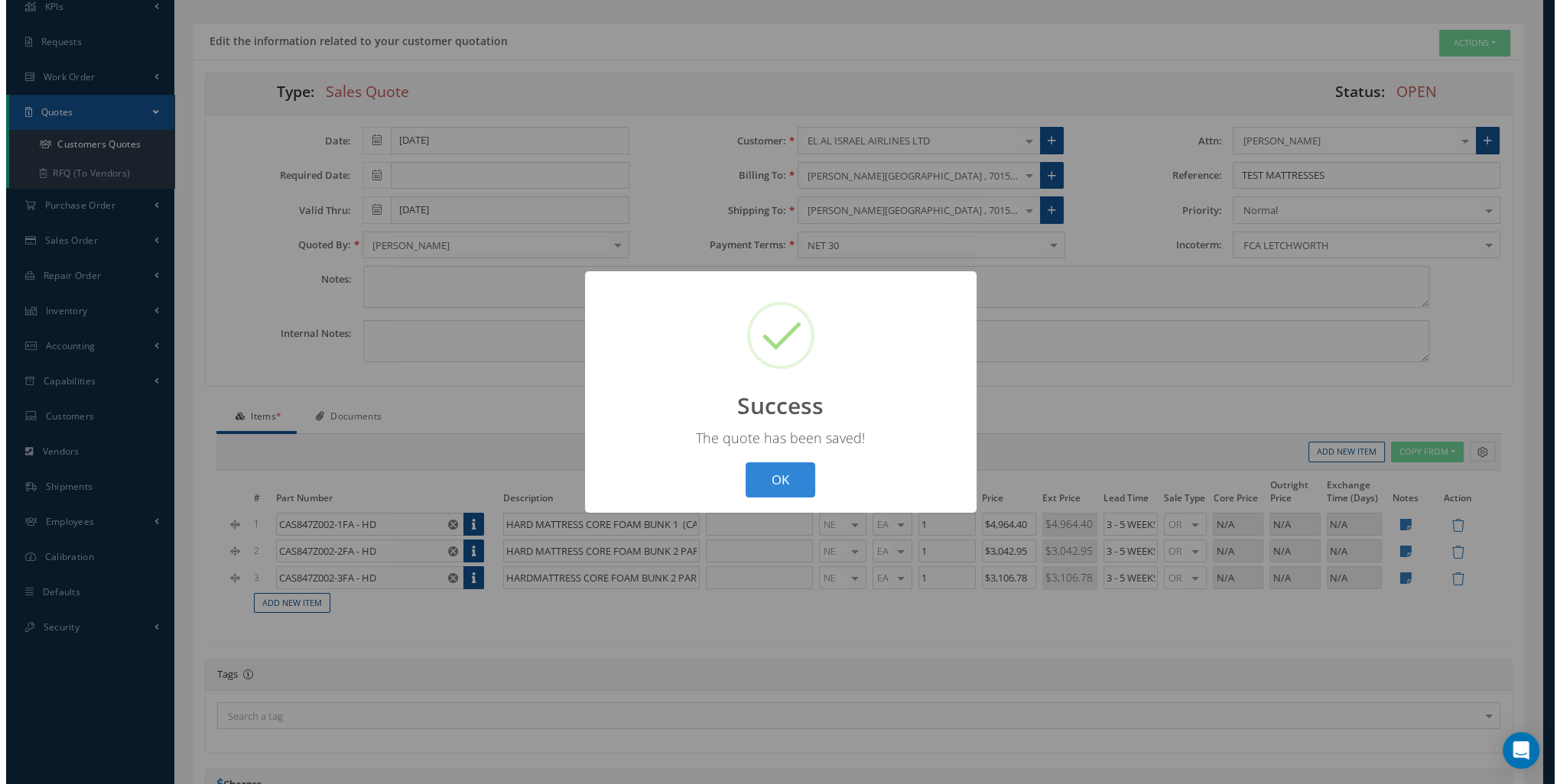
scroll to position [0, 0]
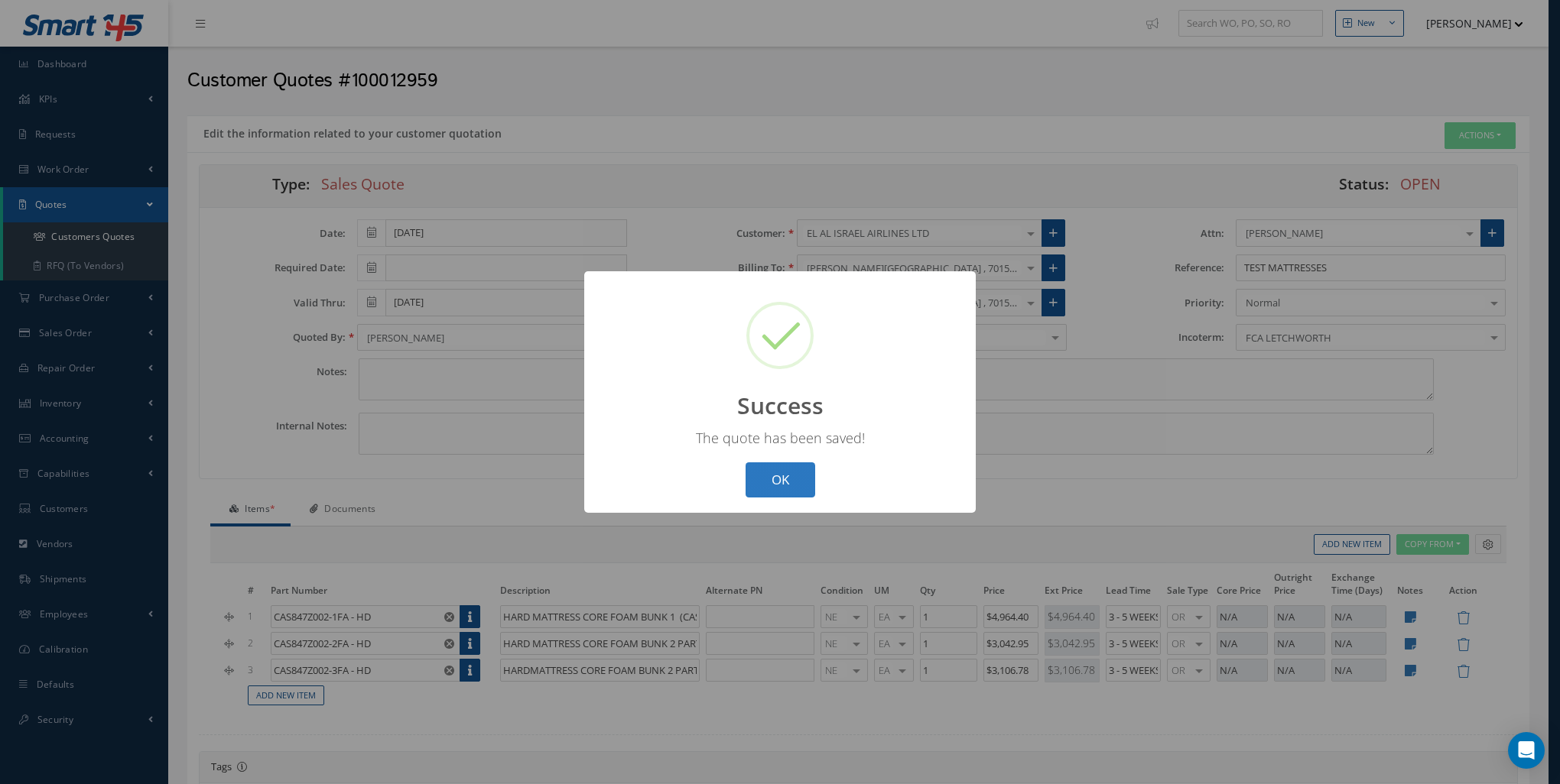
click at [814, 479] on button "OK" at bounding box center [780, 480] width 69 height 36
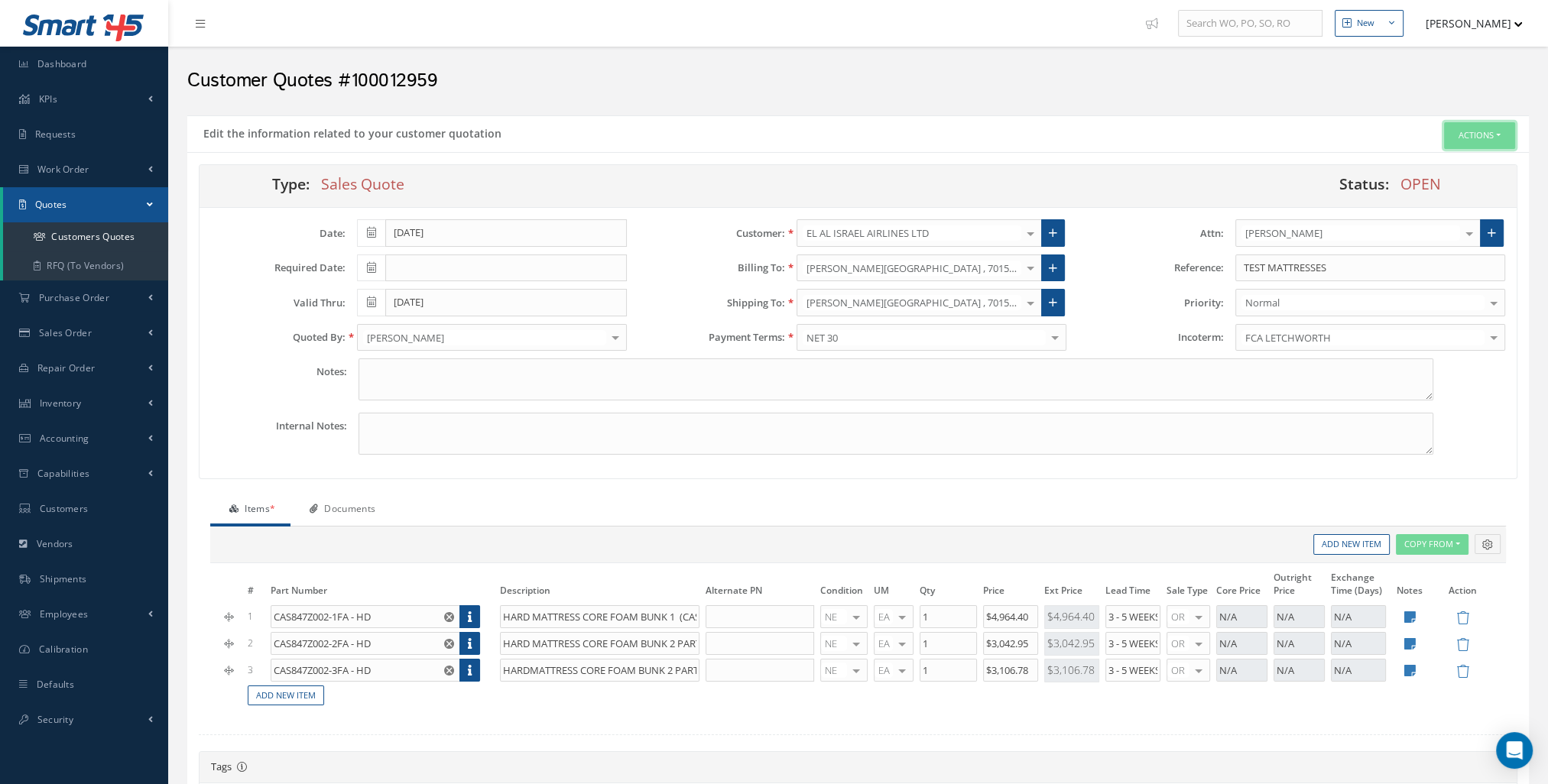
click at [1503, 133] on button "Actions" at bounding box center [1480, 136] width 71 height 27
click at [1359, 298] on link "Customer Quotation" at bounding box center [1346, 295] width 129 height 24
click at [46, 75] on link "Dashboard" at bounding box center [83, 64] width 168 height 36
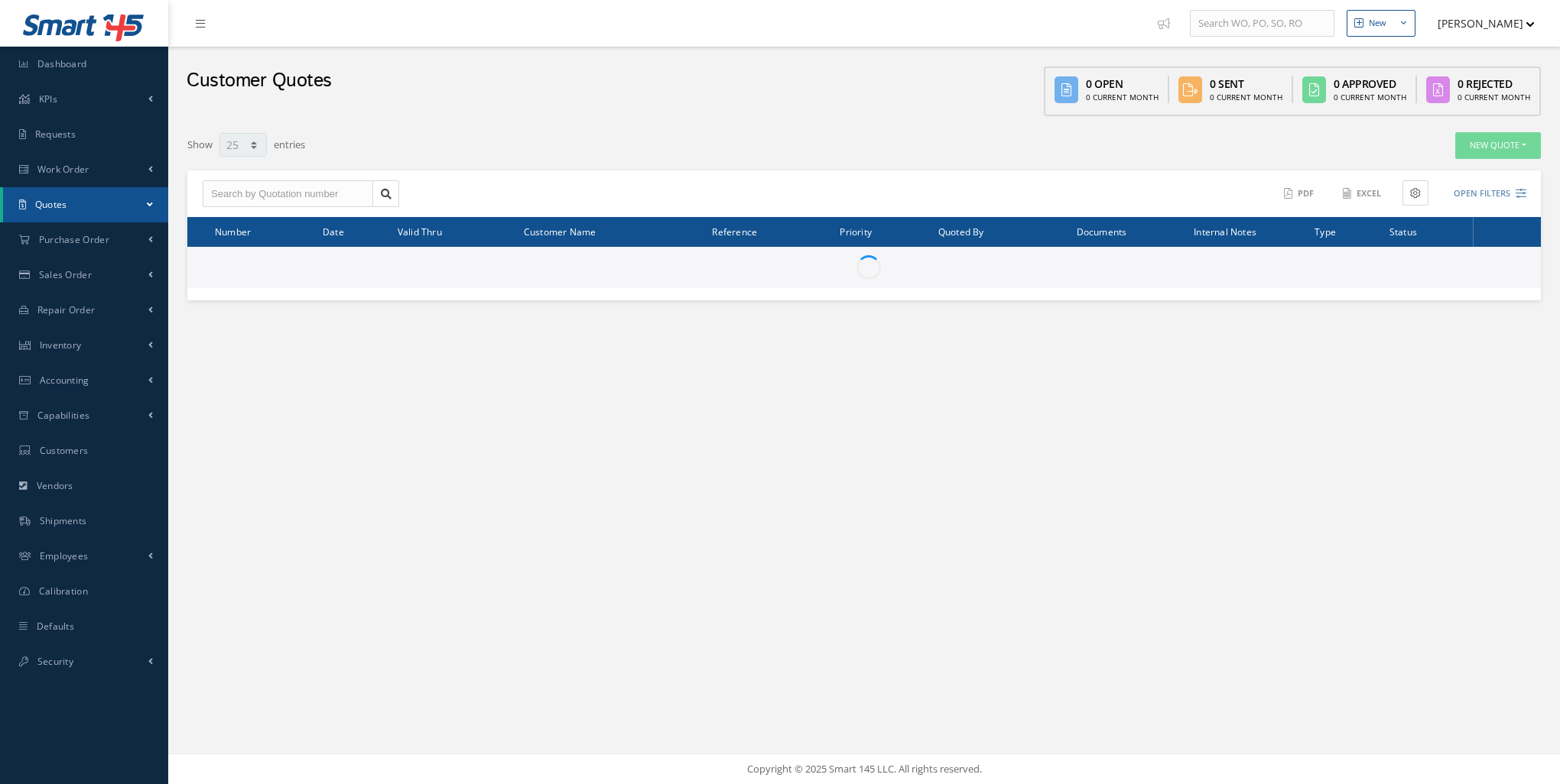
select select "25"
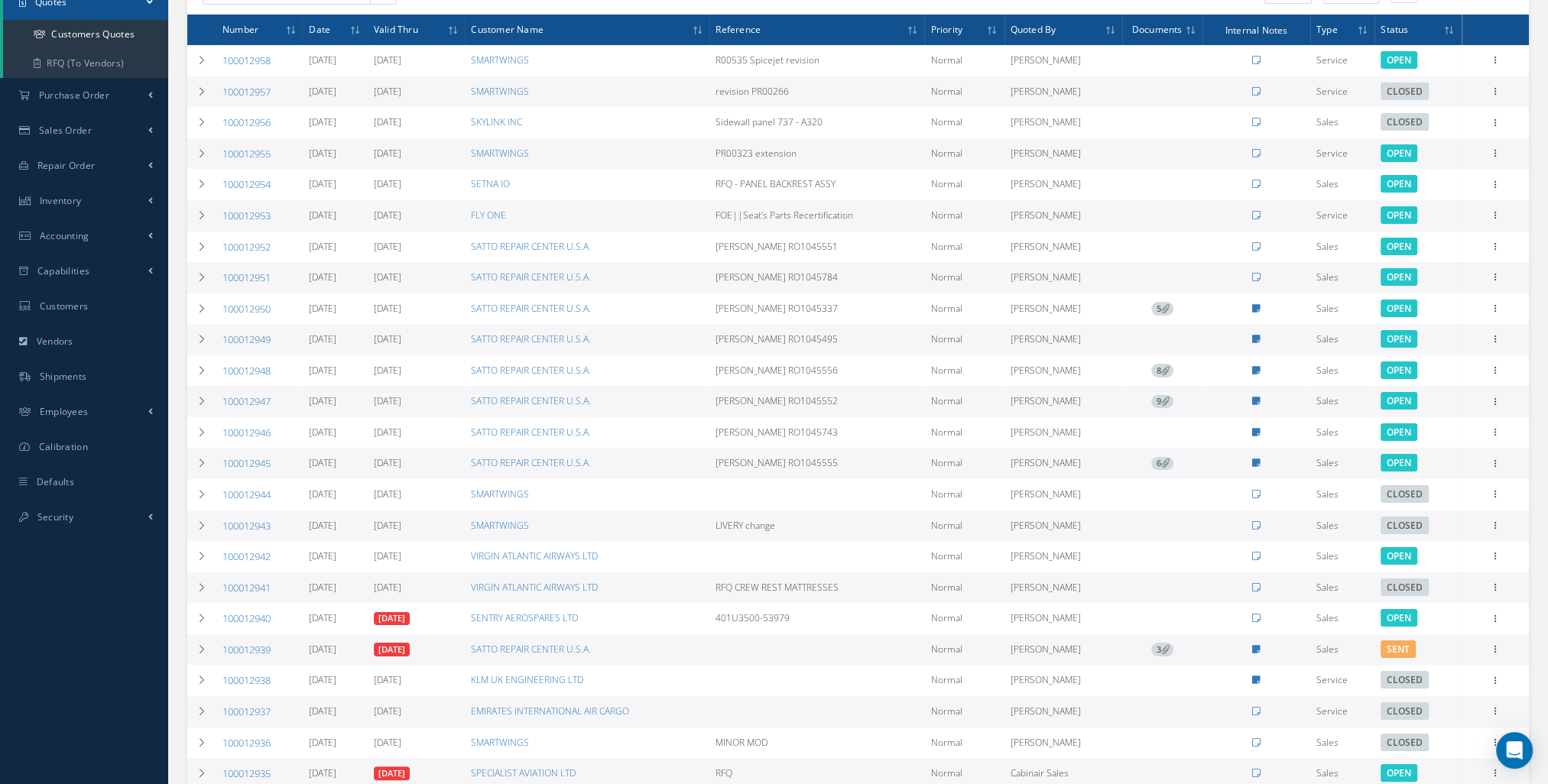
scroll to position [229, 0]
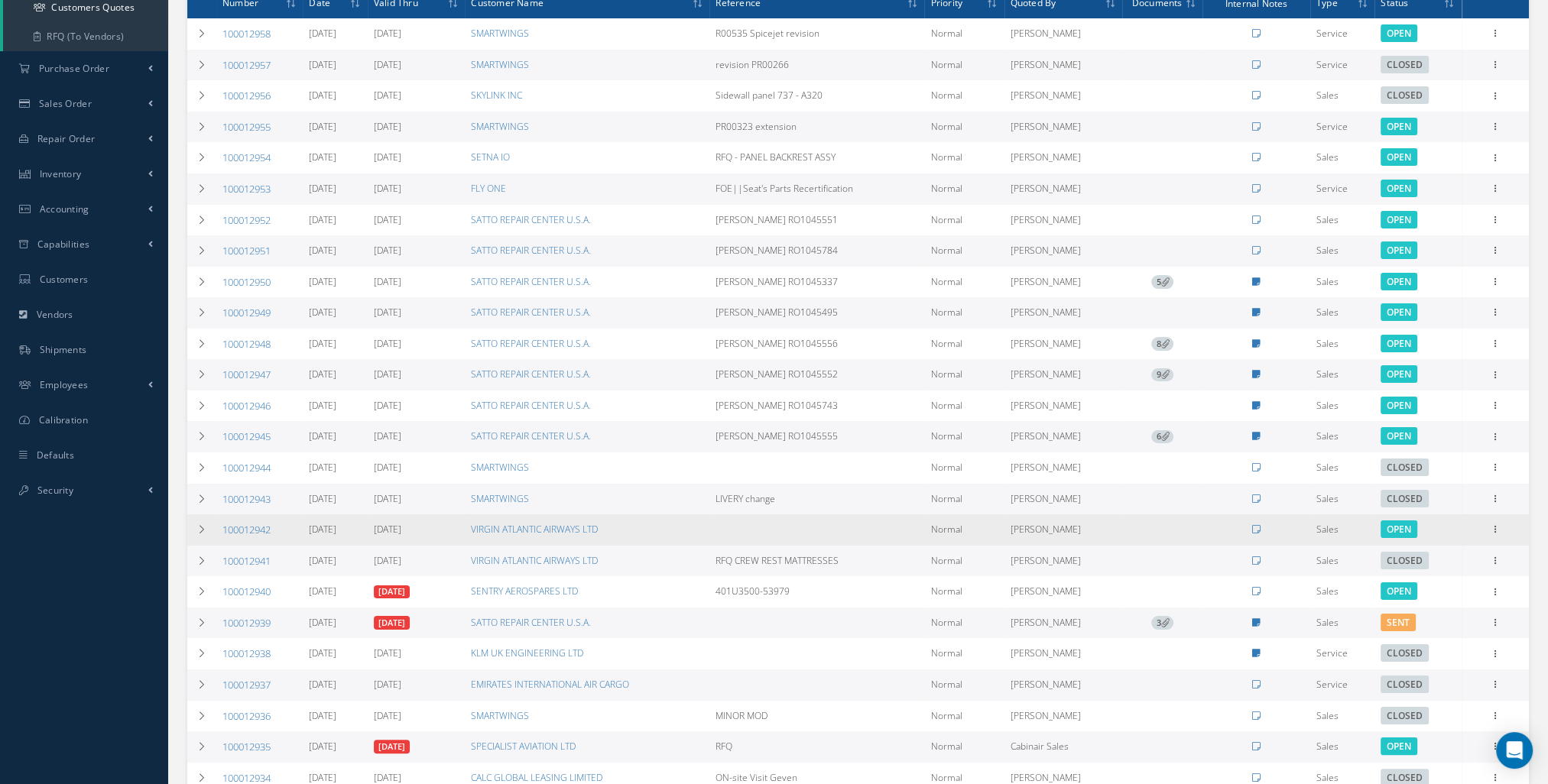
drag, startPoint x: 282, startPoint y: 527, endPoint x: 222, endPoint y: 528, distance: 60.0
click at [222, 528] on td "100012942" at bounding box center [259, 529] width 86 height 31
copy link "100012942"
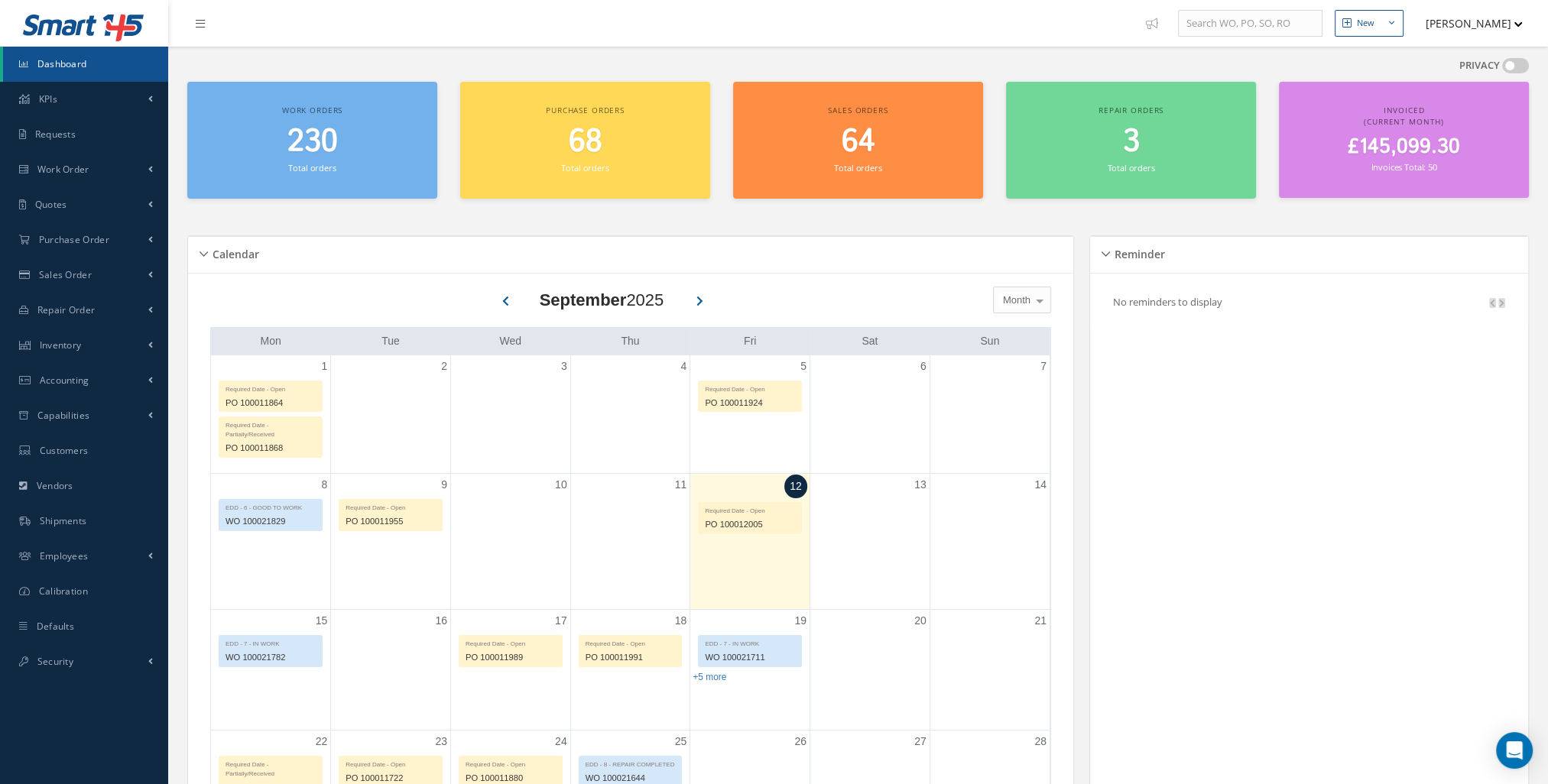
drag, startPoint x: 241, startPoint y: 141, endPoint x: 250, endPoint y: 136, distance: 10.3
click at [241, 141] on h2 "230" at bounding box center [312, 141] width 234 height 36
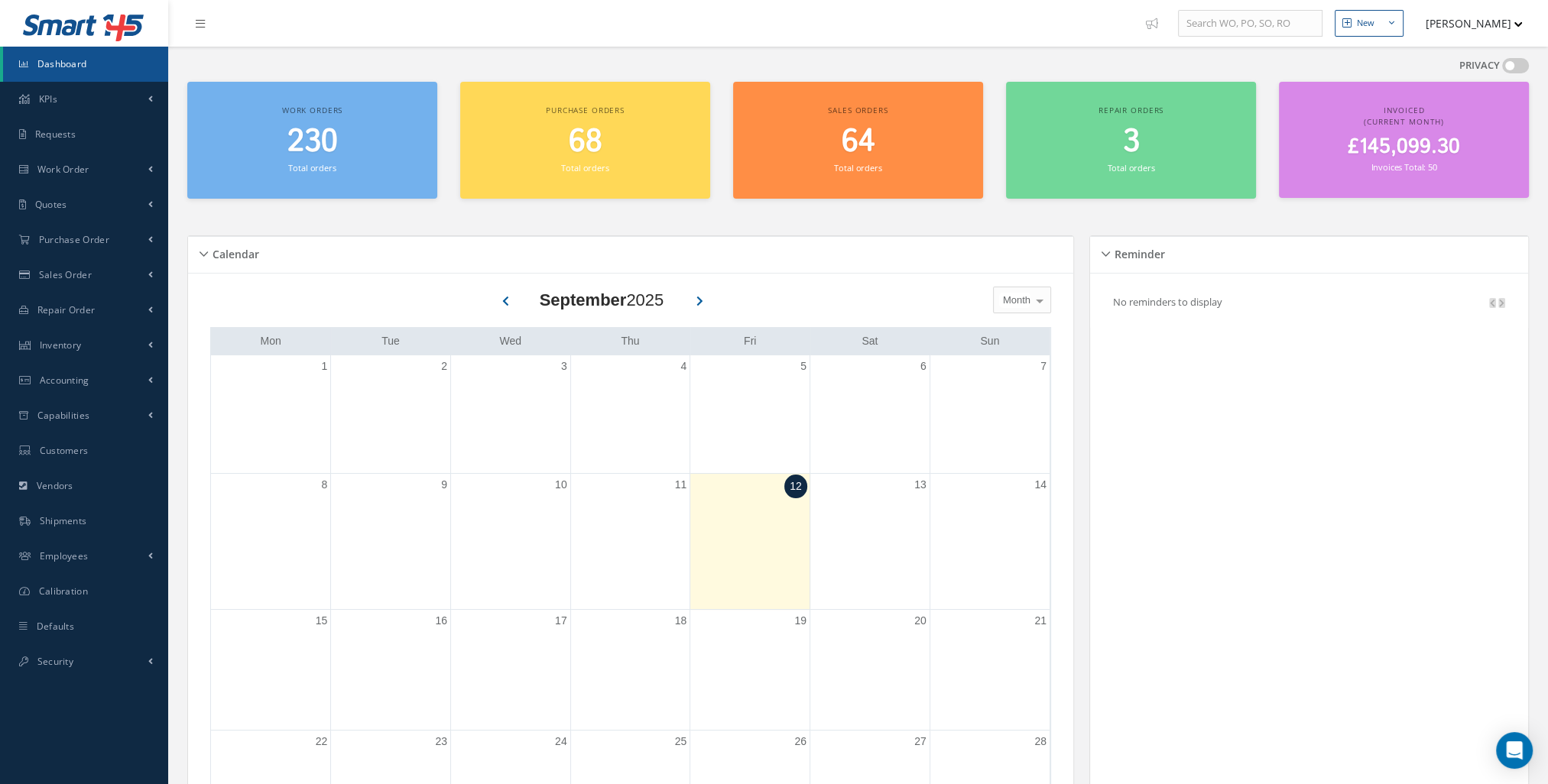
click at [288, 140] on span "230" at bounding box center [313, 141] width 51 height 44
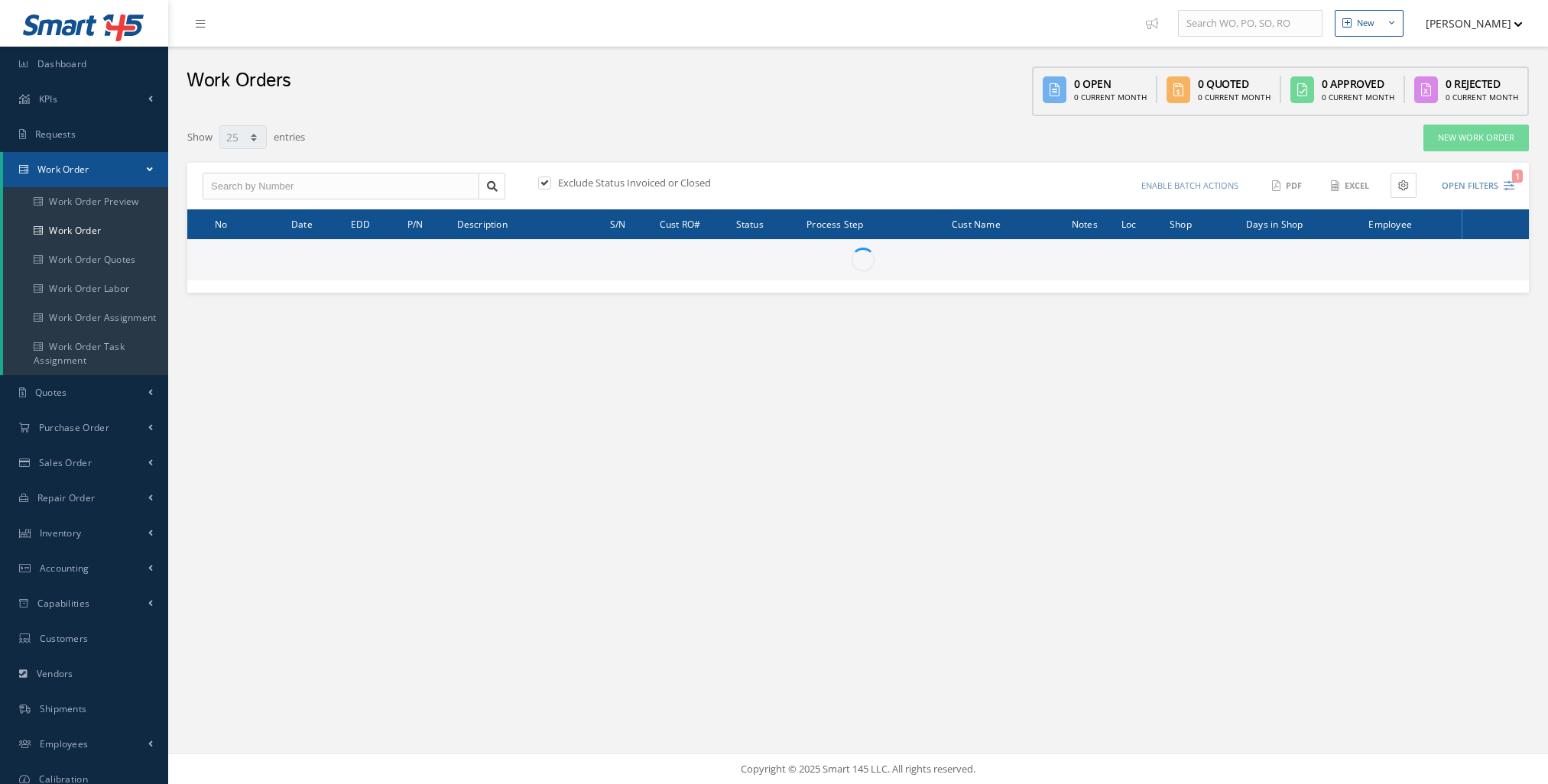
select select "25"
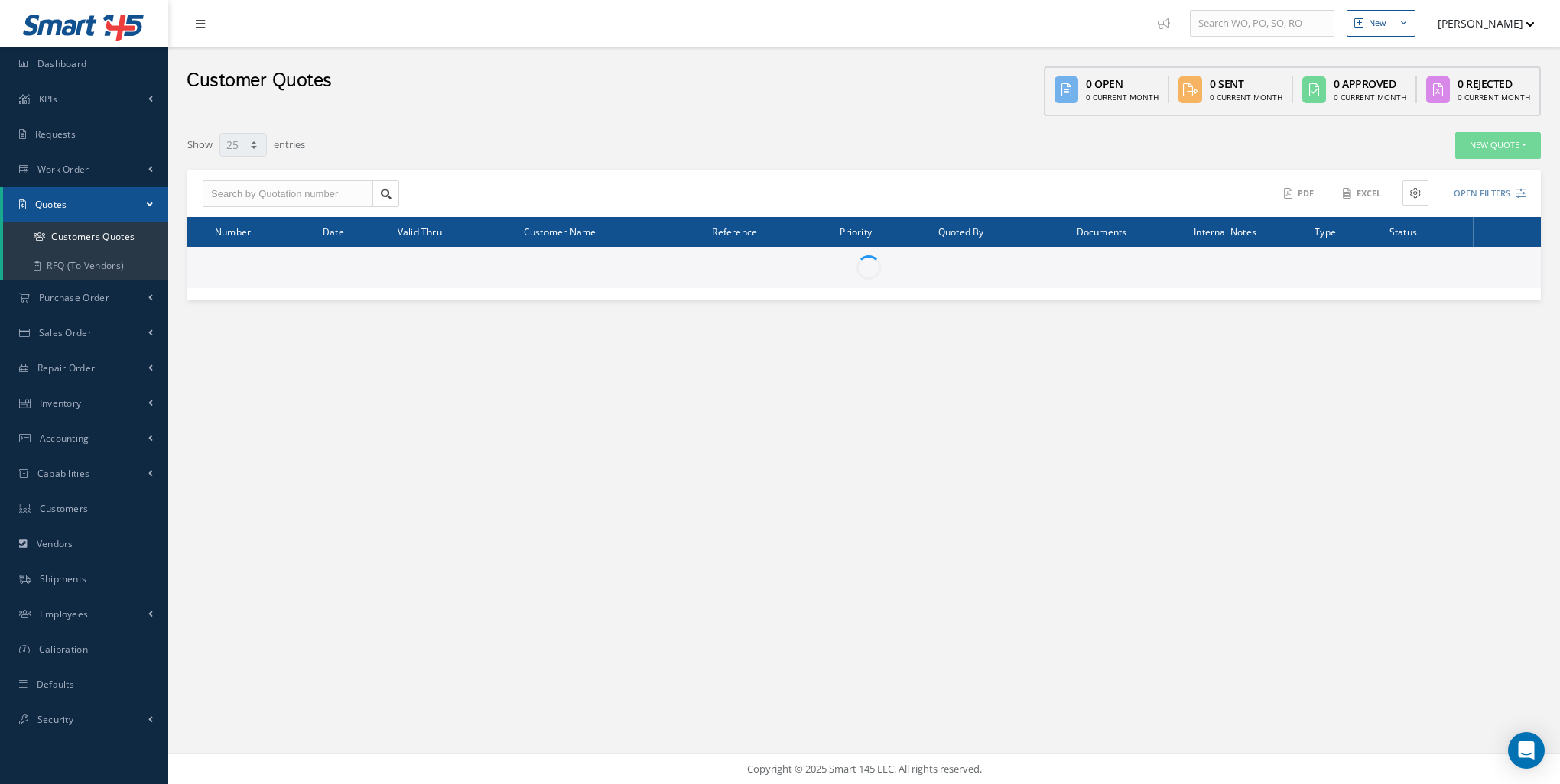
select select "25"
